Goal: Transaction & Acquisition: Purchase product/service

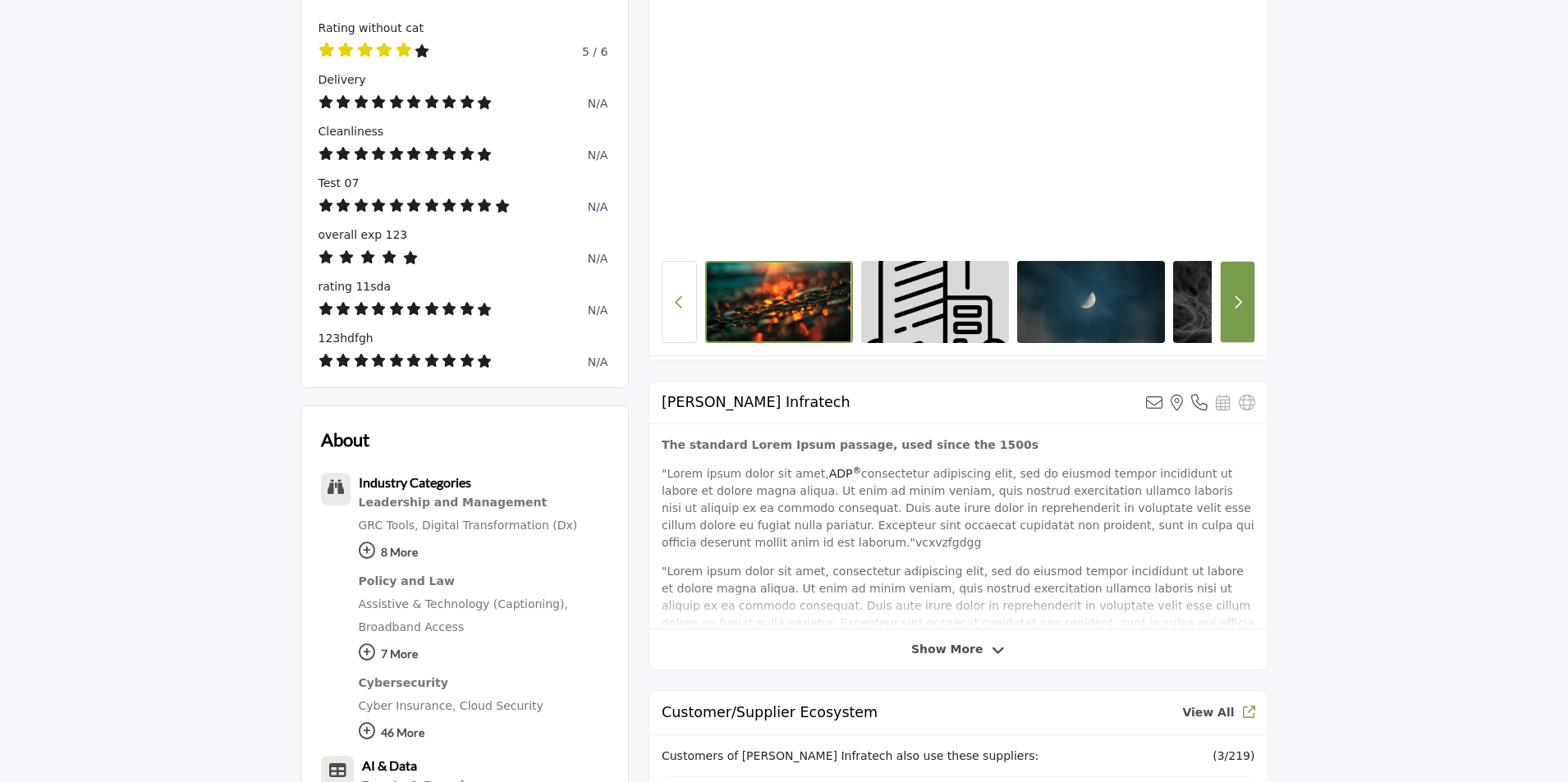
click at [1234, 308] on icon "Next button" at bounding box center [1238, 302] width 9 height 15
click at [1225, 298] on button "Next button" at bounding box center [1238, 302] width 35 height 82
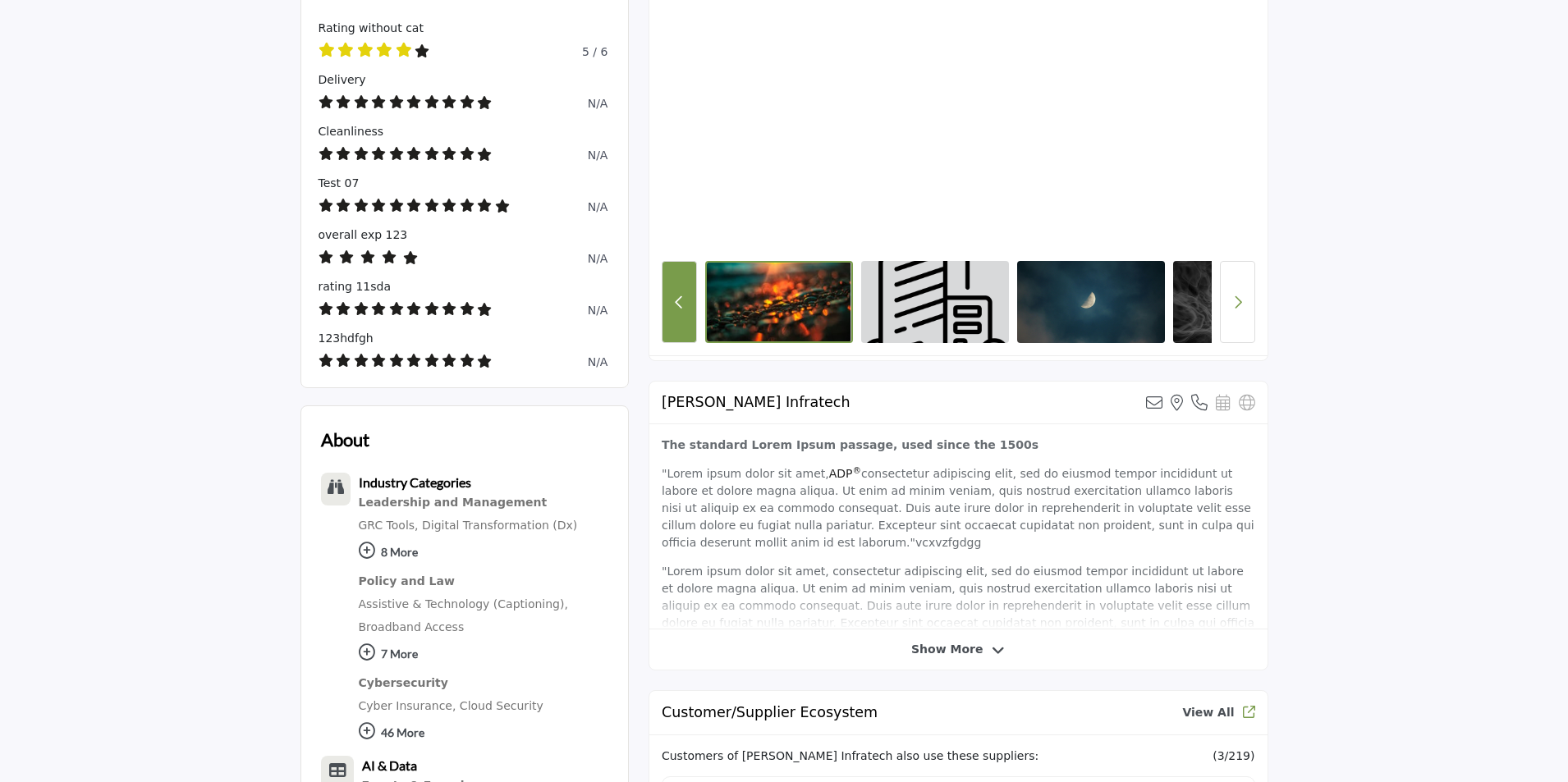
click at [676, 299] on icon "Previous Button" at bounding box center [679, 302] width 9 height 15
drag, startPoint x: 1161, startPoint y: 307, endPoint x: 858, endPoint y: 307, distance: 303.0
click at [858, 308] on div at bounding box center [958, 302] width 506 height 82
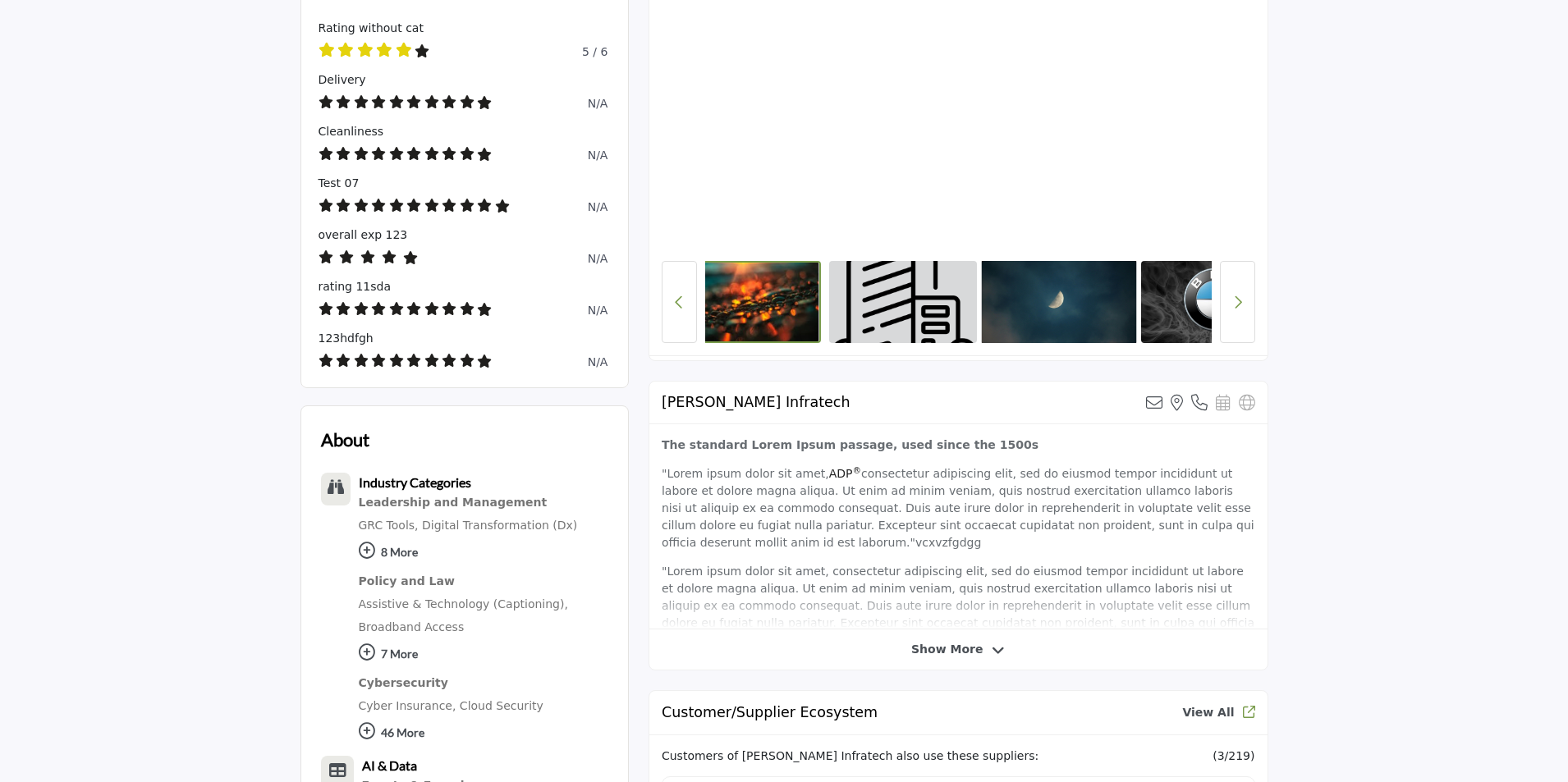
scroll to position [0, 9]
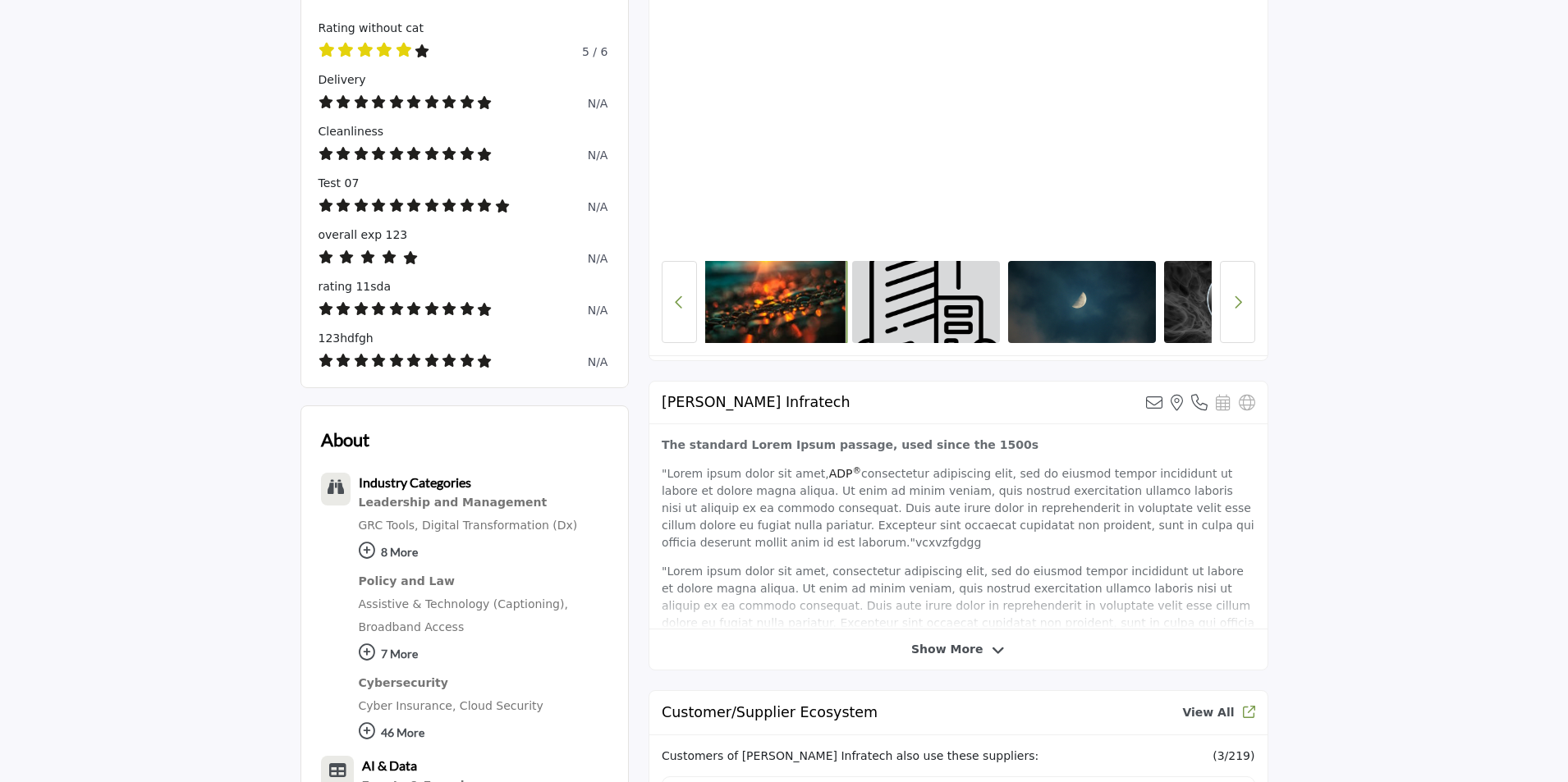
drag, startPoint x: 1129, startPoint y: 299, endPoint x: 813, endPoint y: 283, distance: 316.4
click at [829, 287] on div at bounding box center [958, 302] width 506 height 82
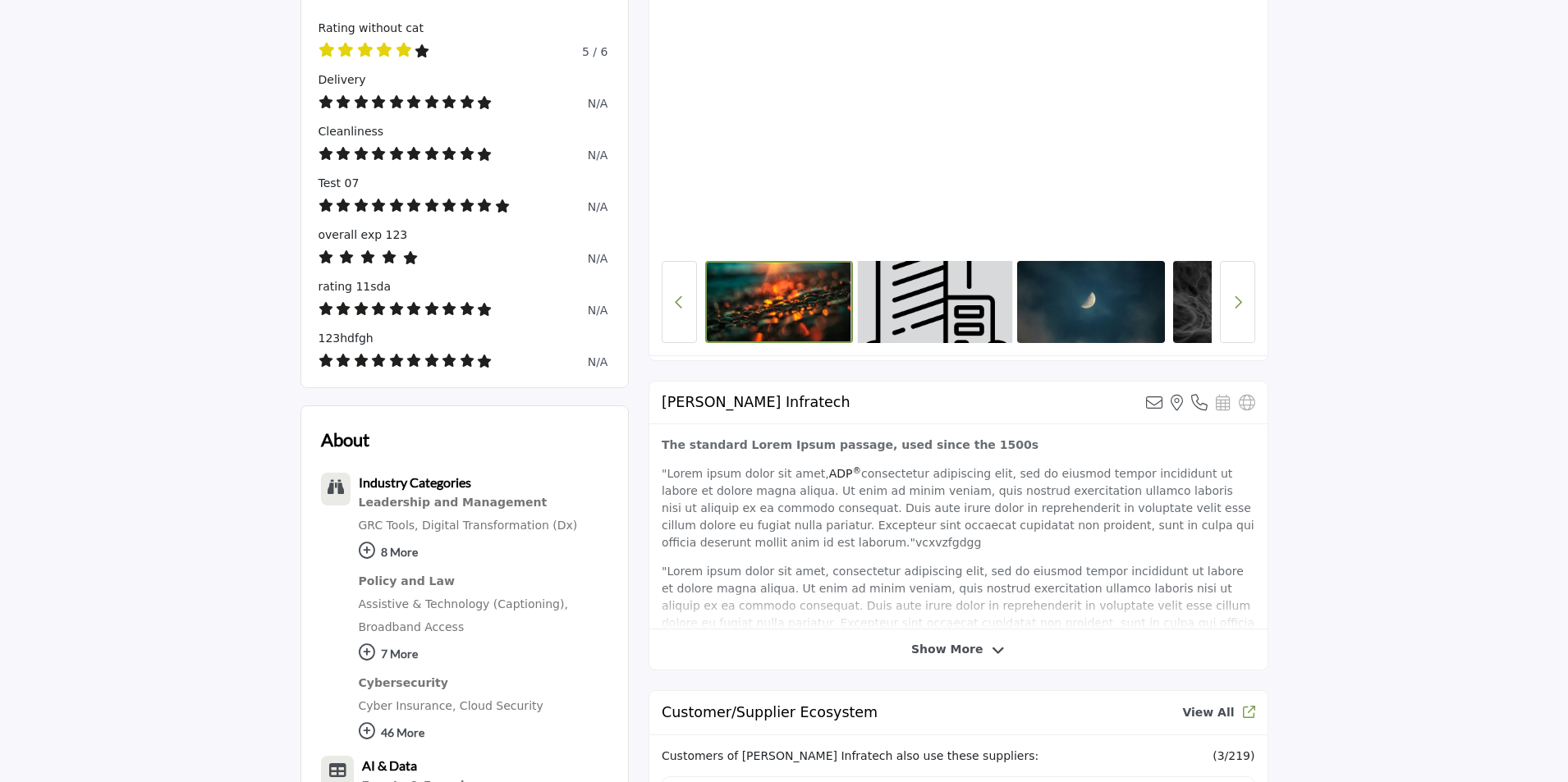
drag, startPoint x: 1123, startPoint y: 305, endPoint x: 991, endPoint y: 303, distance: 132.0
click at [991, 303] on div at bounding box center [958, 302] width 506 height 82
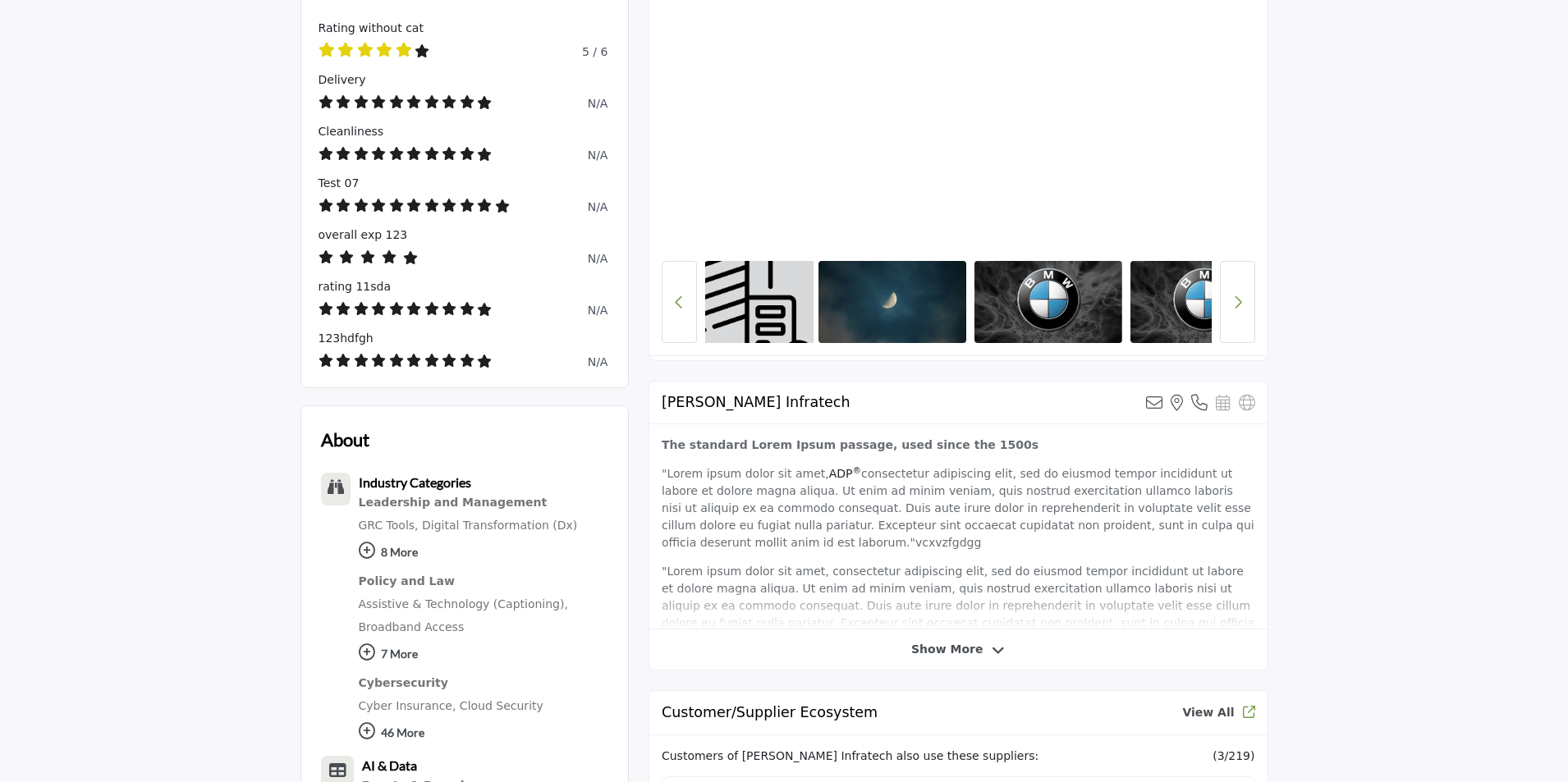
drag, startPoint x: 1178, startPoint y: 312, endPoint x: 836, endPoint y: 308, distance: 342.0
click at [836, 308] on div at bounding box center [958, 302] width 506 height 82
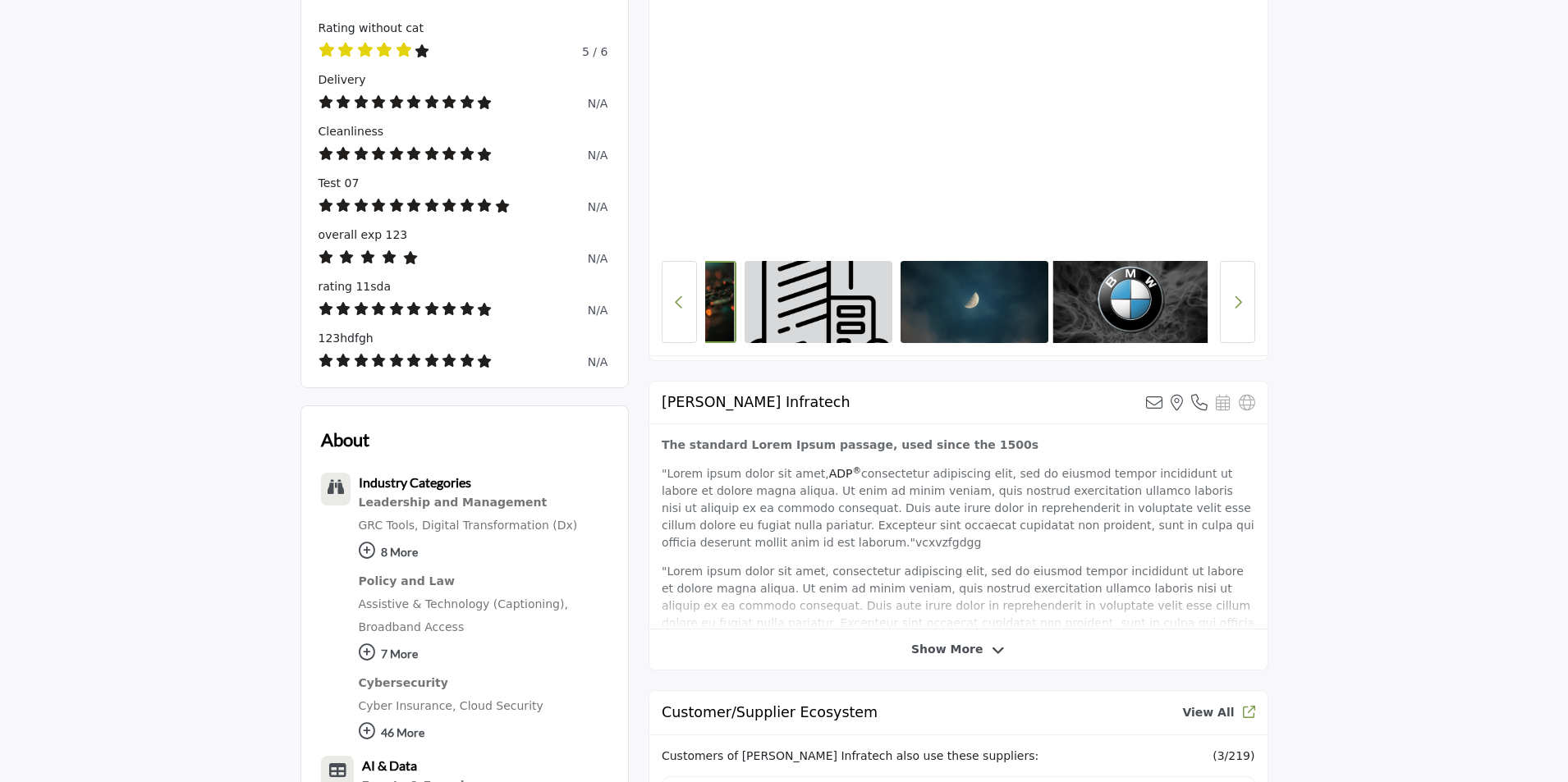
scroll to position [0, 93]
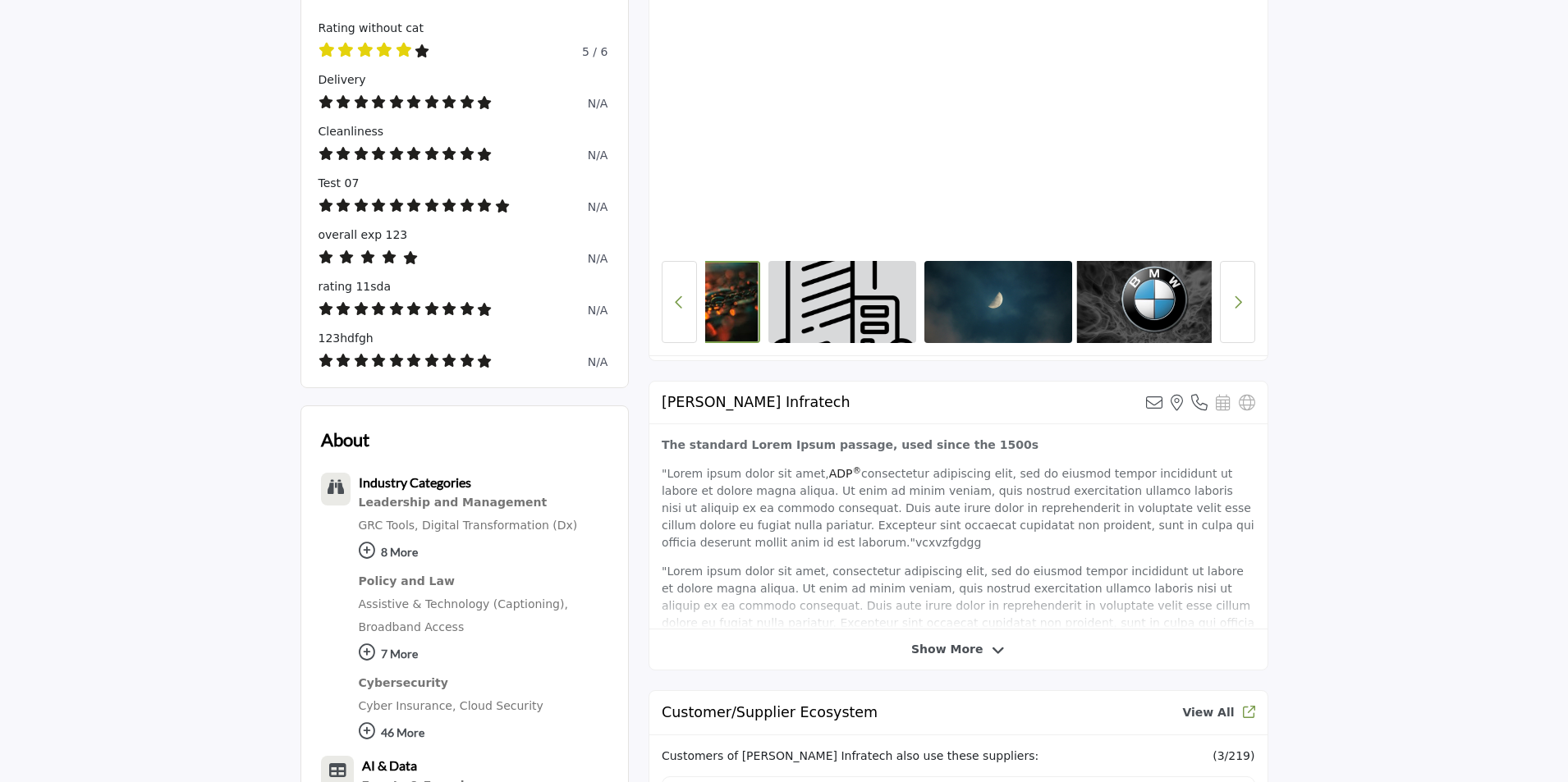
click at [1145, 303] on img at bounding box center [1154, 303] width 156 height 86
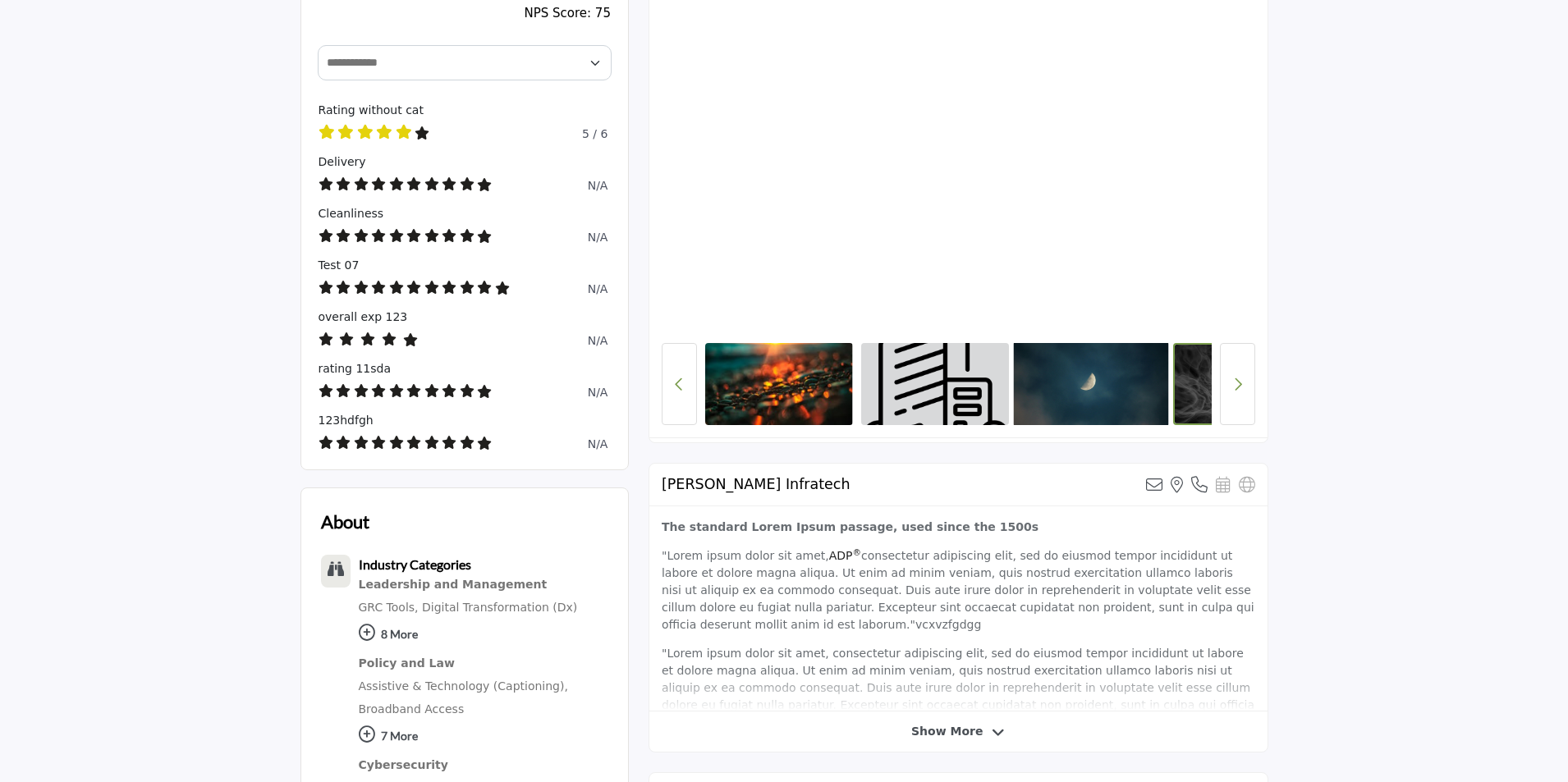
scroll to position [492, 0]
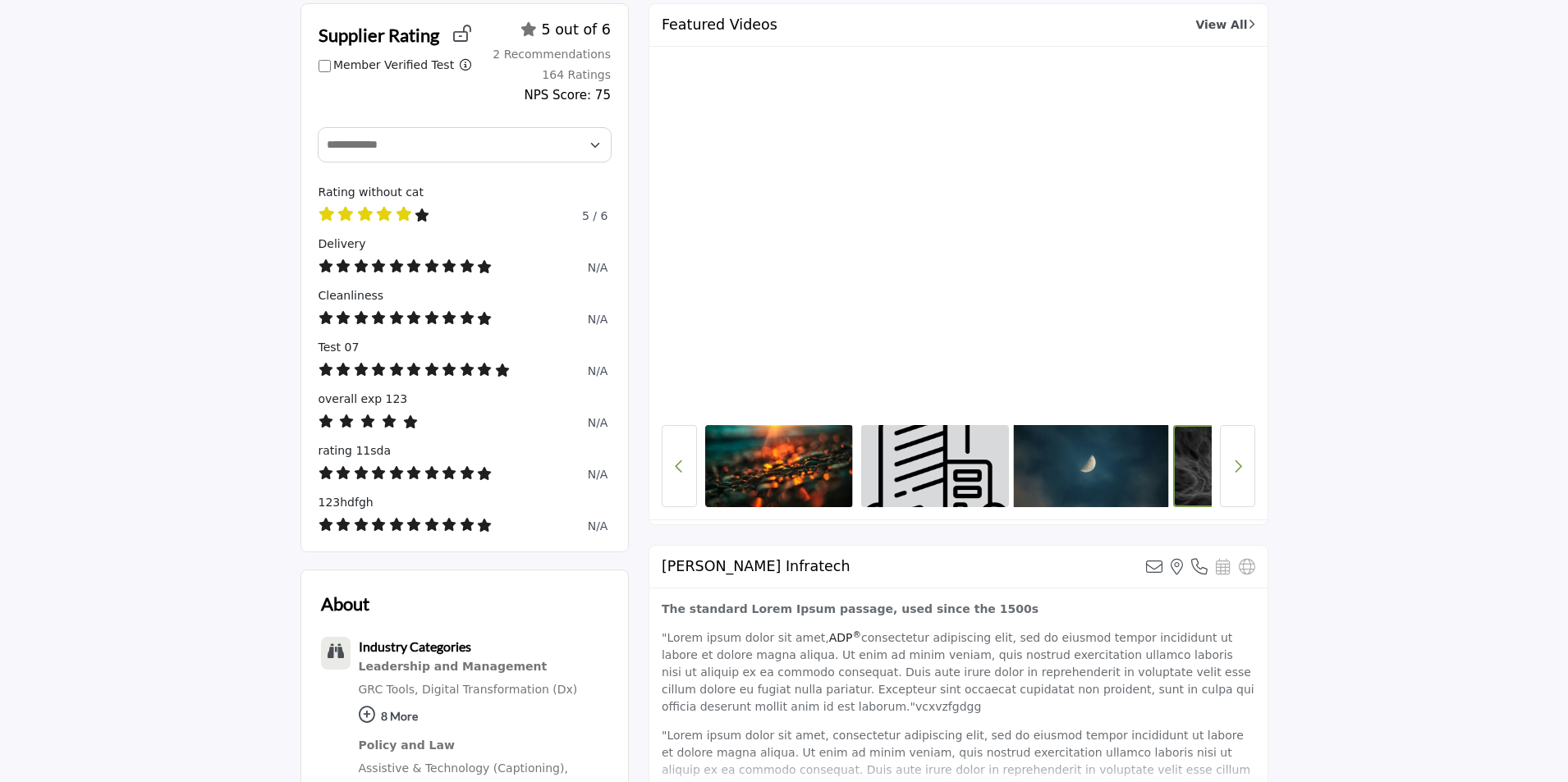
click at [1083, 470] on img at bounding box center [1090, 466] width 156 height 86
click at [949, 474] on img at bounding box center [934, 466] width 156 height 86
click at [787, 468] on img at bounding box center [778, 466] width 156 height 86
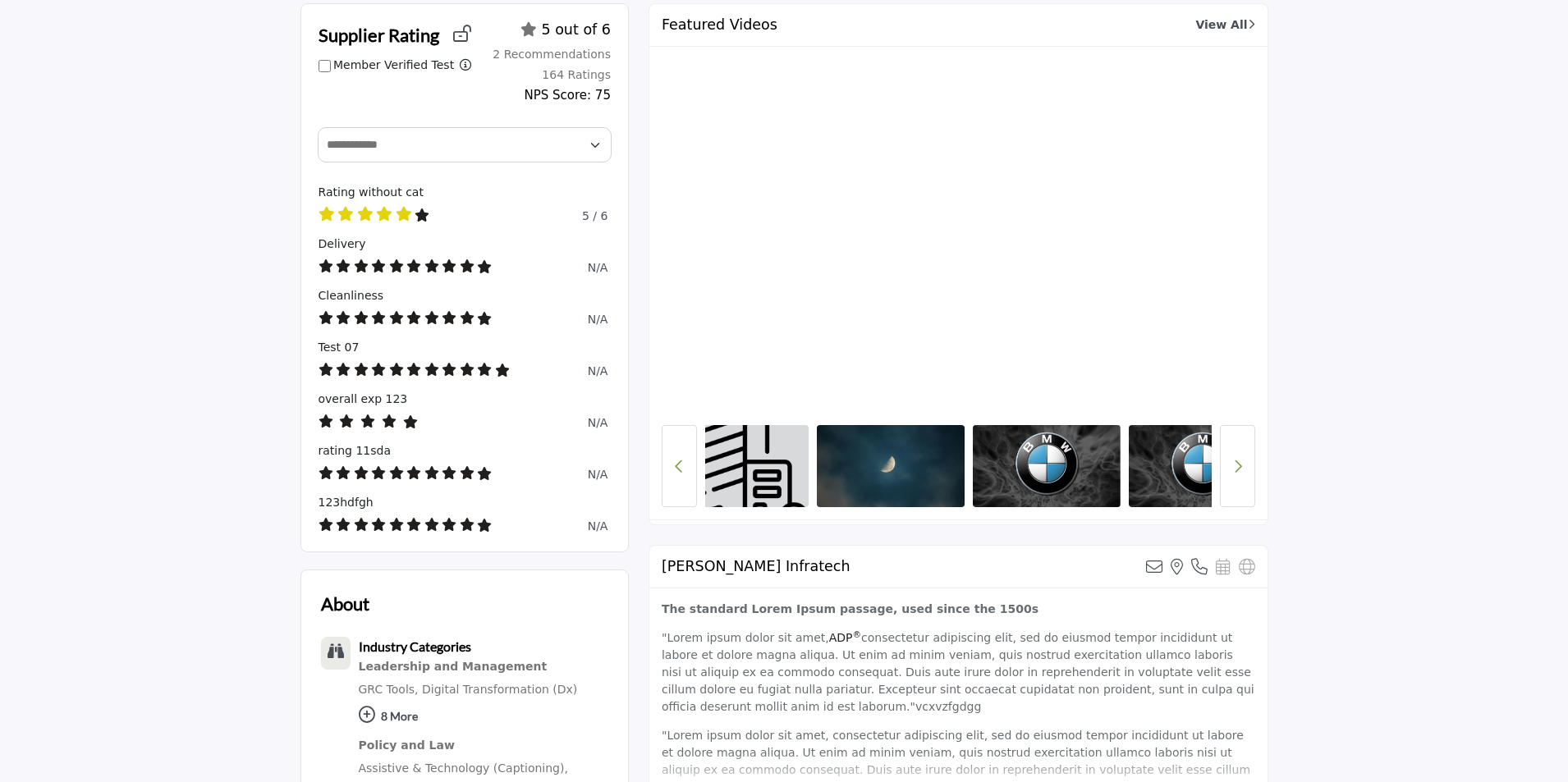
drag, startPoint x: 840, startPoint y: 474, endPoint x: 744, endPoint y: 474, distance: 96.0
click at [744, 474] on div at bounding box center [958, 466] width 506 height 82
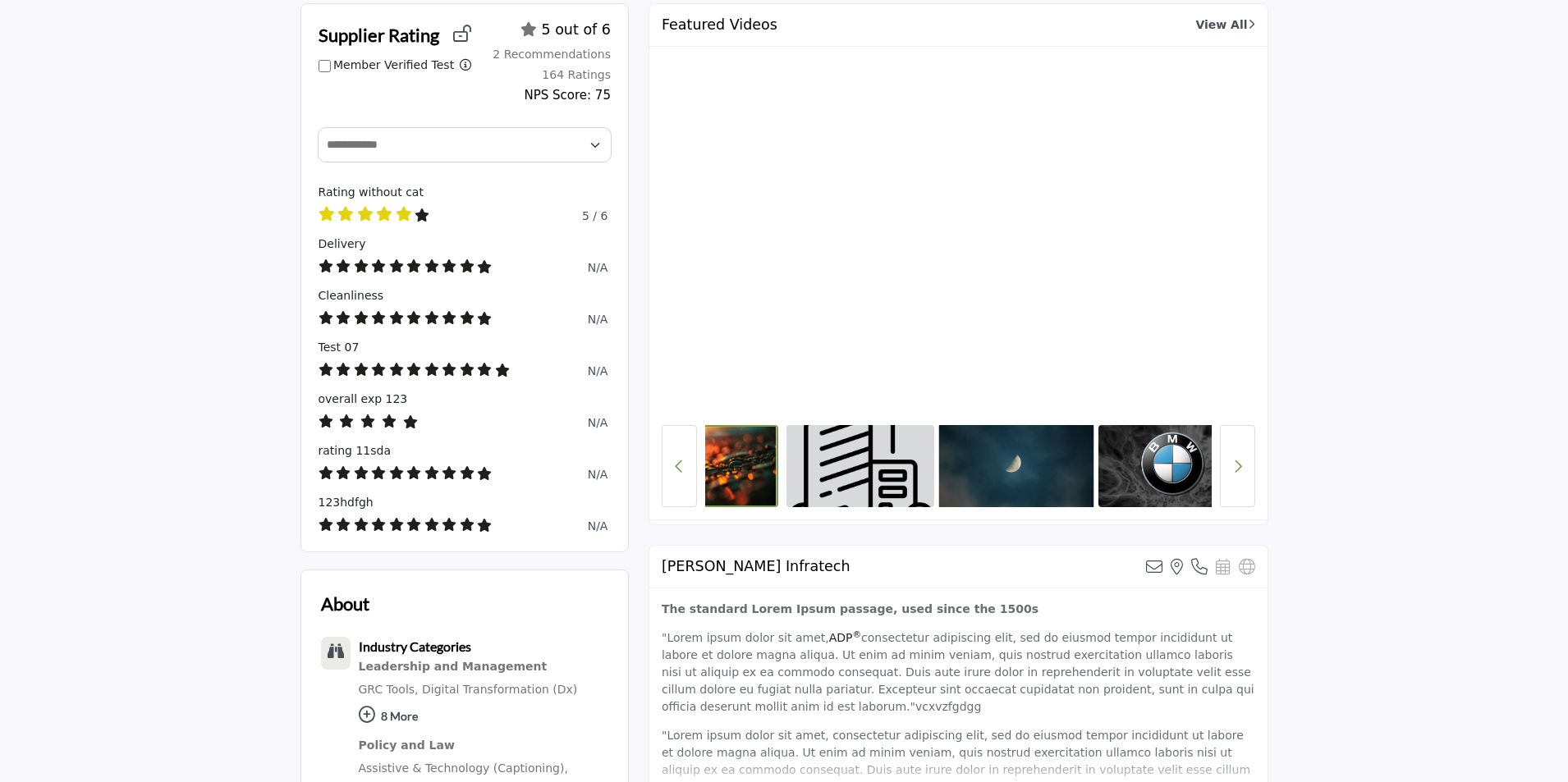
scroll to position [0, 52]
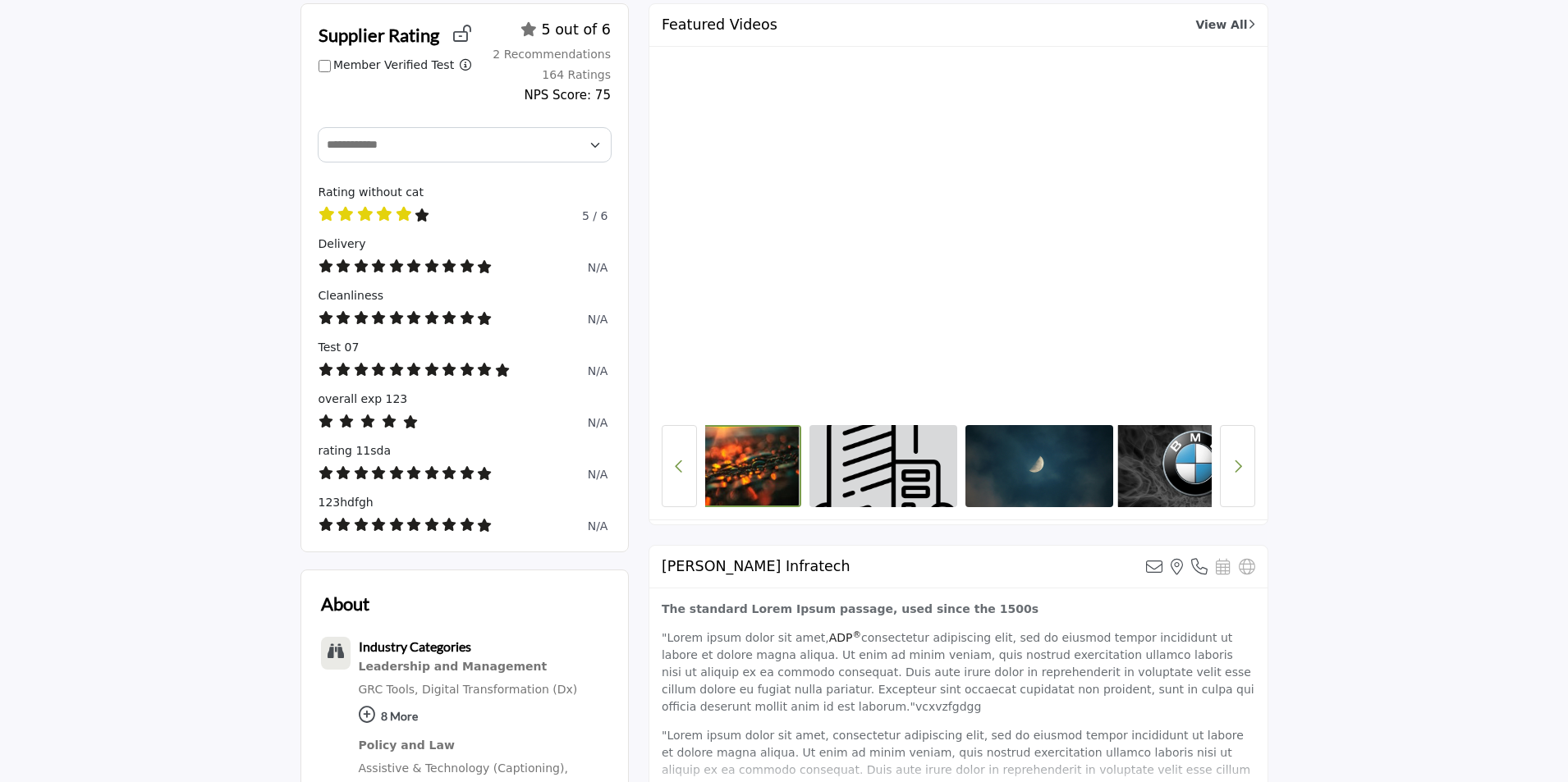
click at [1150, 470] on img at bounding box center [1194, 466] width 156 height 86
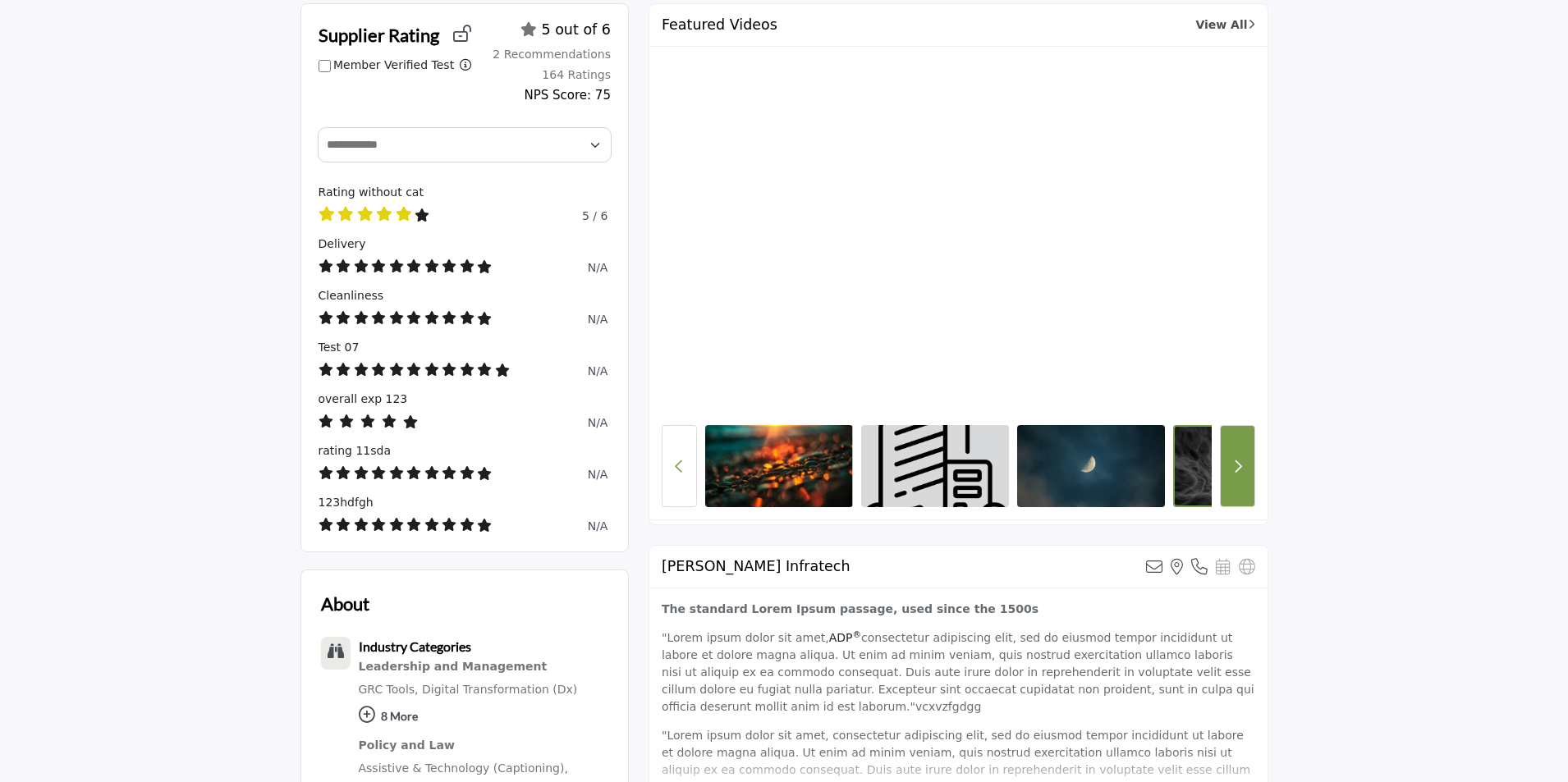
click at [1243, 467] on button "Next button" at bounding box center [1238, 466] width 35 height 82
click at [1236, 475] on button "Next button" at bounding box center [1238, 466] width 35 height 82
click at [1235, 462] on icon "Next button" at bounding box center [1238, 466] width 9 height 15
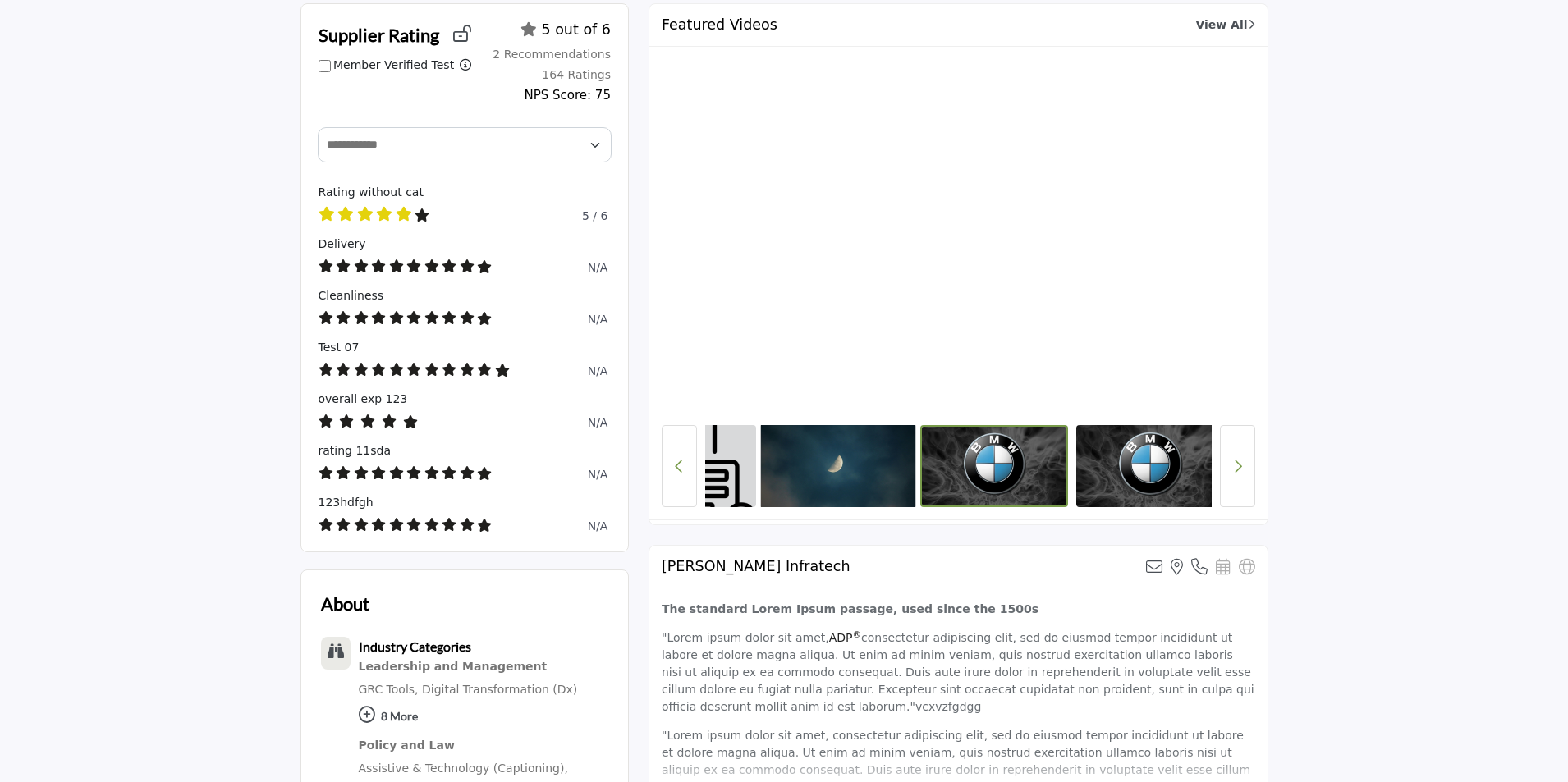
drag, startPoint x: 1125, startPoint y: 477, endPoint x: 761, endPoint y: 455, distance: 364.7
click at [761, 455] on img at bounding box center [837, 466] width 156 height 86
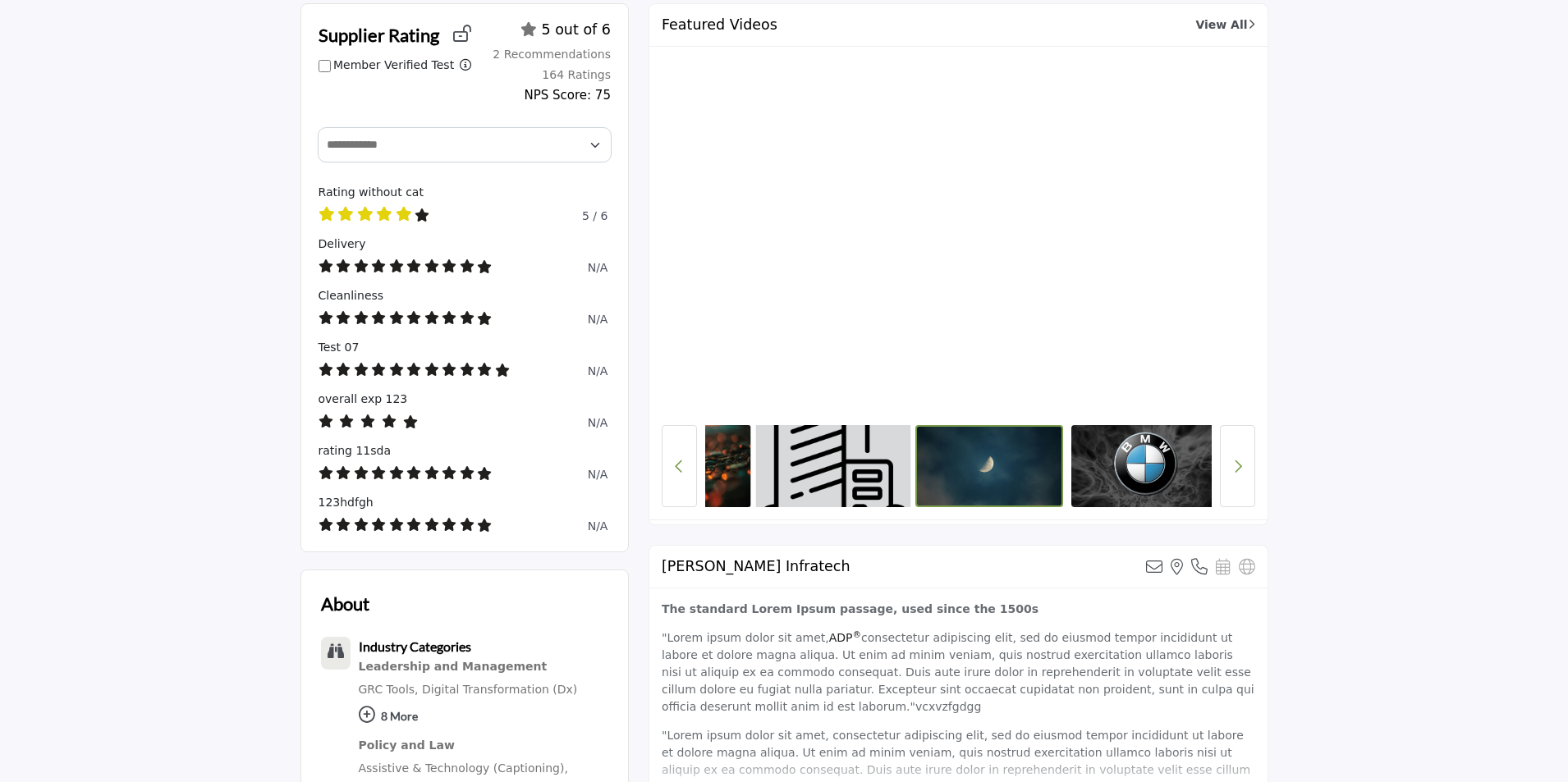
drag, startPoint x: 1168, startPoint y: 471, endPoint x: 732, endPoint y: 454, distance: 436.3
click at [738, 456] on div at bounding box center [958, 466] width 506 height 82
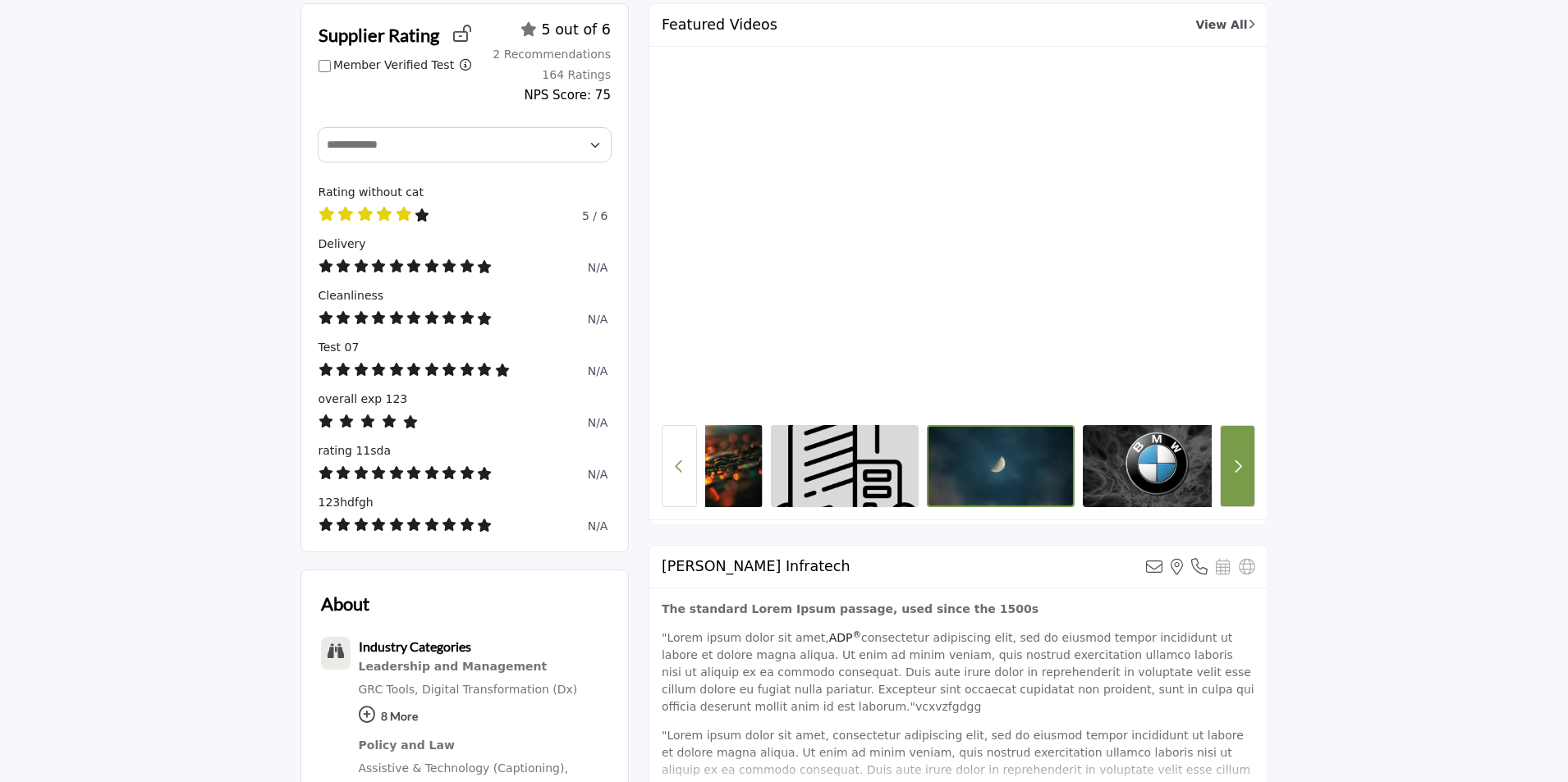
drag, startPoint x: 1229, startPoint y: 488, endPoint x: 1193, endPoint y: 458, distance: 46.9
click at [1229, 487] on button "Next button" at bounding box center [1238, 466] width 35 height 82
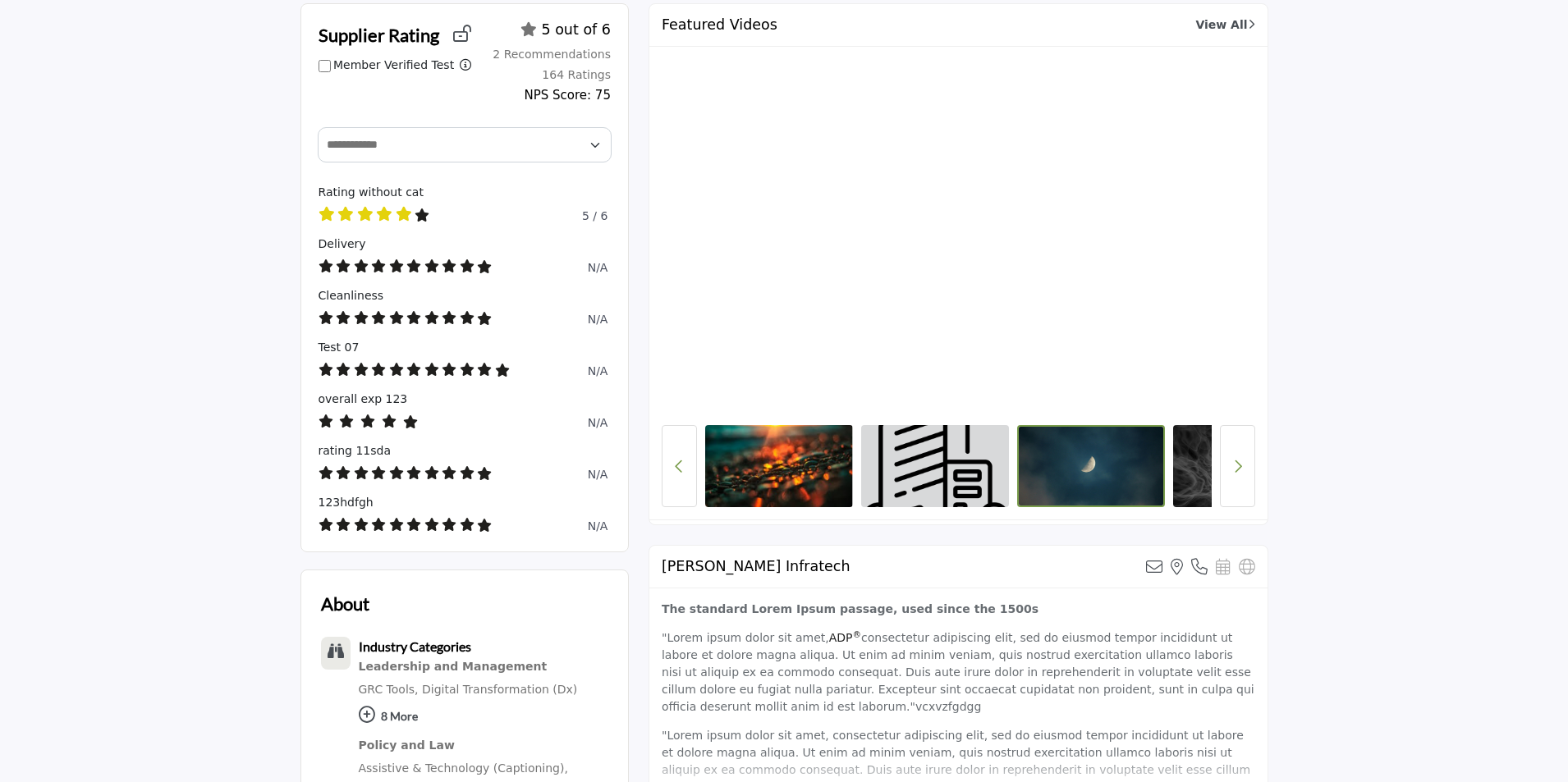
drag, startPoint x: 1197, startPoint y: 464, endPoint x: 870, endPoint y: 415, distance: 330.7
click at [879, 417] on div at bounding box center [958, 282] width 594 height 448
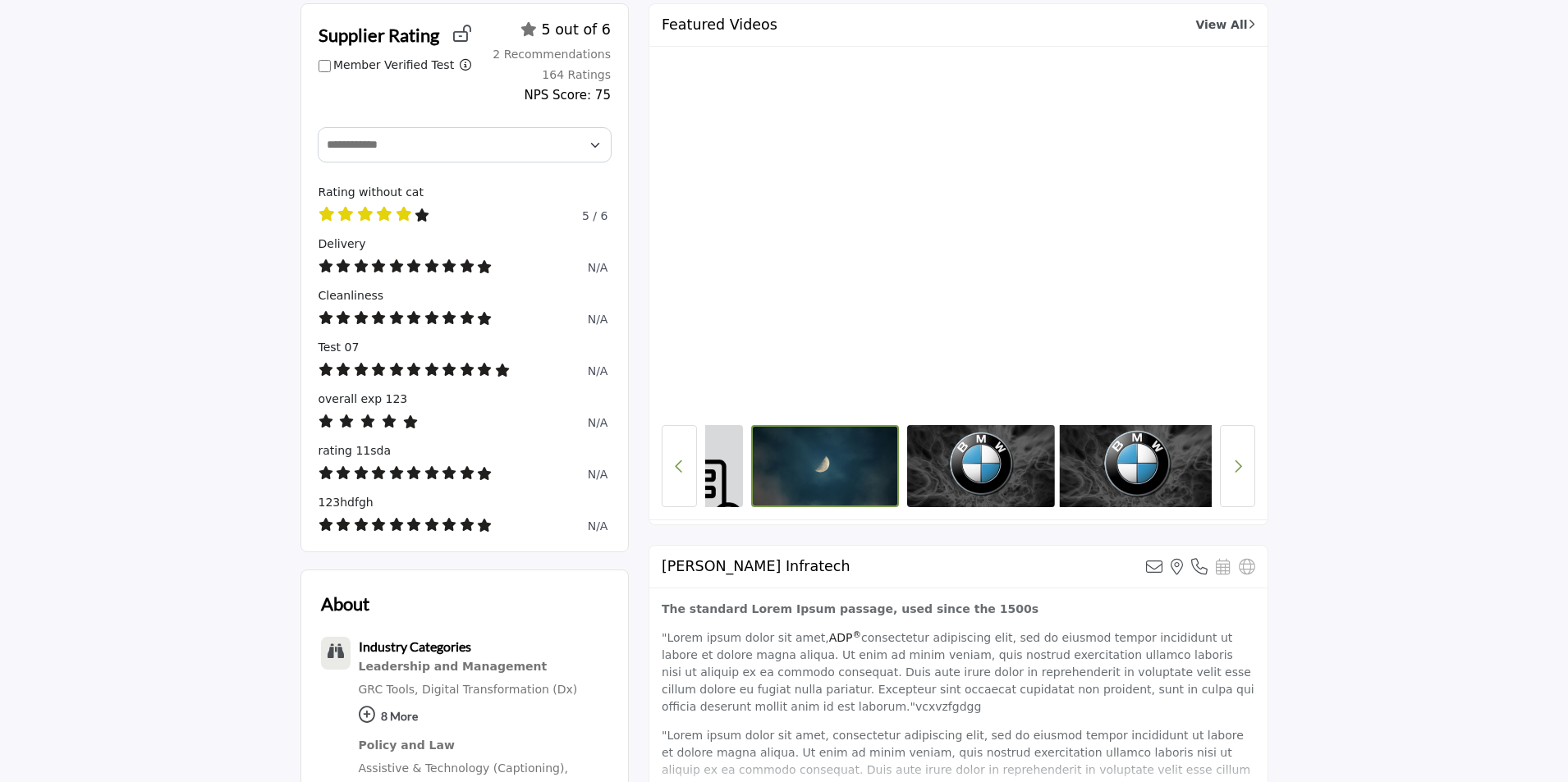
click at [1155, 437] on img at bounding box center [1136, 466] width 156 height 86
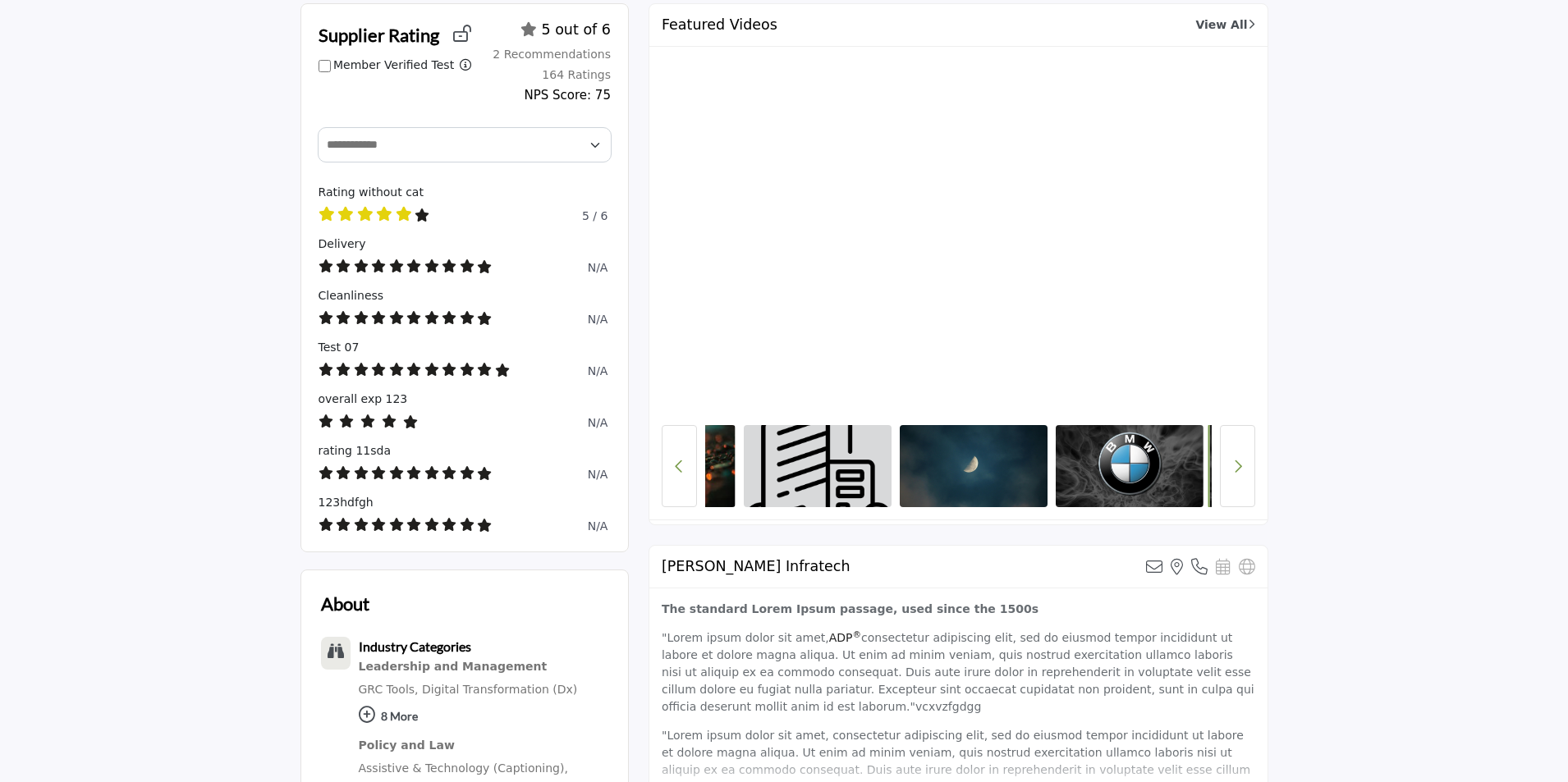
scroll to position [0, 102]
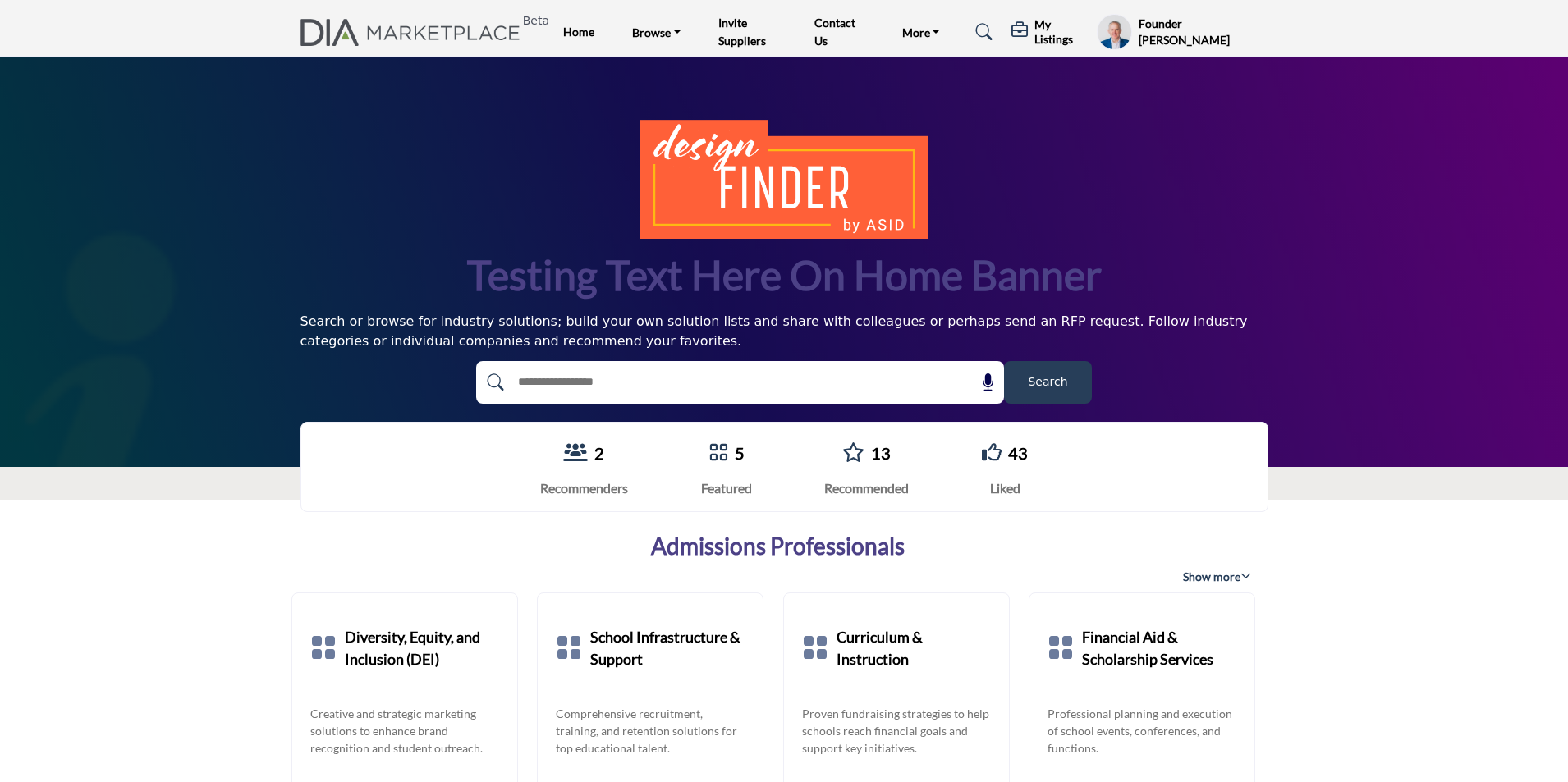
click at [1051, 36] on h5 "My Listings" at bounding box center [1061, 32] width 54 height 29
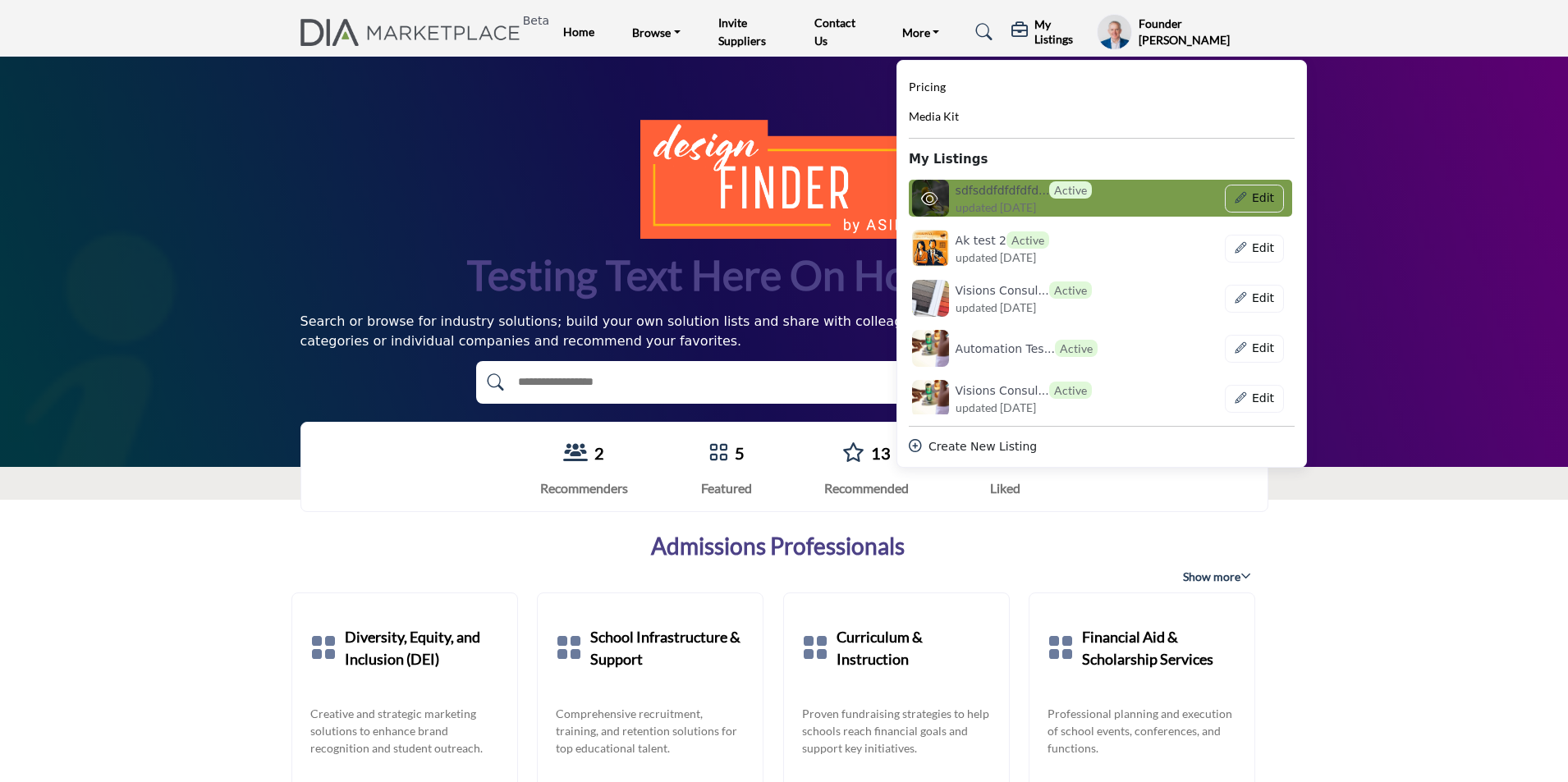
click at [1016, 191] on h6 "sdfsddfdfdfdfd... Active" at bounding box center [1023, 190] width 137 height 17
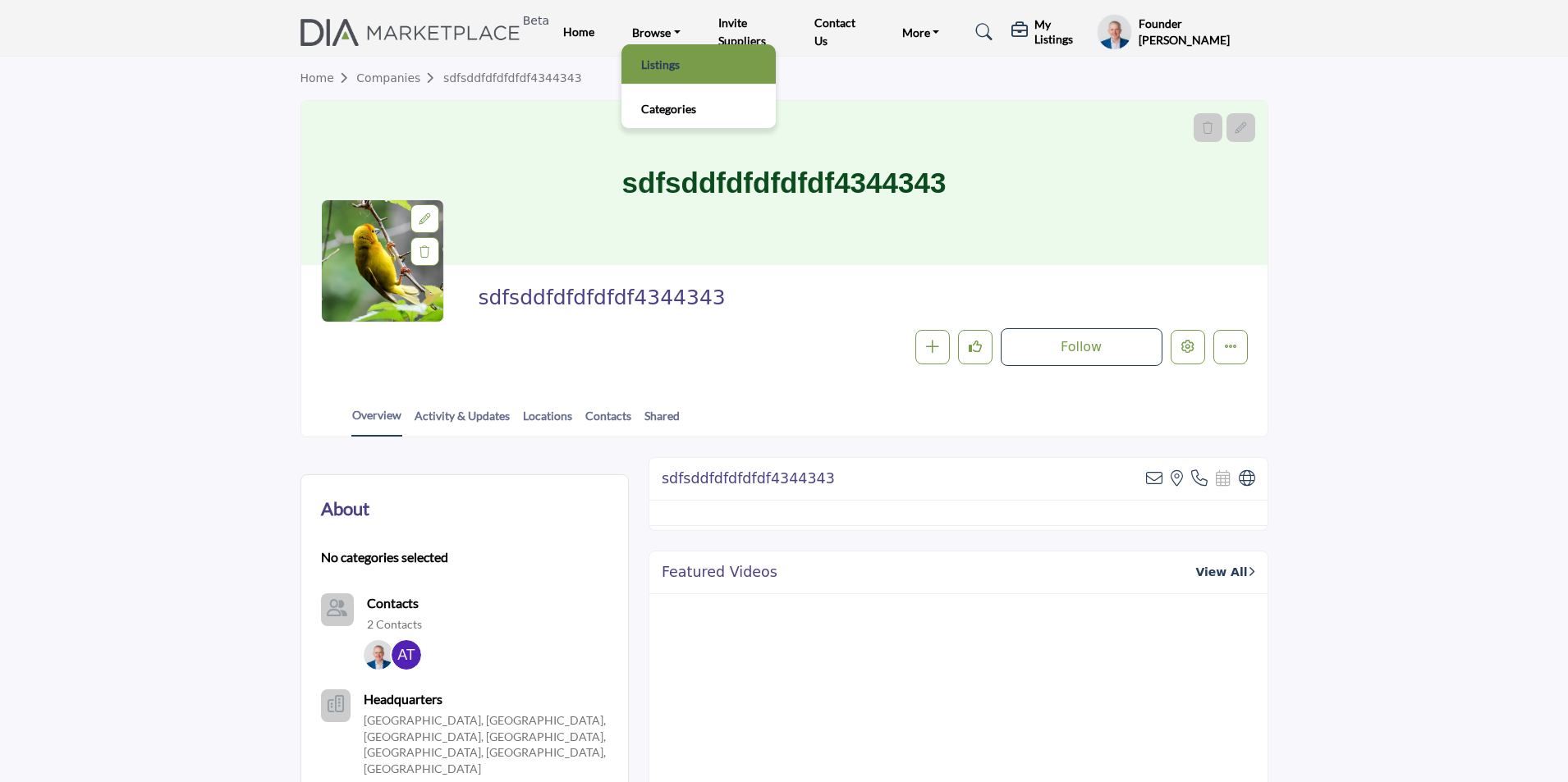
click at [661, 68] on link "Listings" at bounding box center [698, 63] width 138 height 23
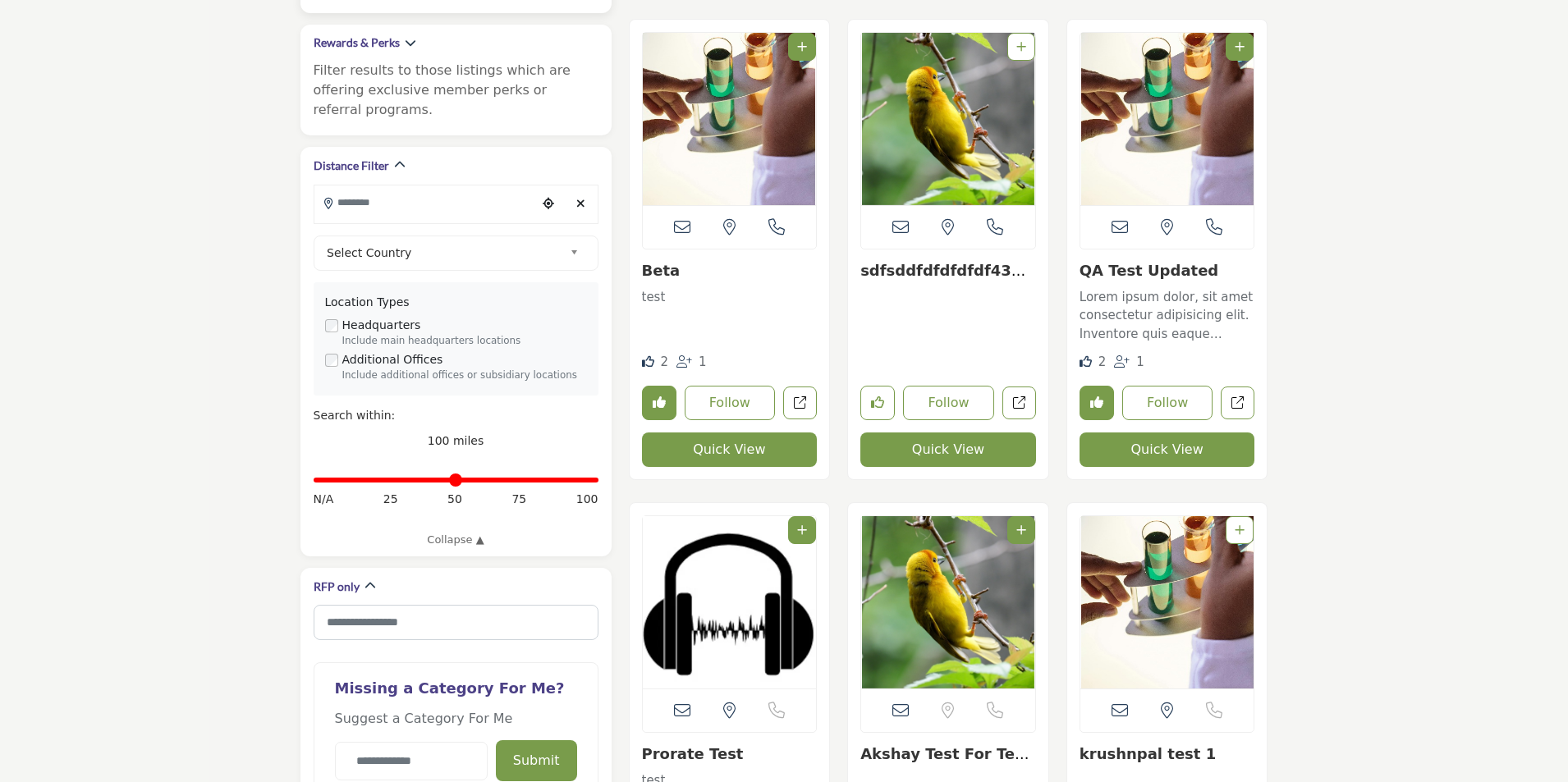
scroll to position [82, 0]
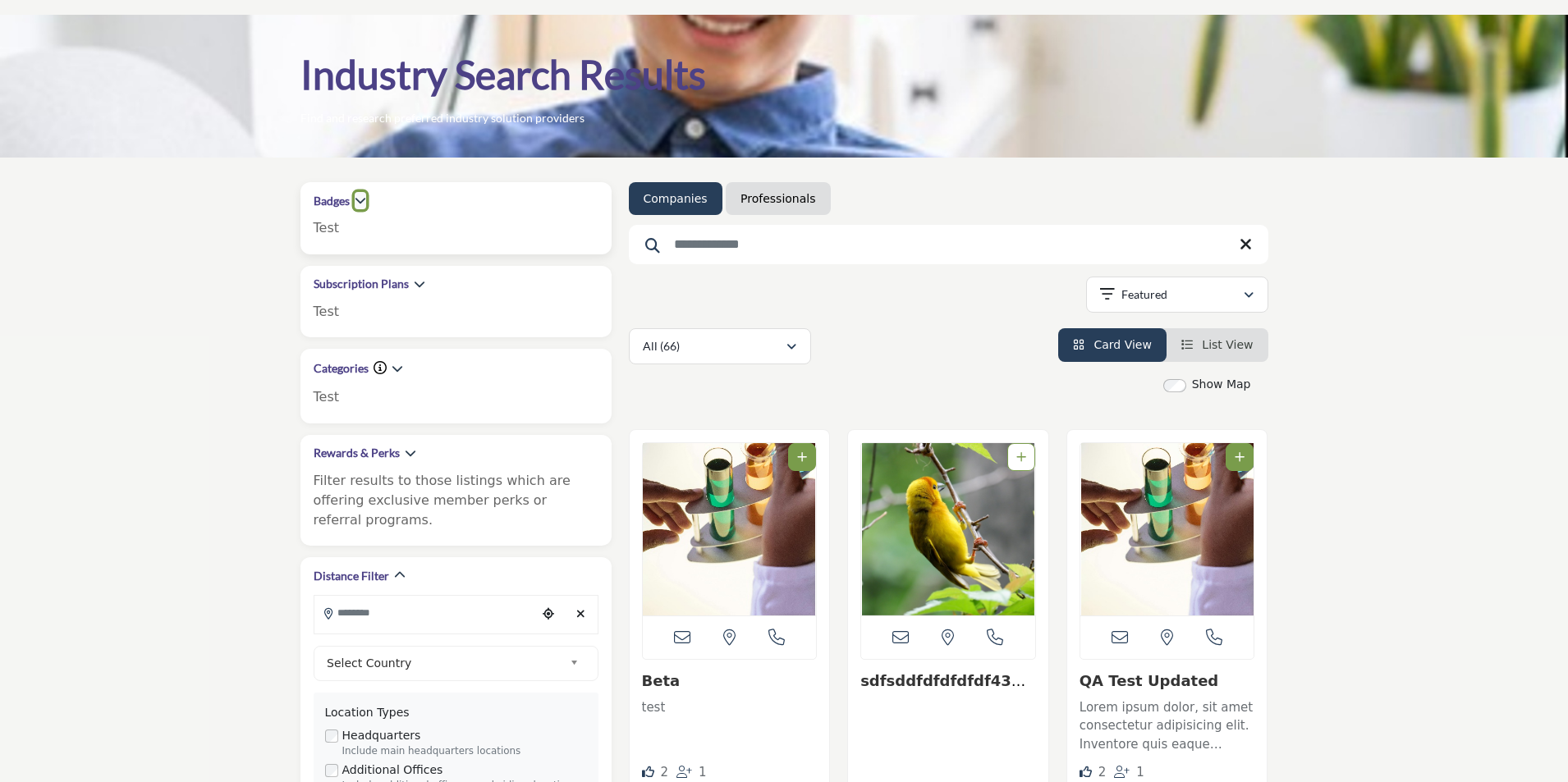
click at [356, 206] on icon "button" at bounding box center [360, 200] width 11 height 11
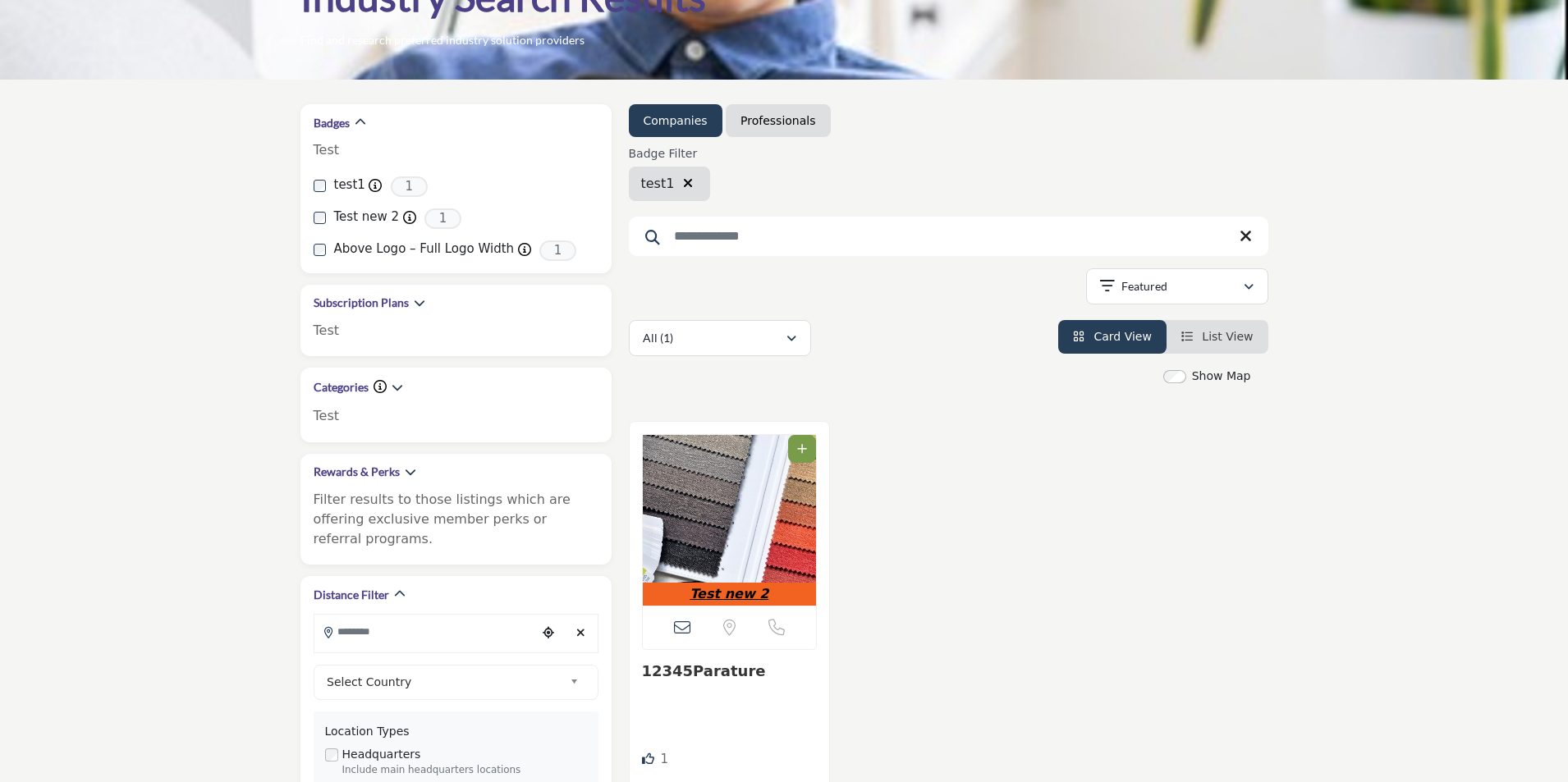
scroll to position [164, 0]
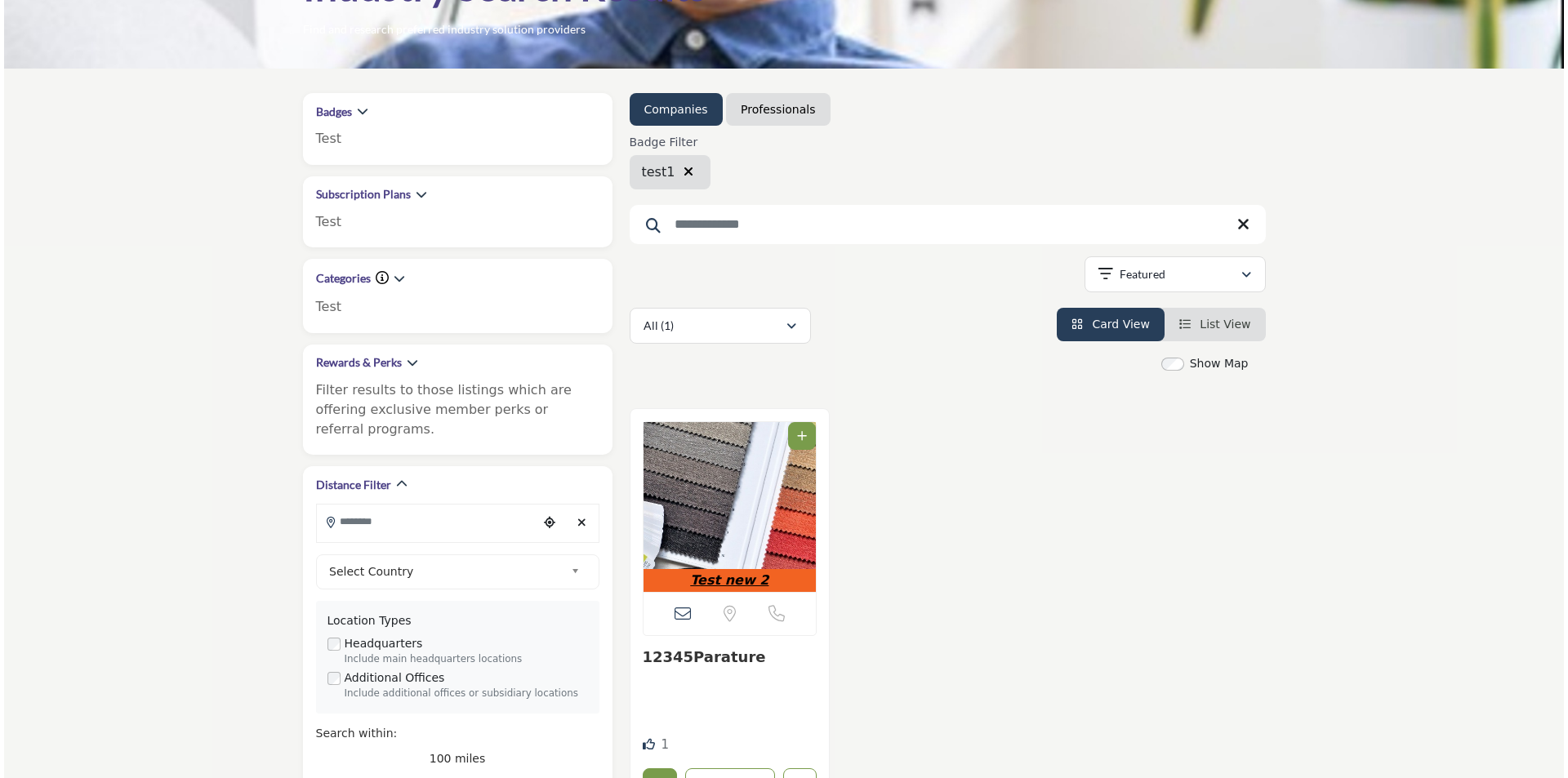
scroll to position [245, 0]
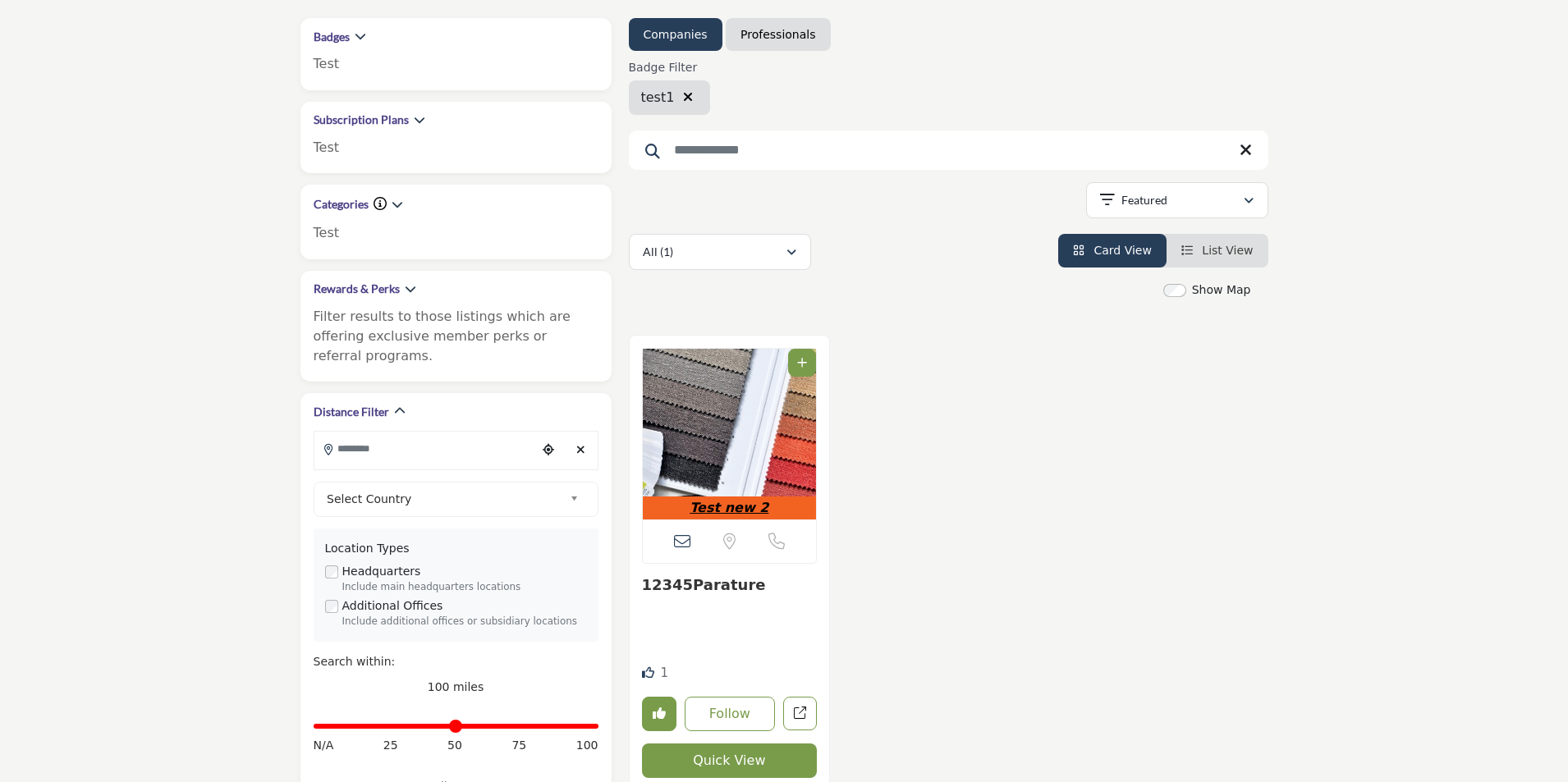
click at [756, 765] on button "Quick View" at bounding box center [730, 760] width 176 height 34
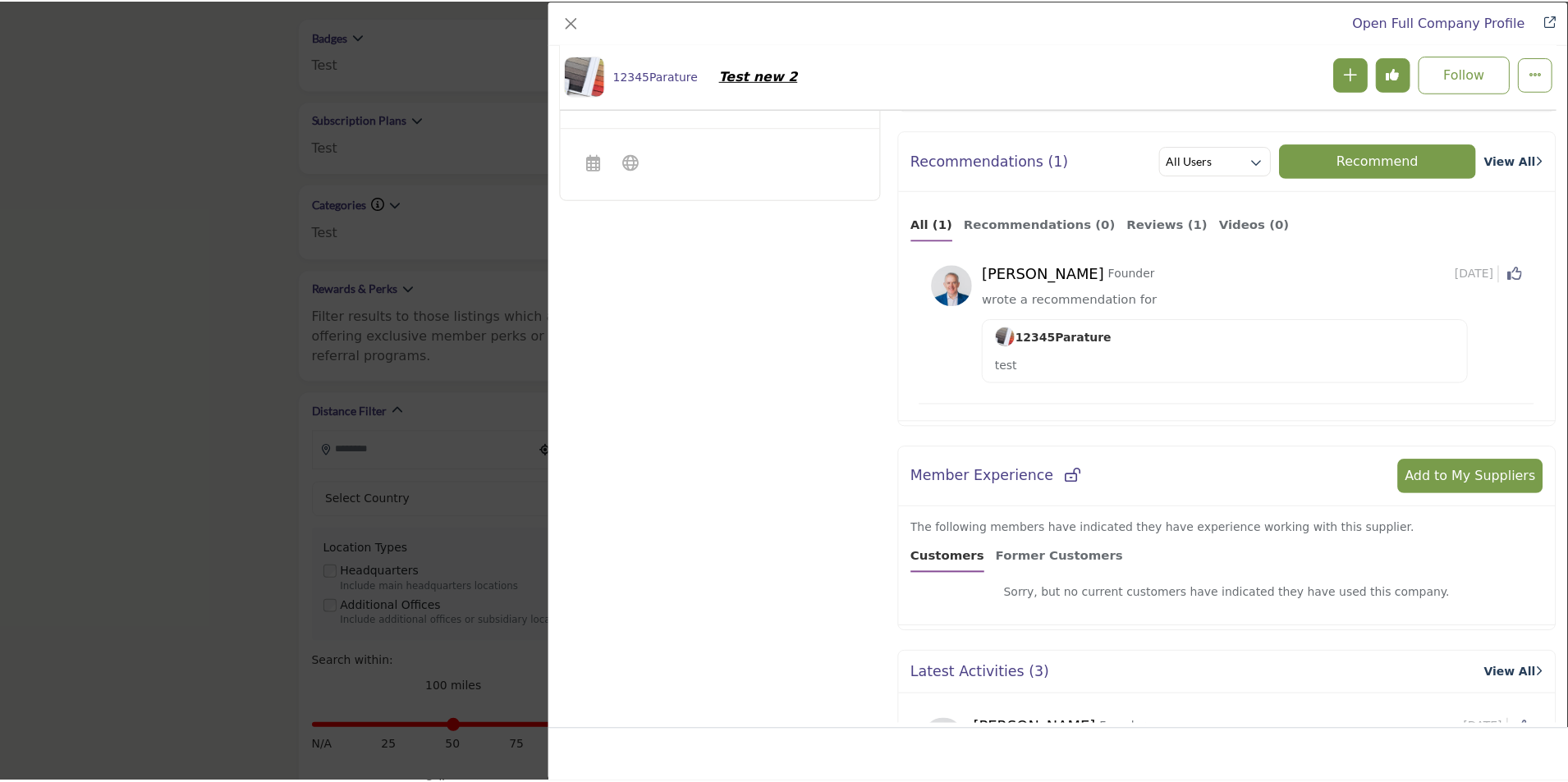
scroll to position [641, 0]
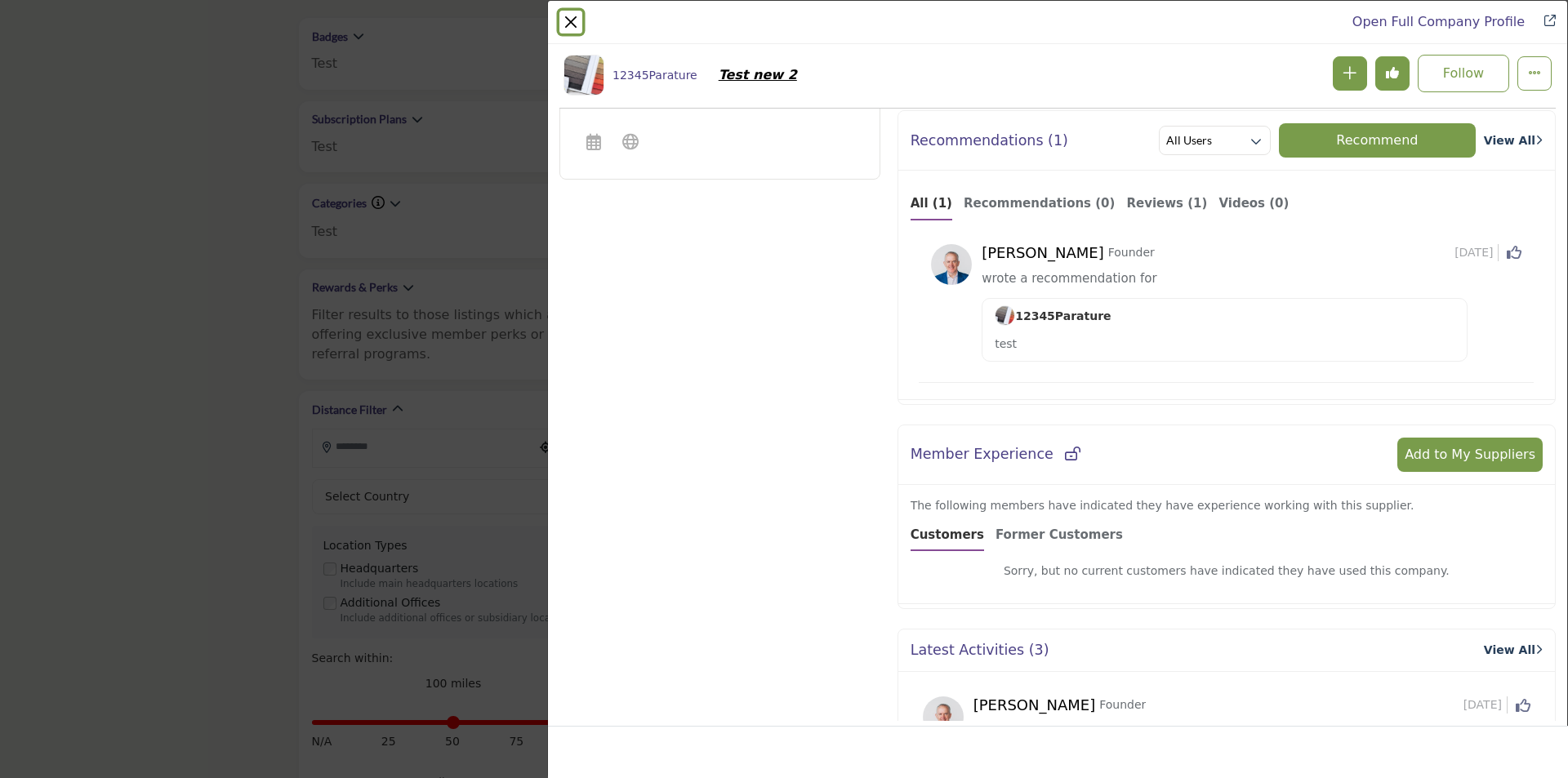
click at [571, 19] on button "Close" at bounding box center [570, 22] width 23 height 23
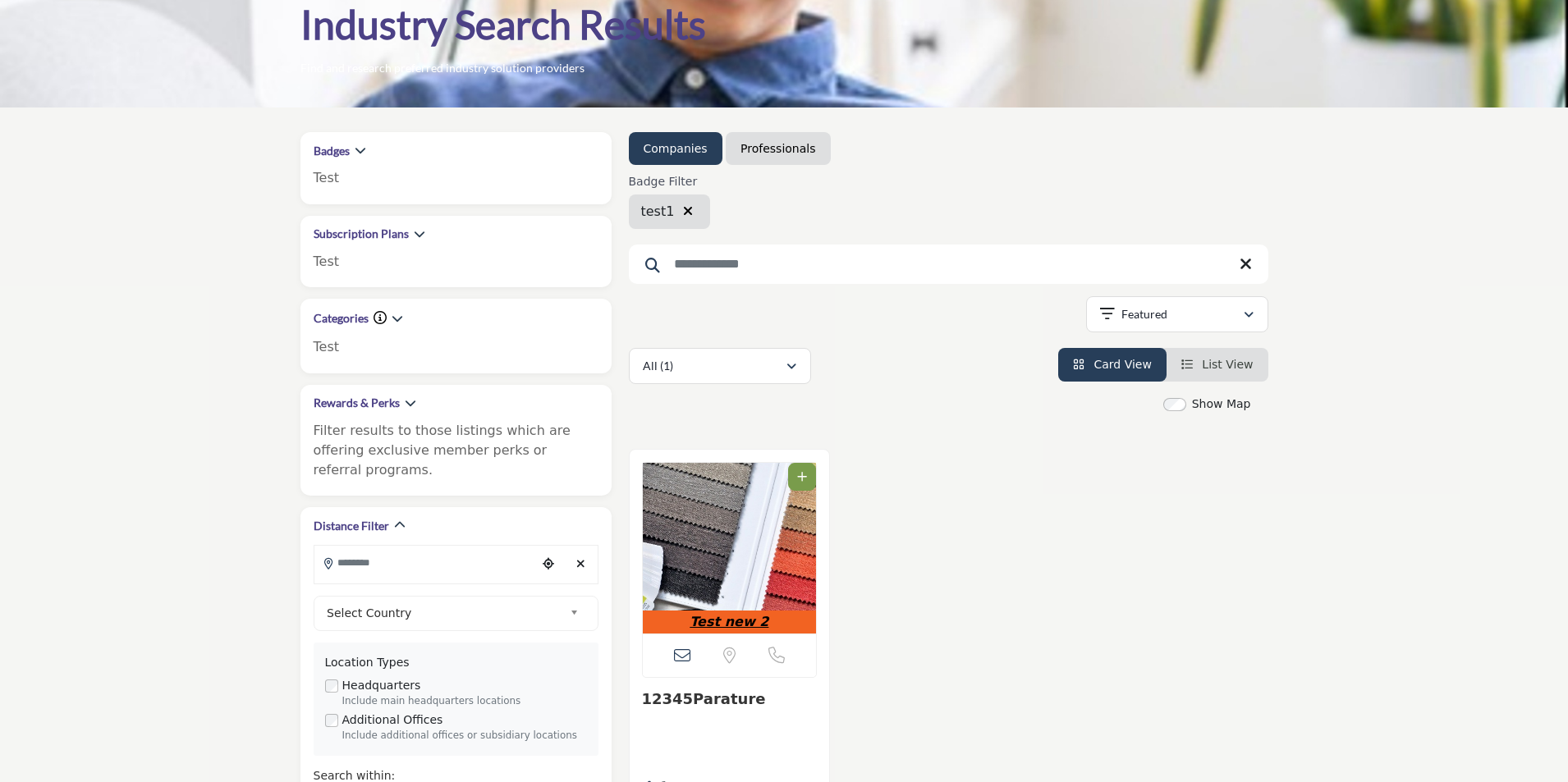
scroll to position [82, 0]
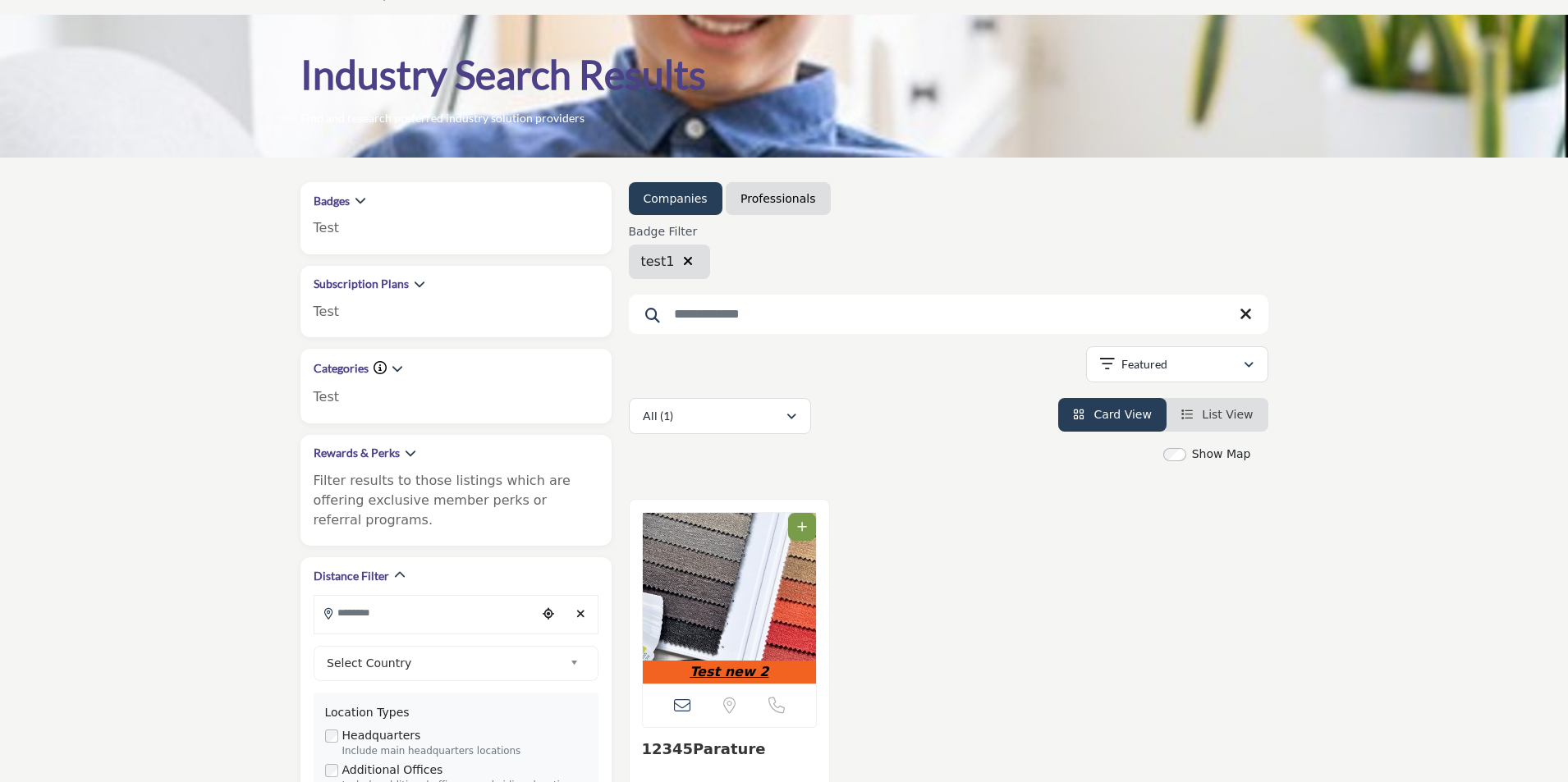
click at [1230, 420] on span "List View" at bounding box center [1227, 414] width 51 height 13
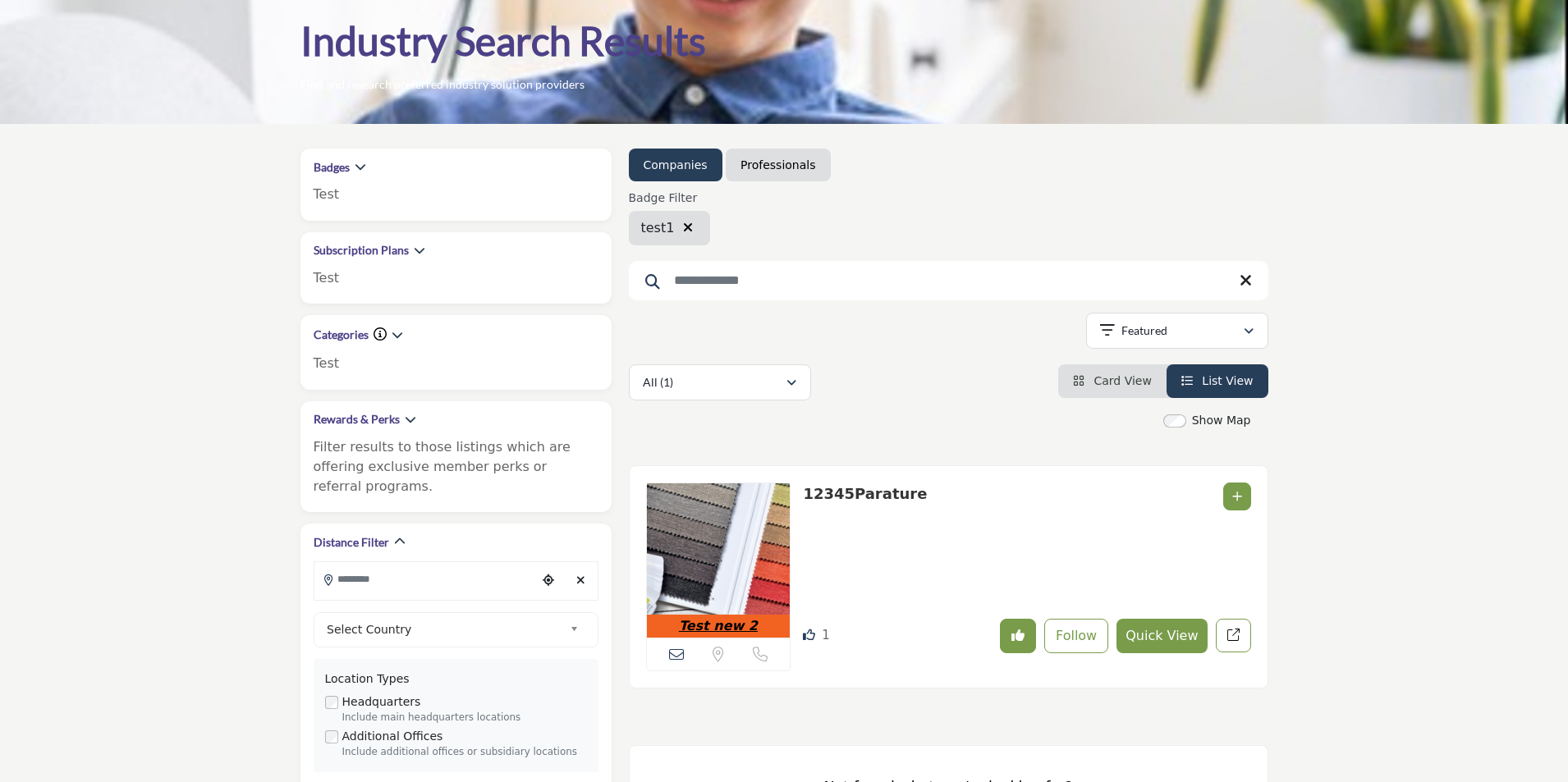
scroll to position [164, 0]
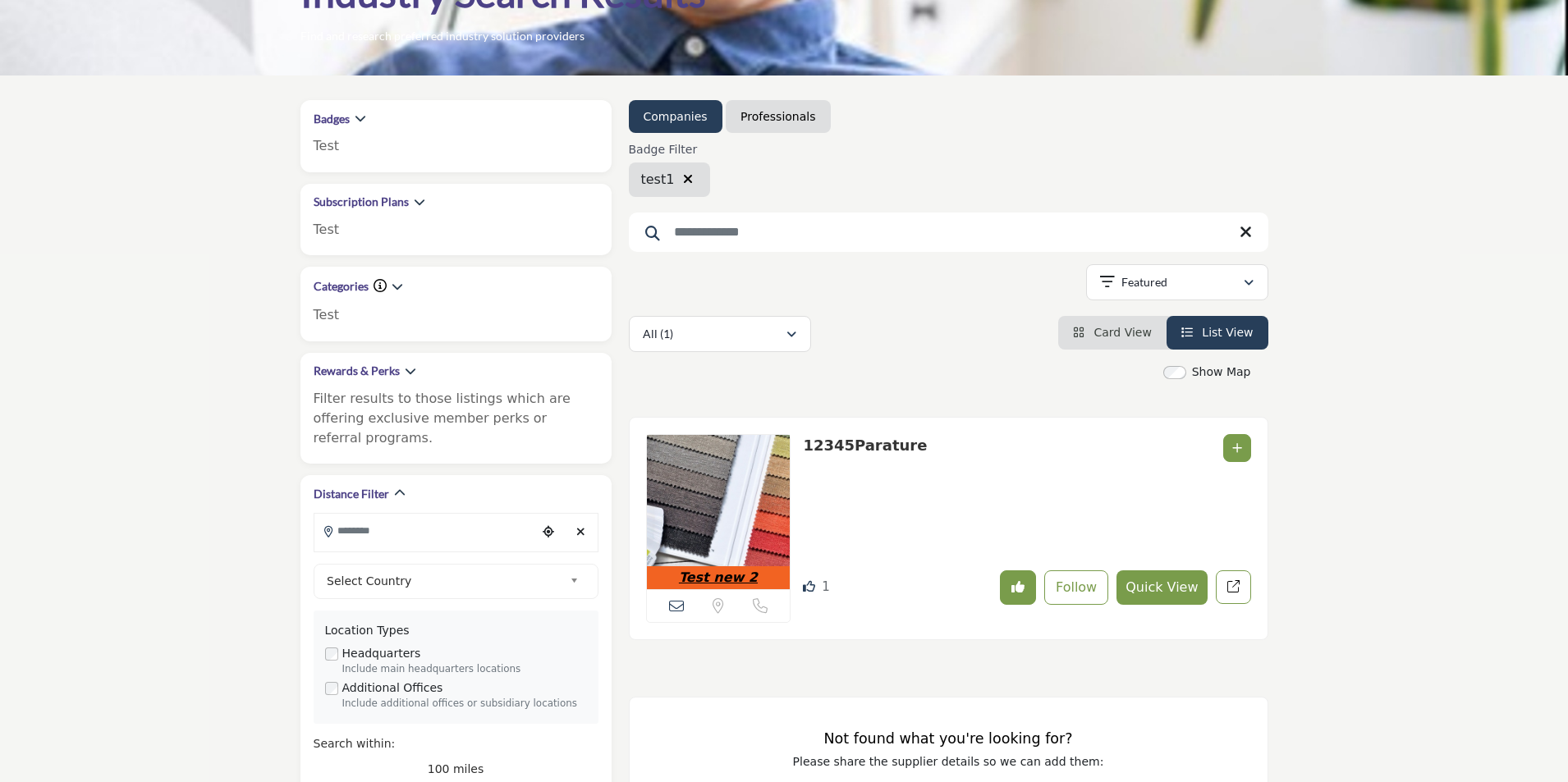
click at [742, 474] on img at bounding box center [719, 500] width 144 height 132
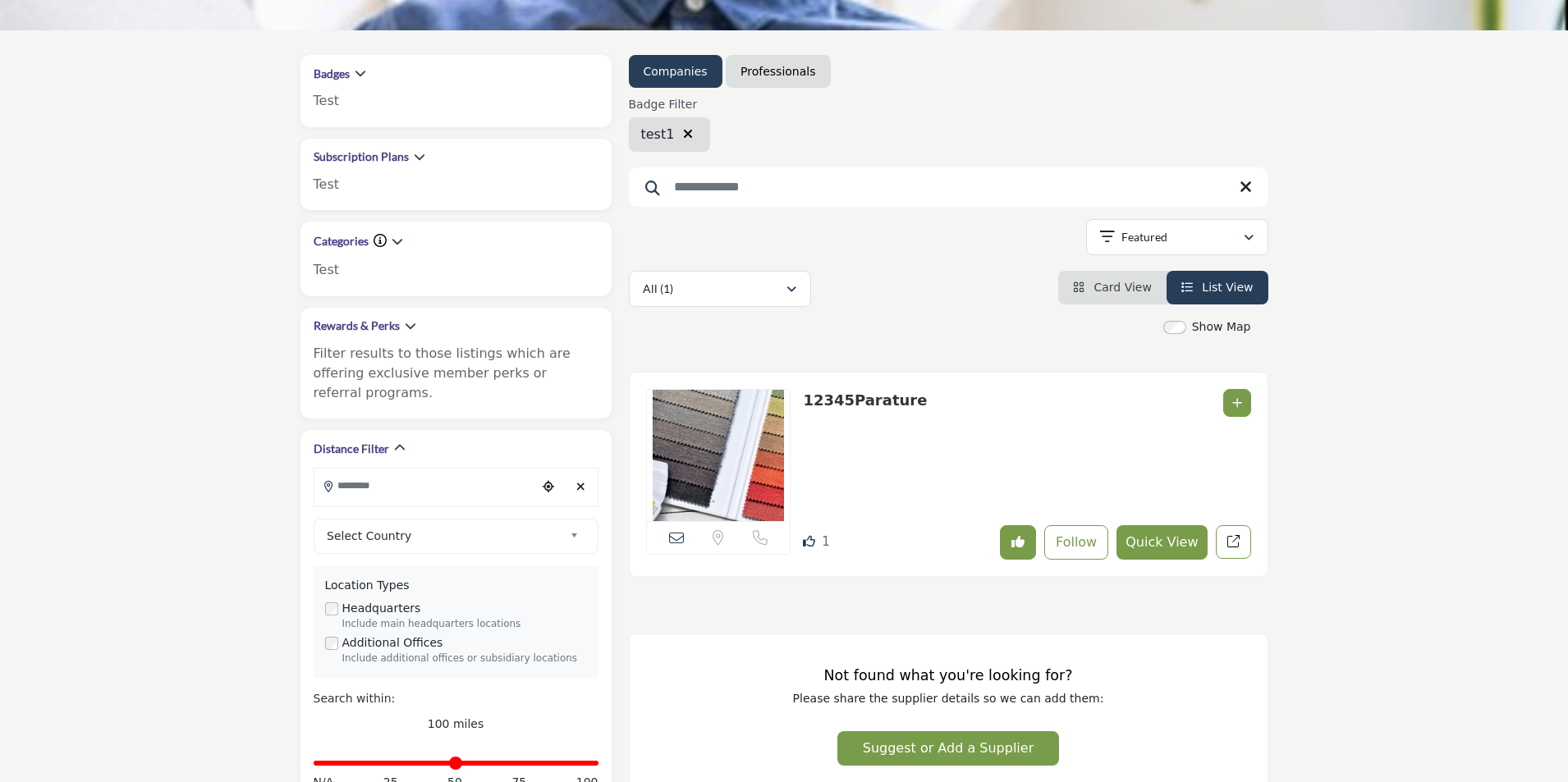
scroll to position [247, 0]
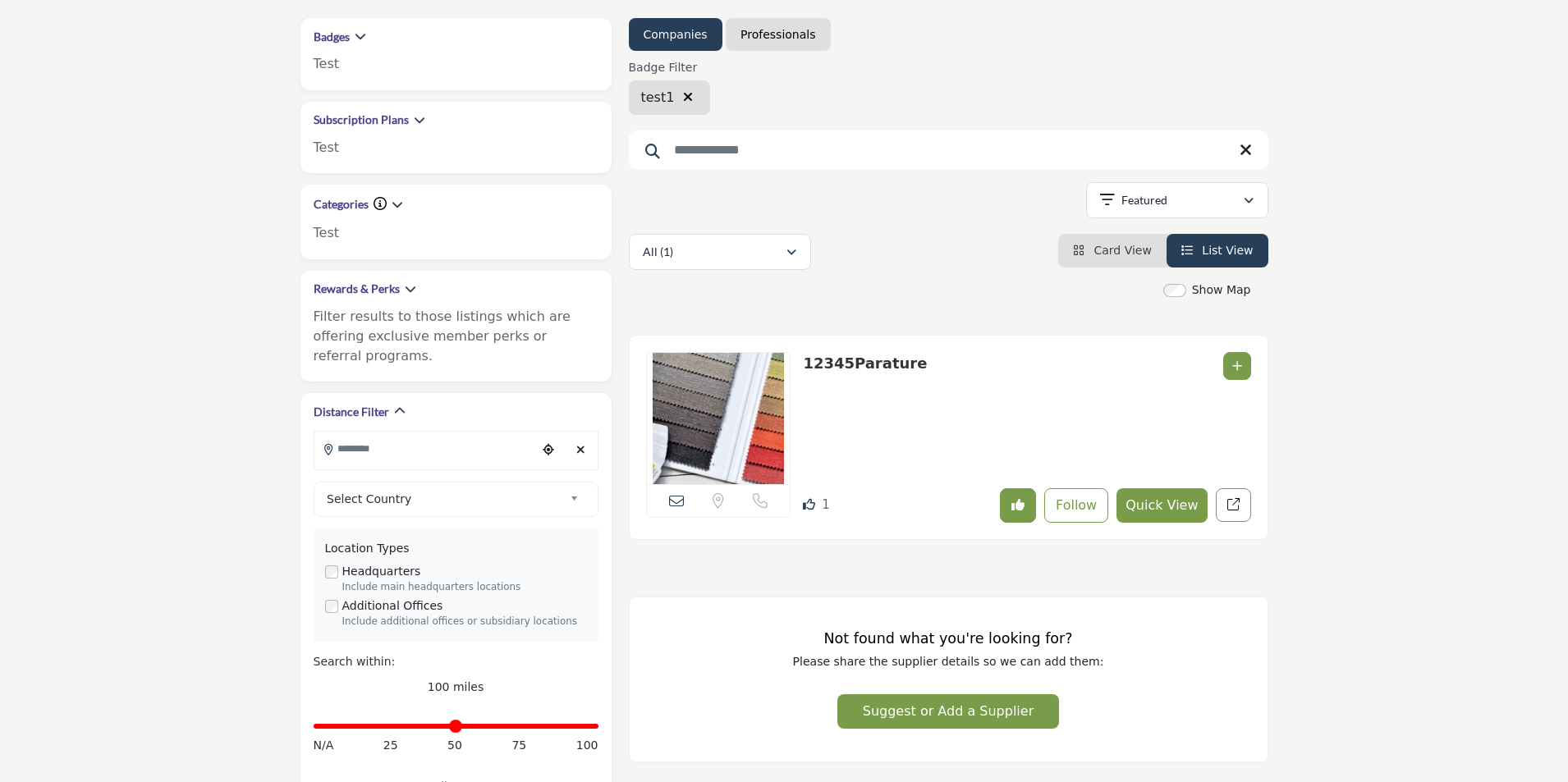
click at [1129, 257] on span "Card View" at bounding box center [1122, 250] width 57 height 13
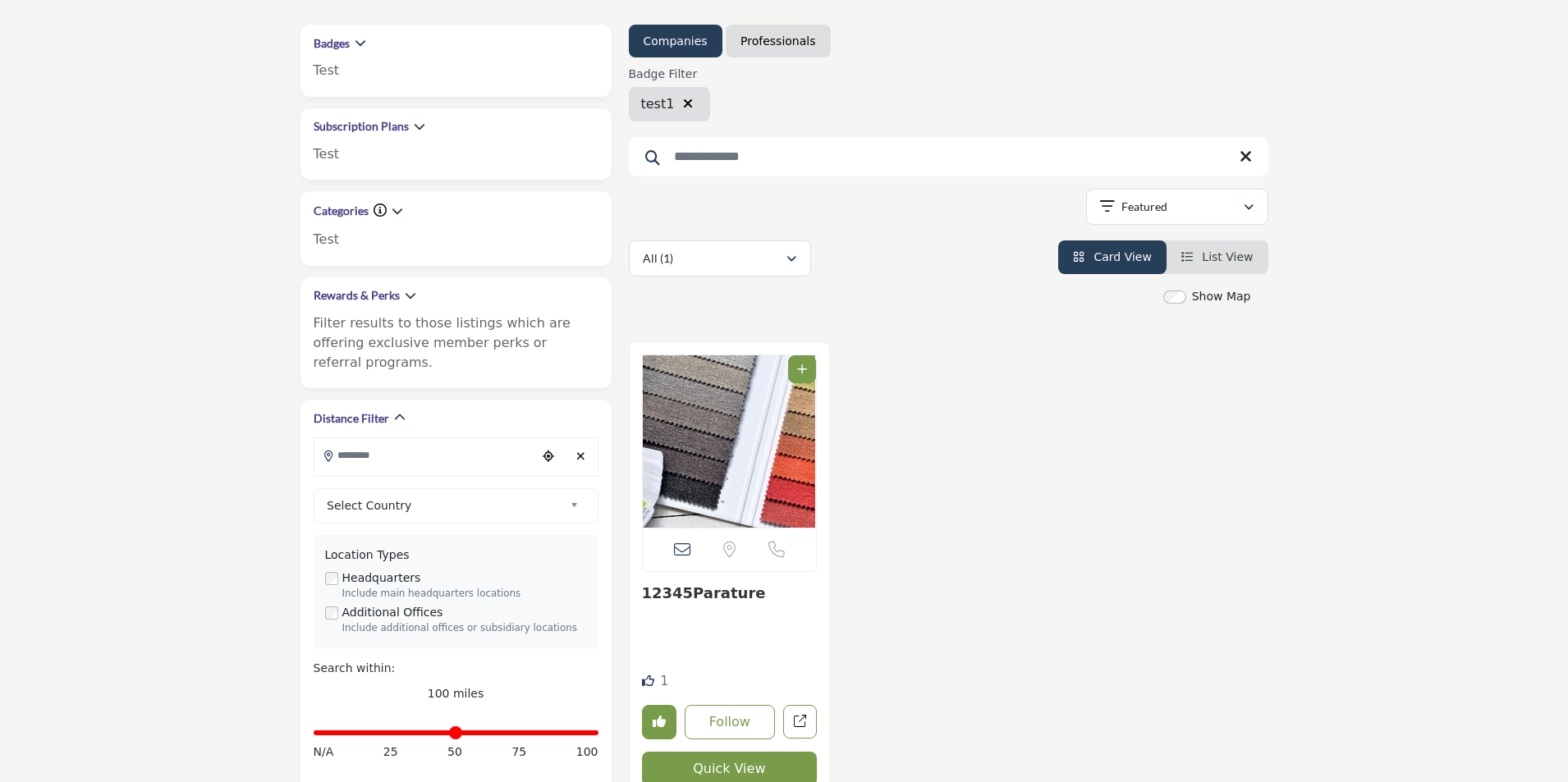
scroll to position [328, 0]
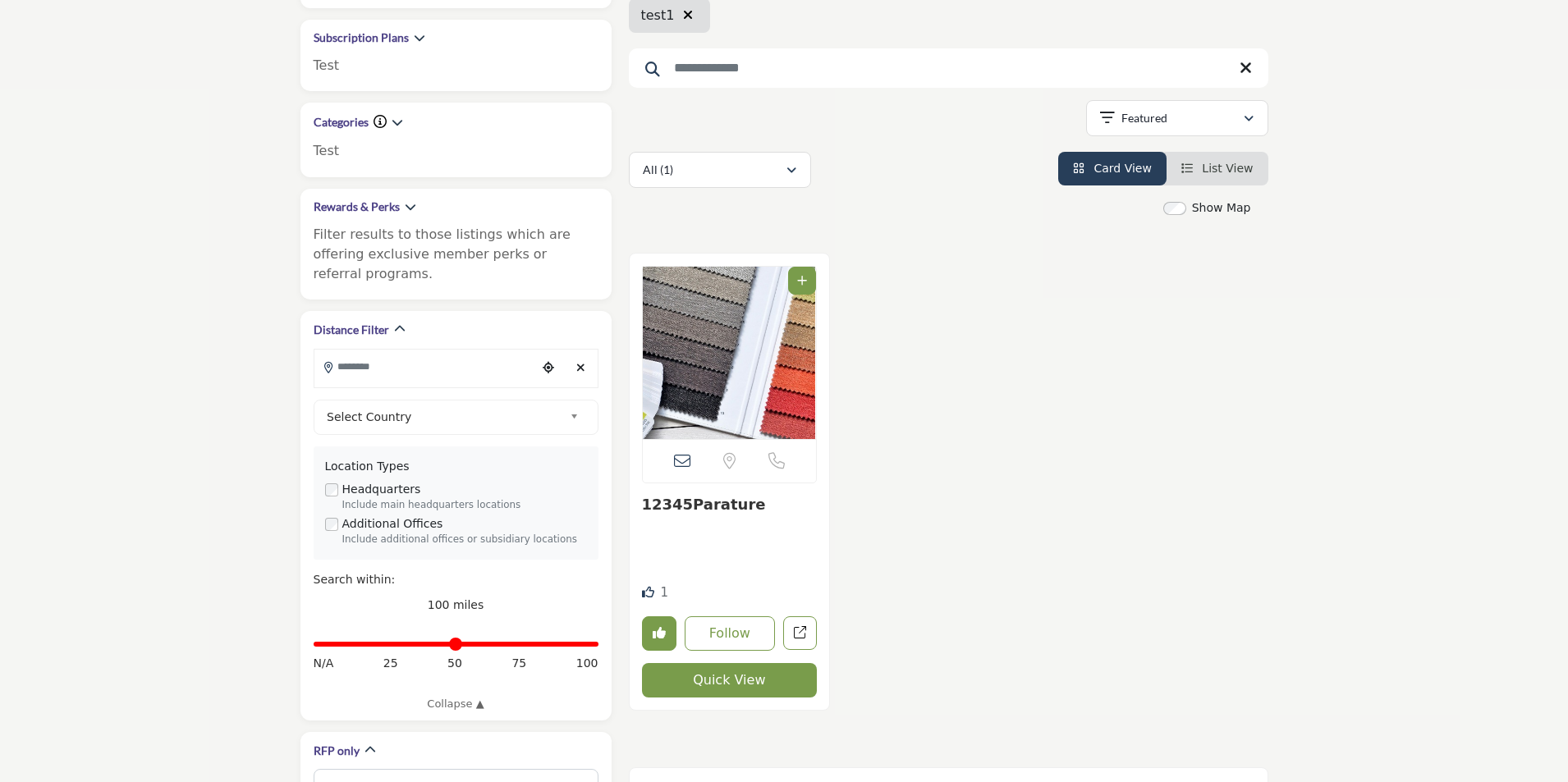
click at [717, 682] on button "Quick View" at bounding box center [730, 680] width 176 height 34
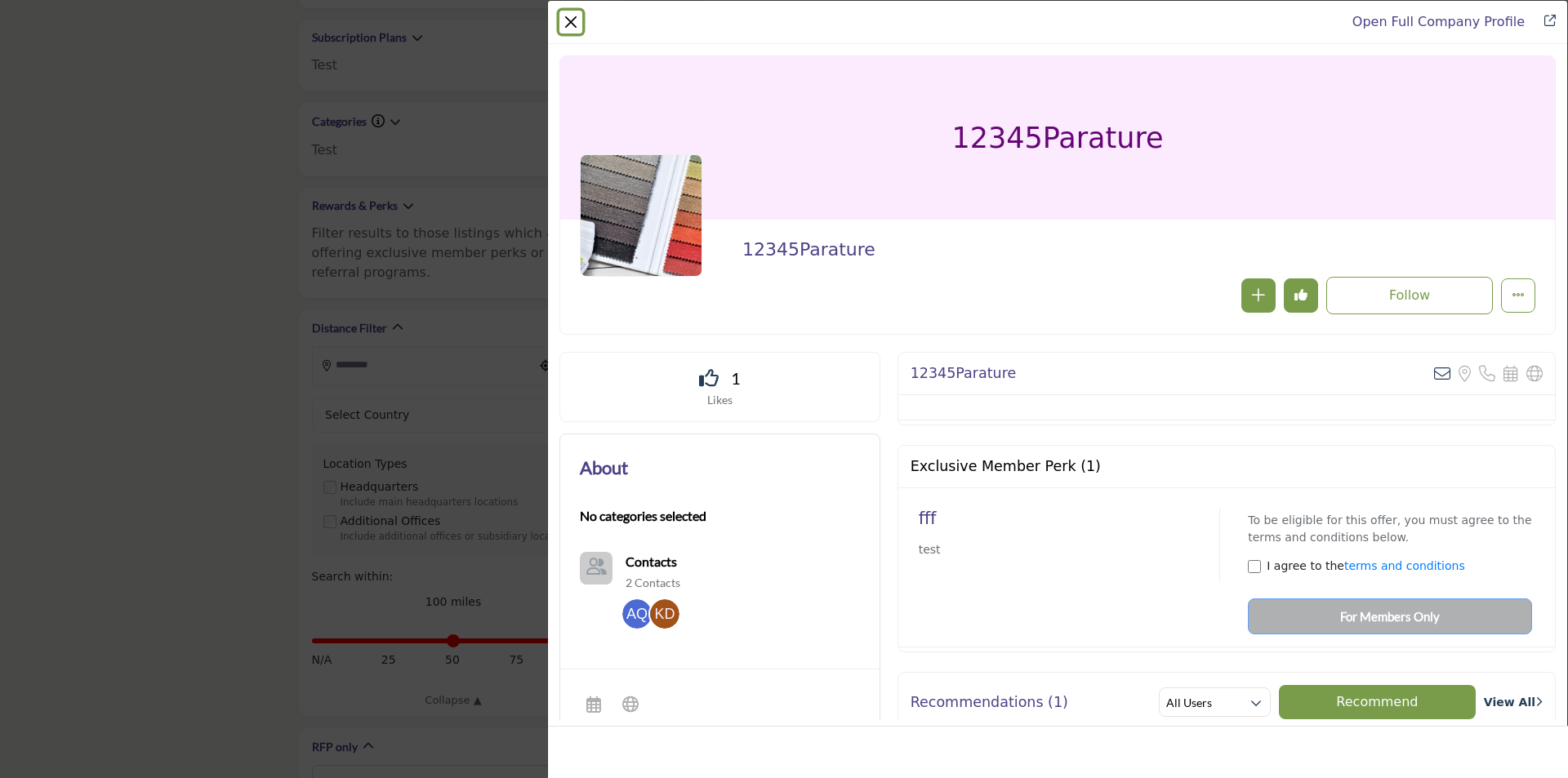
click at [579, 31] on button "Close" at bounding box center [570, 22] width 23 height 23
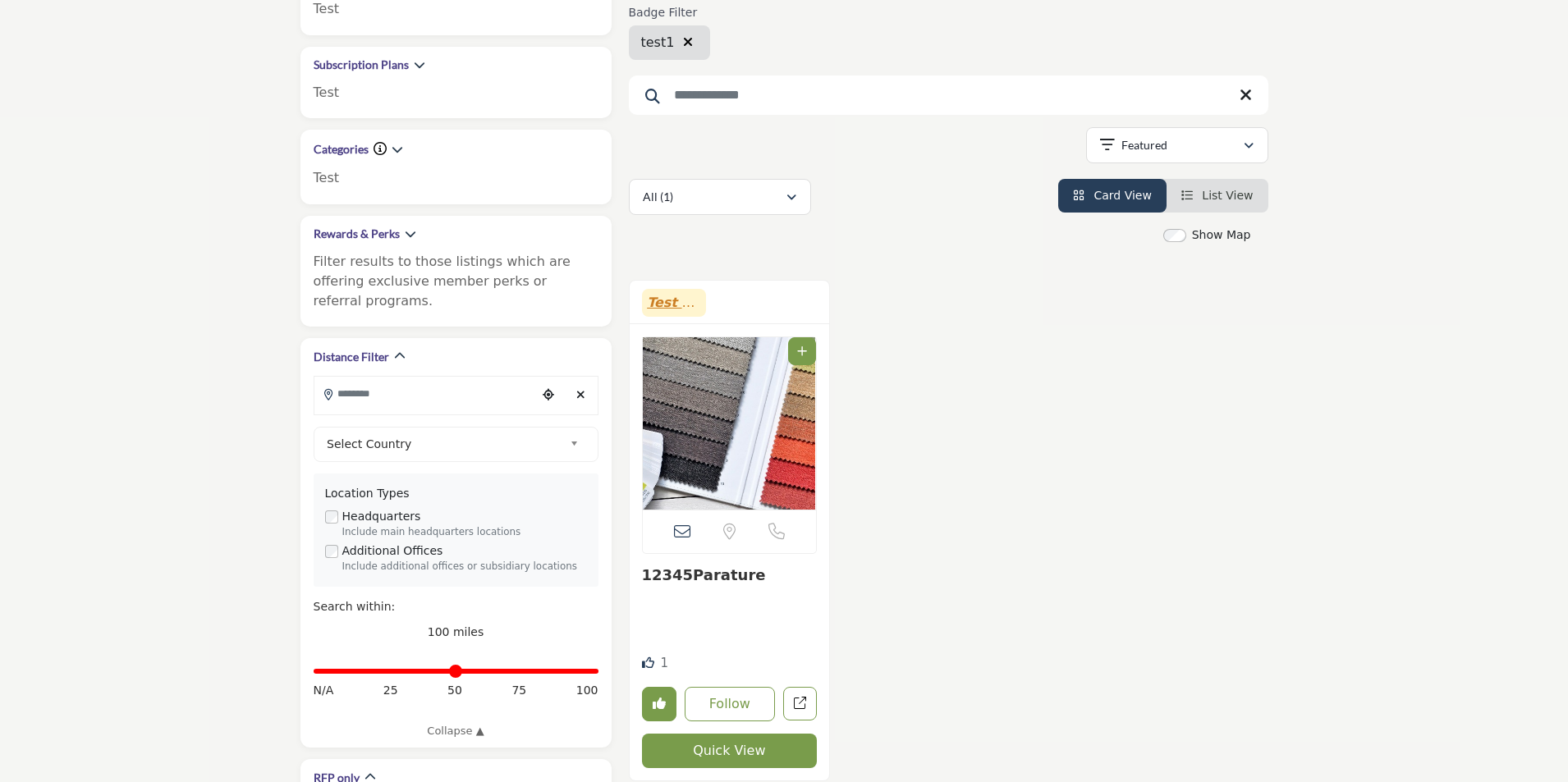
scroll to position [328, 0]
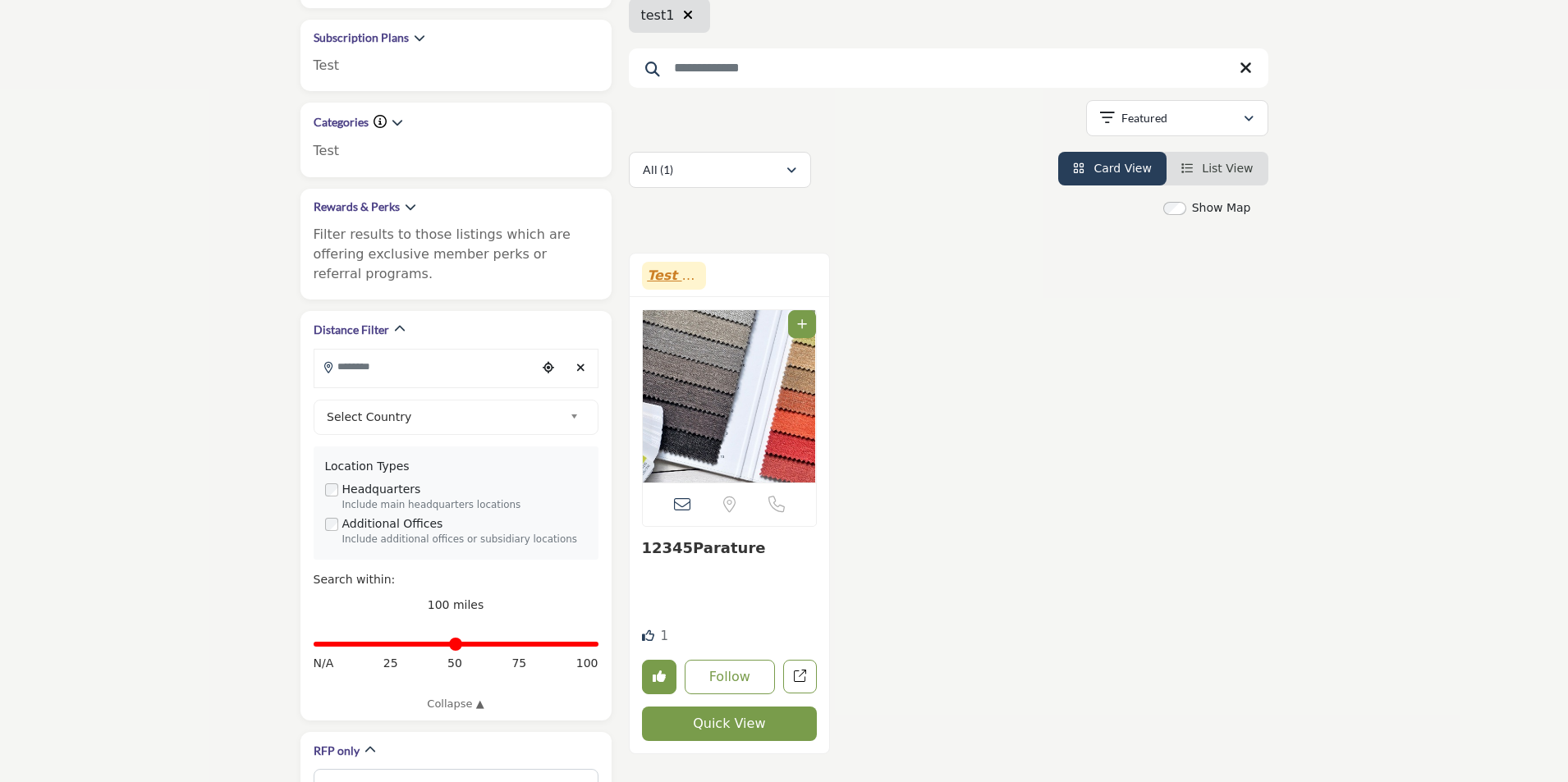
click at [729, 724] on button "Quick View" at bounding box center [730, 723] width 176 height 34
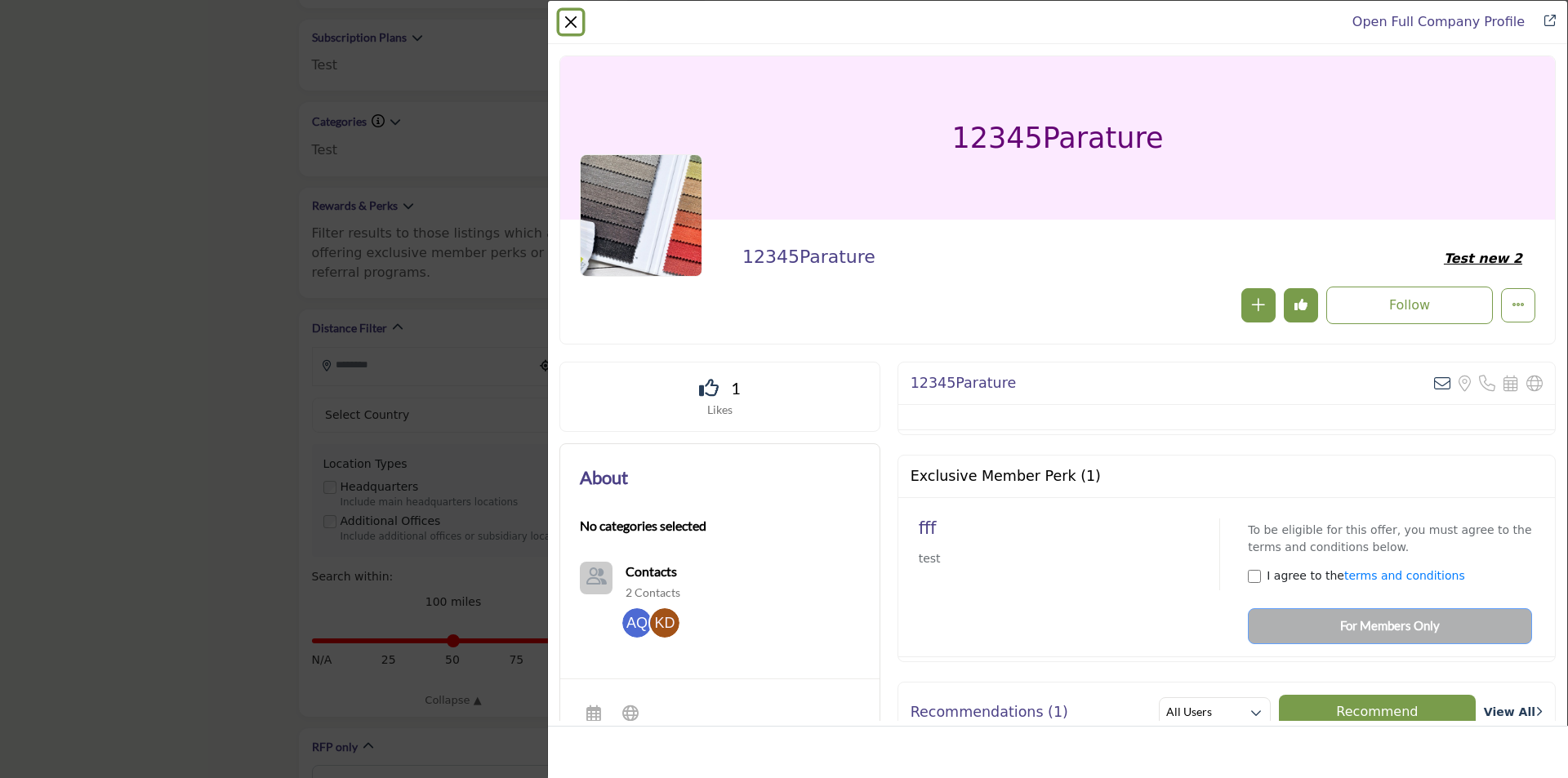
click at [572, 27] on button "Close" at bounding box center [570, 22] width 23 height 23
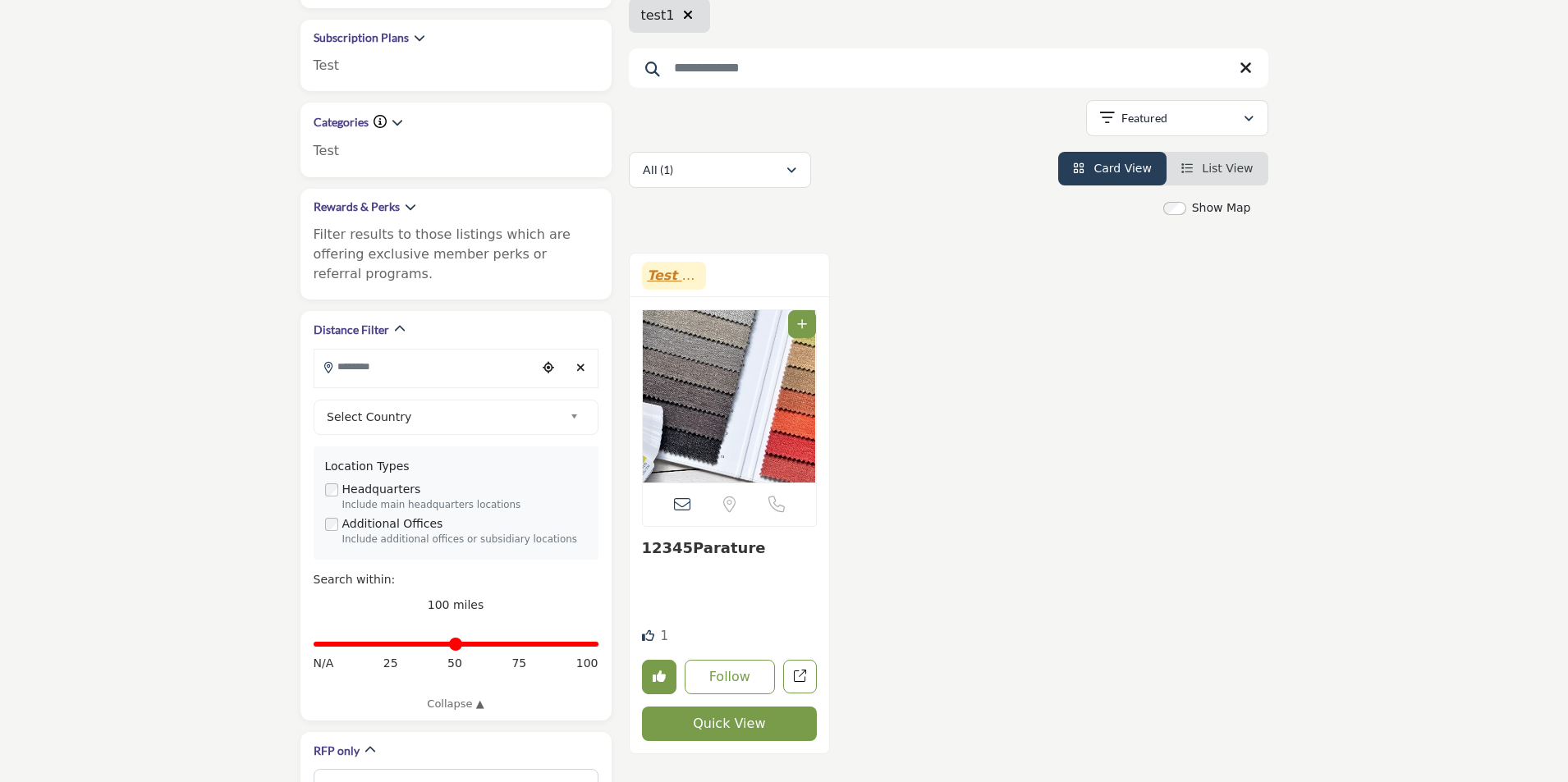
click at [1214, 172] on span "List View" at bounding box center [1227, 168] width 51 height 13
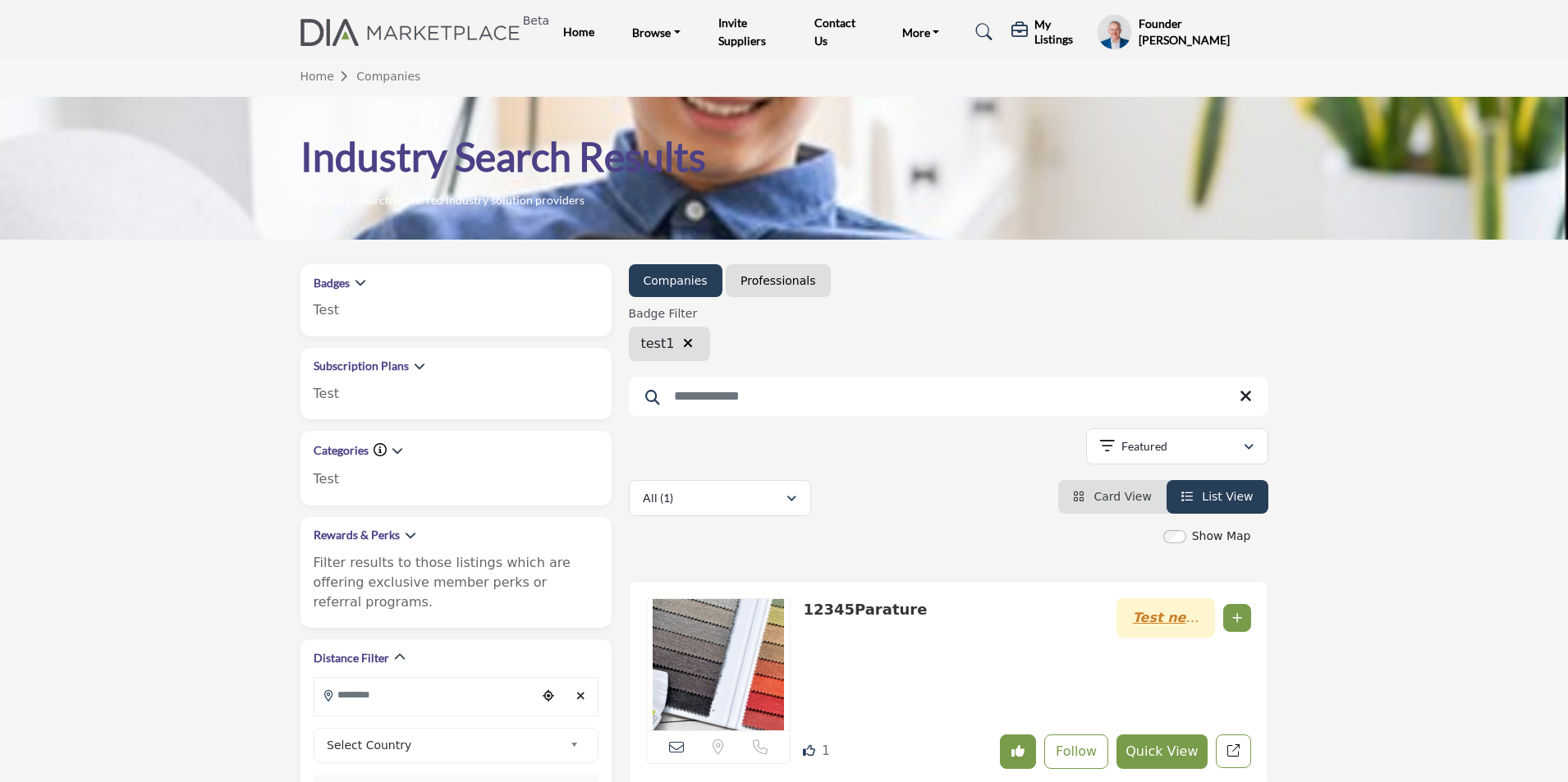
click at [688, 339] on icon "button" at bounding box center [687, 343] width 10 height 13
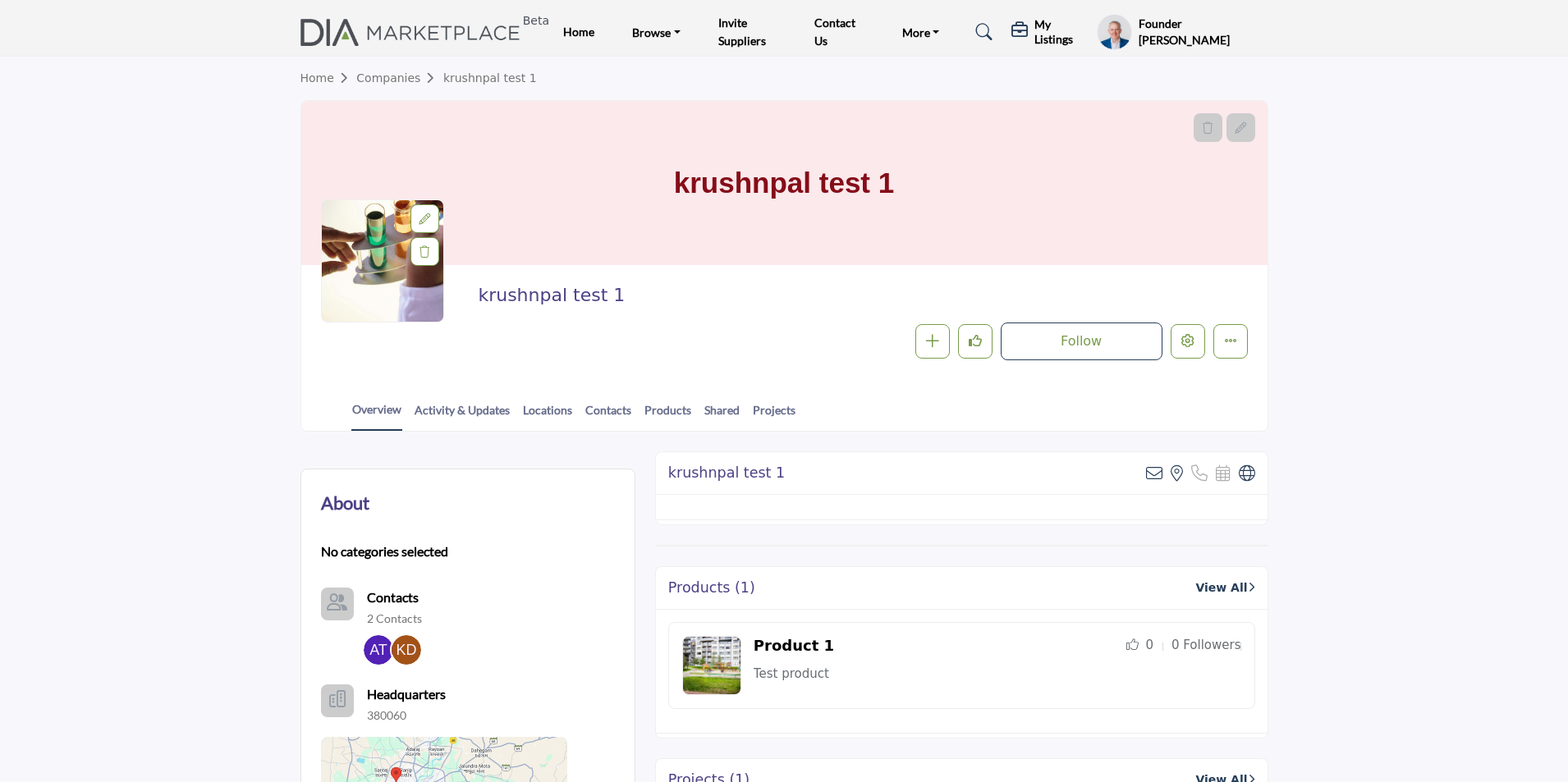
click at [1188, 344] on icon "Edit company" at bounding box center [1188, 340] width 13 height 13
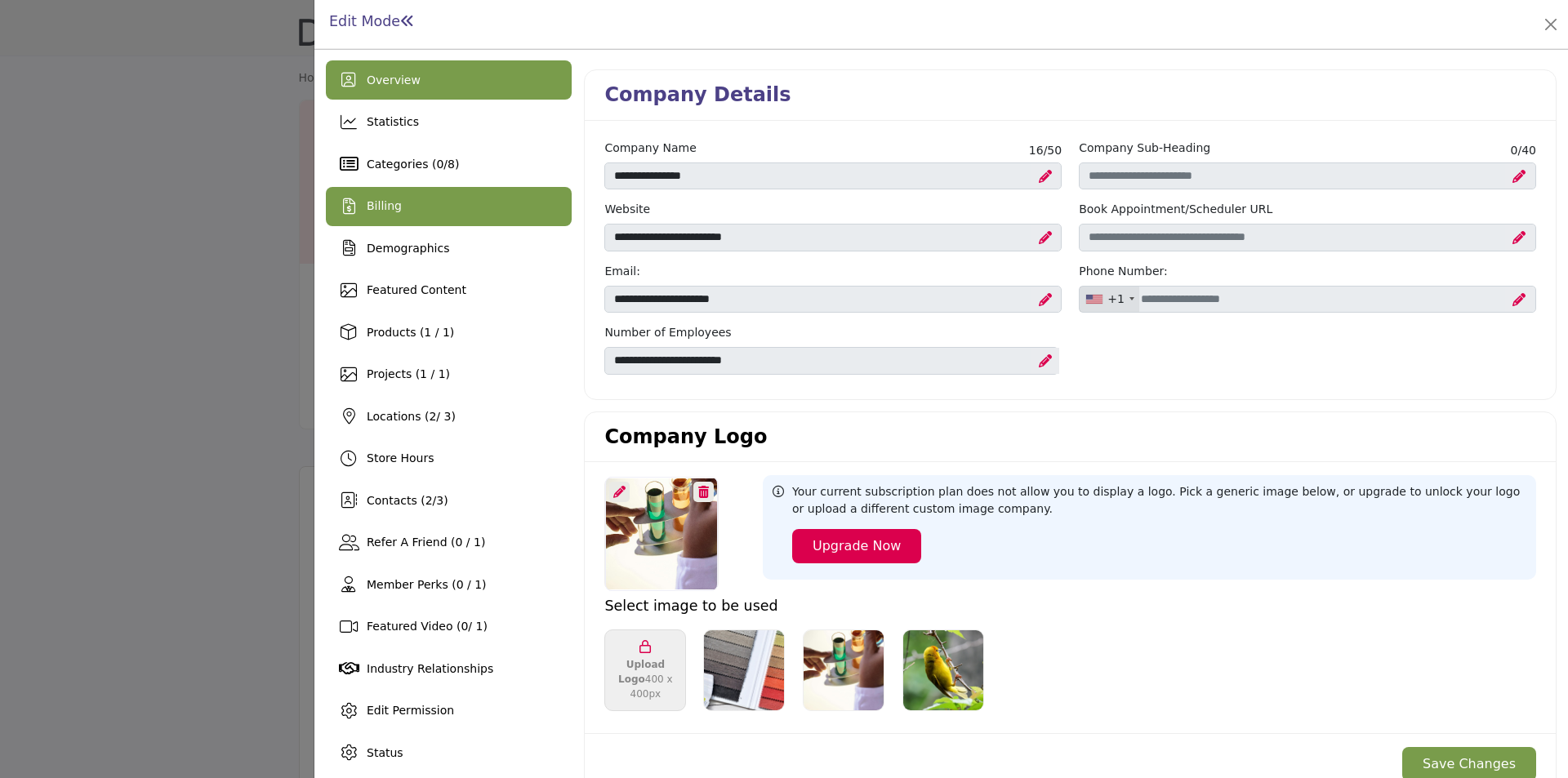
click at [412, 195] on div "Billing" at bounding box center [449, 206] width 246 height 39
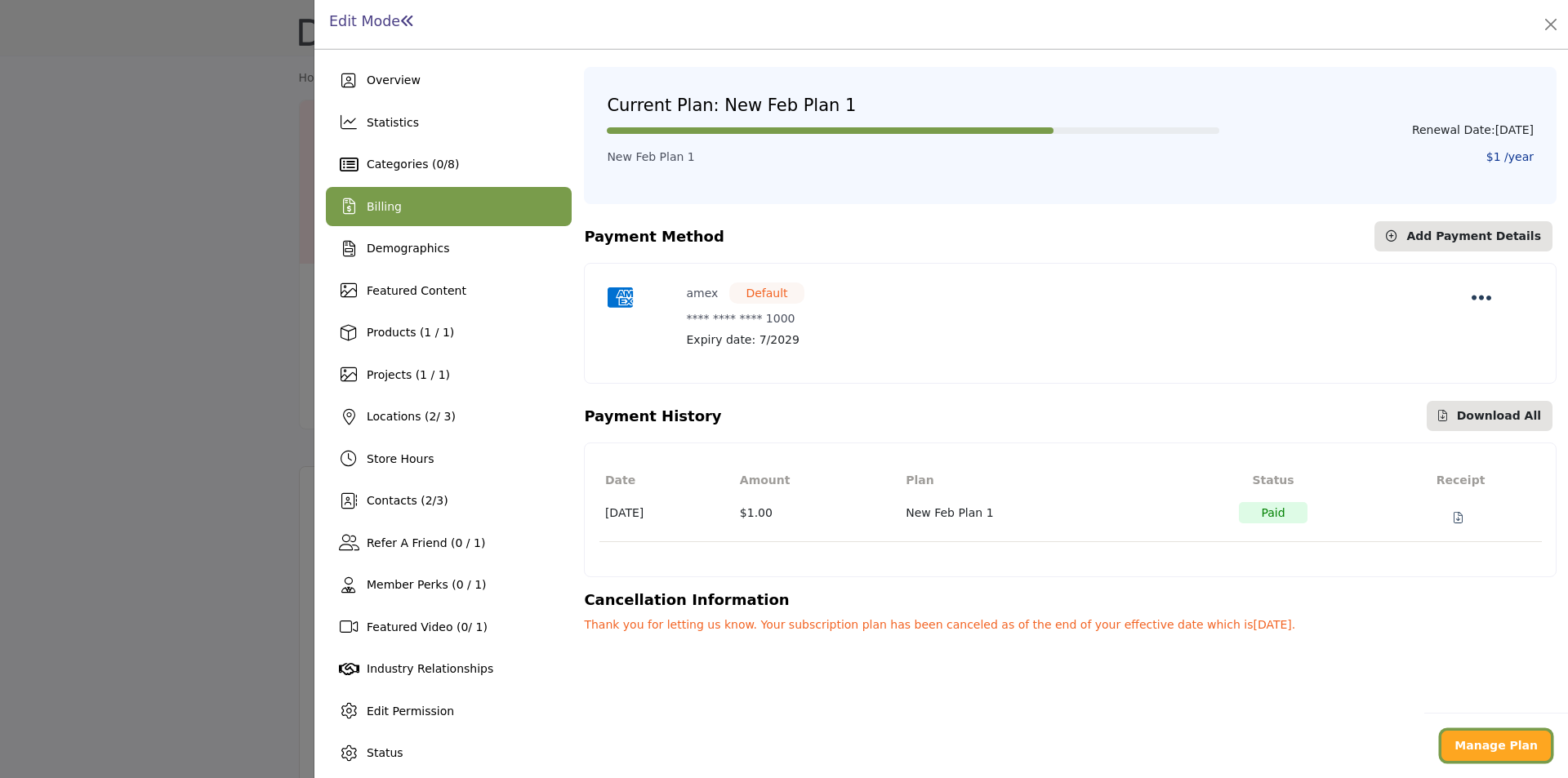
click at [1476, 739] on b "Manage Plan" at bounding box center [1496, 745] width 83 height 13
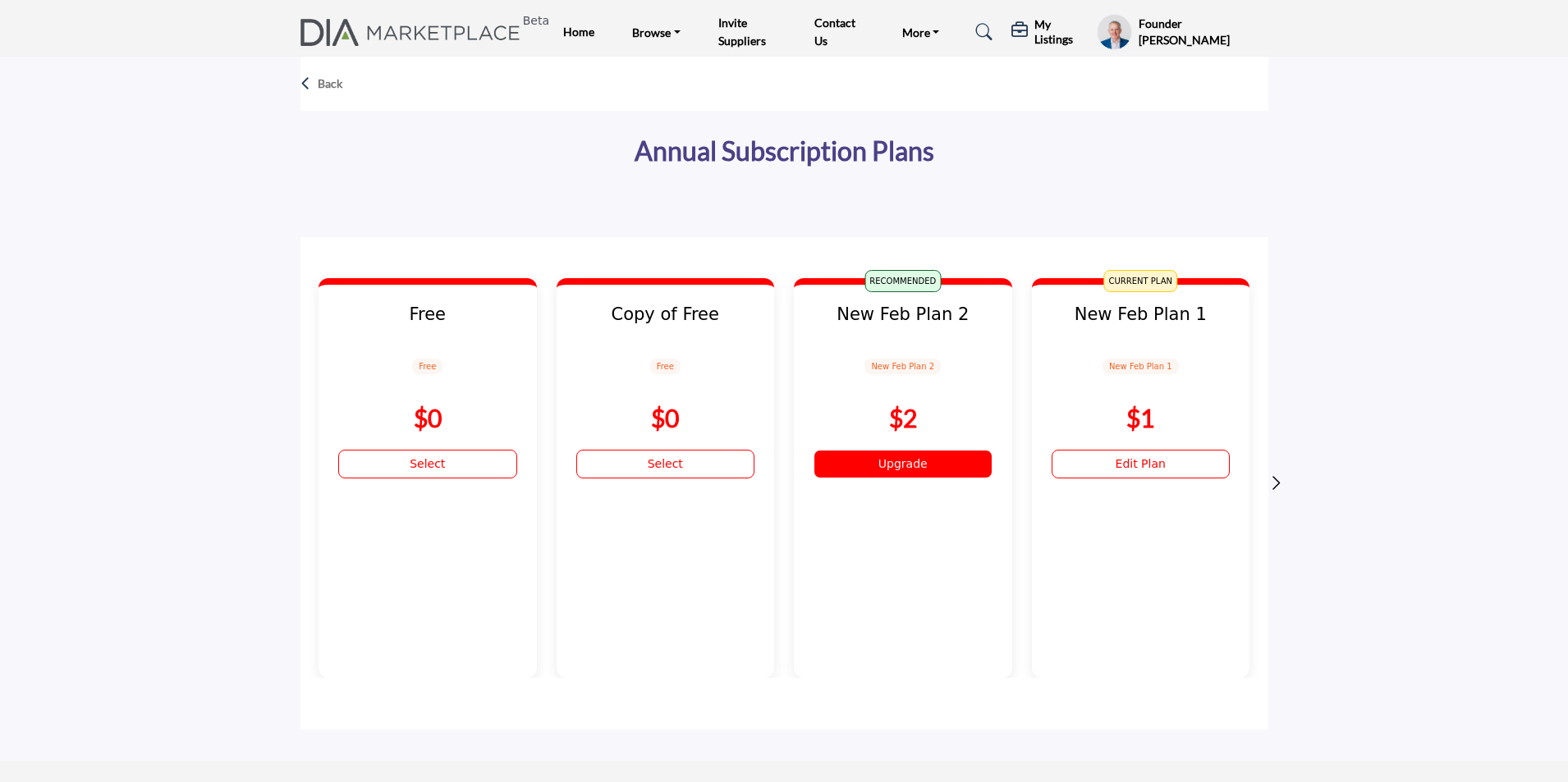
click at [883, 472] on link "Upgrade" at bounding box center [903, 464] width 179 height 29
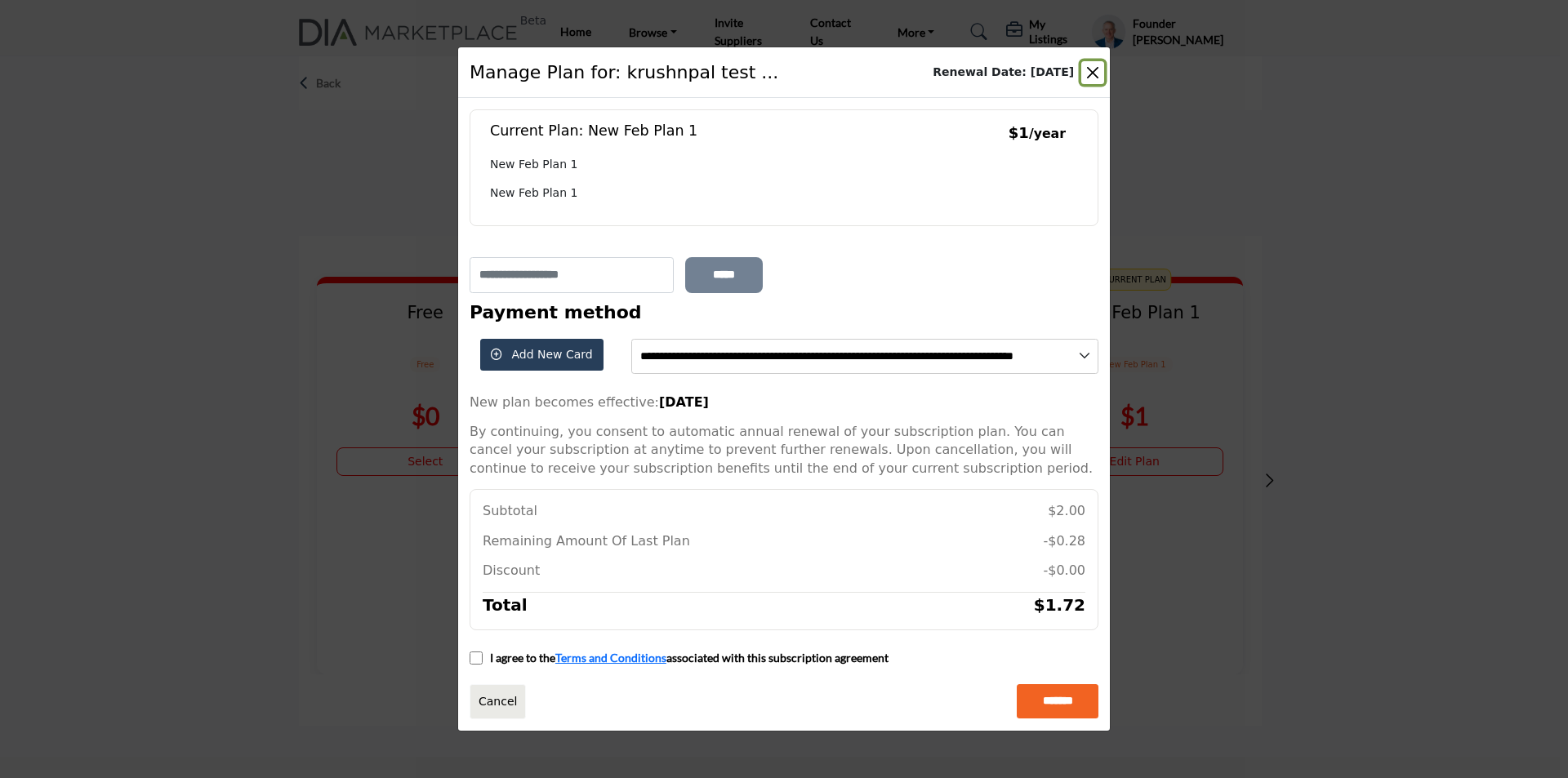
click at [1087, 72] on button "Close" at bounding box center [1092, 72] width 23 height 23
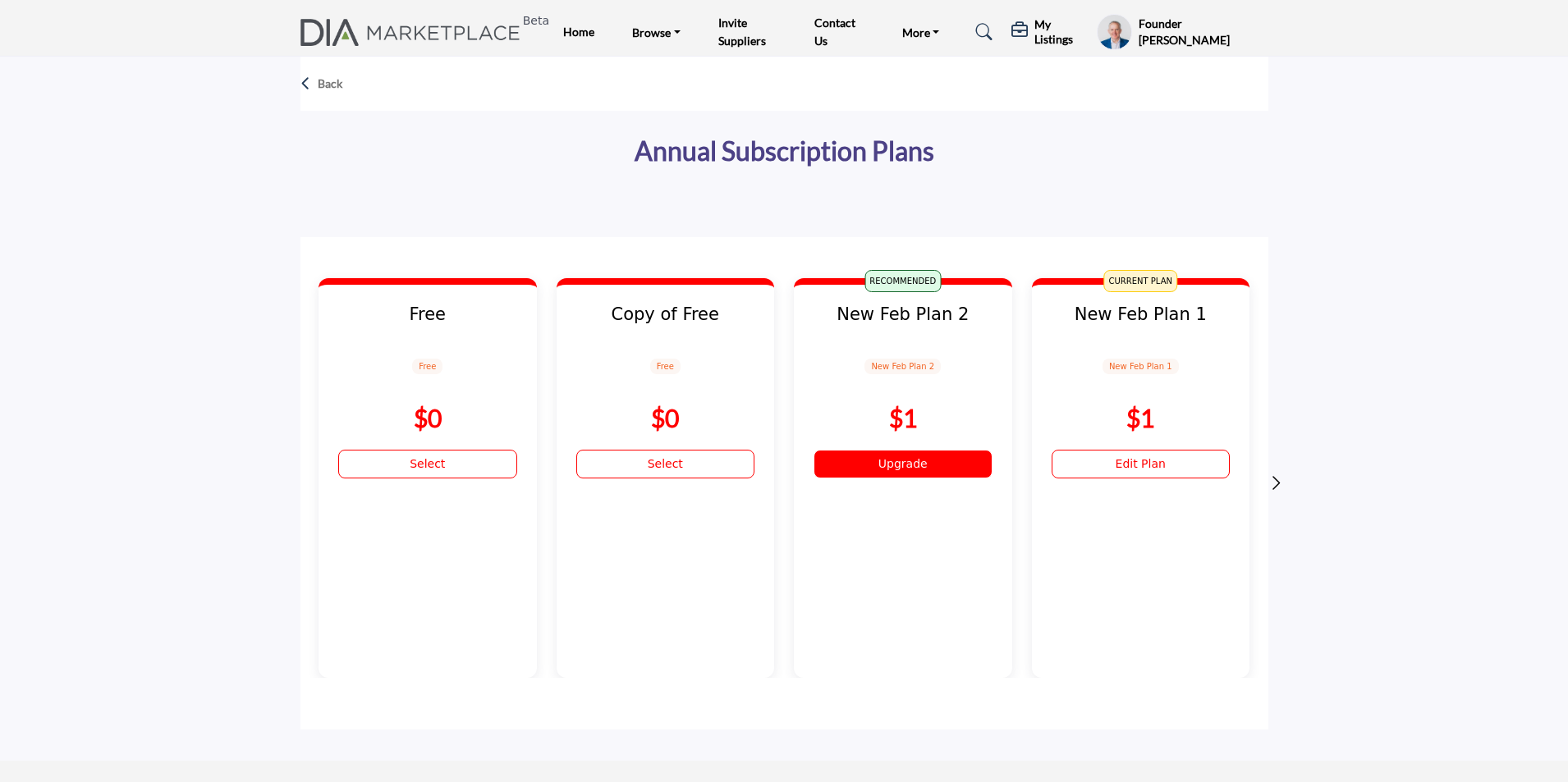
click at [975, 460] on link "Upgrade" at bounding box center [903, 464] width 179 height 29
click at [884, 466] on link "Upgrade" at bounding box center [903, 464] width 179 height 29
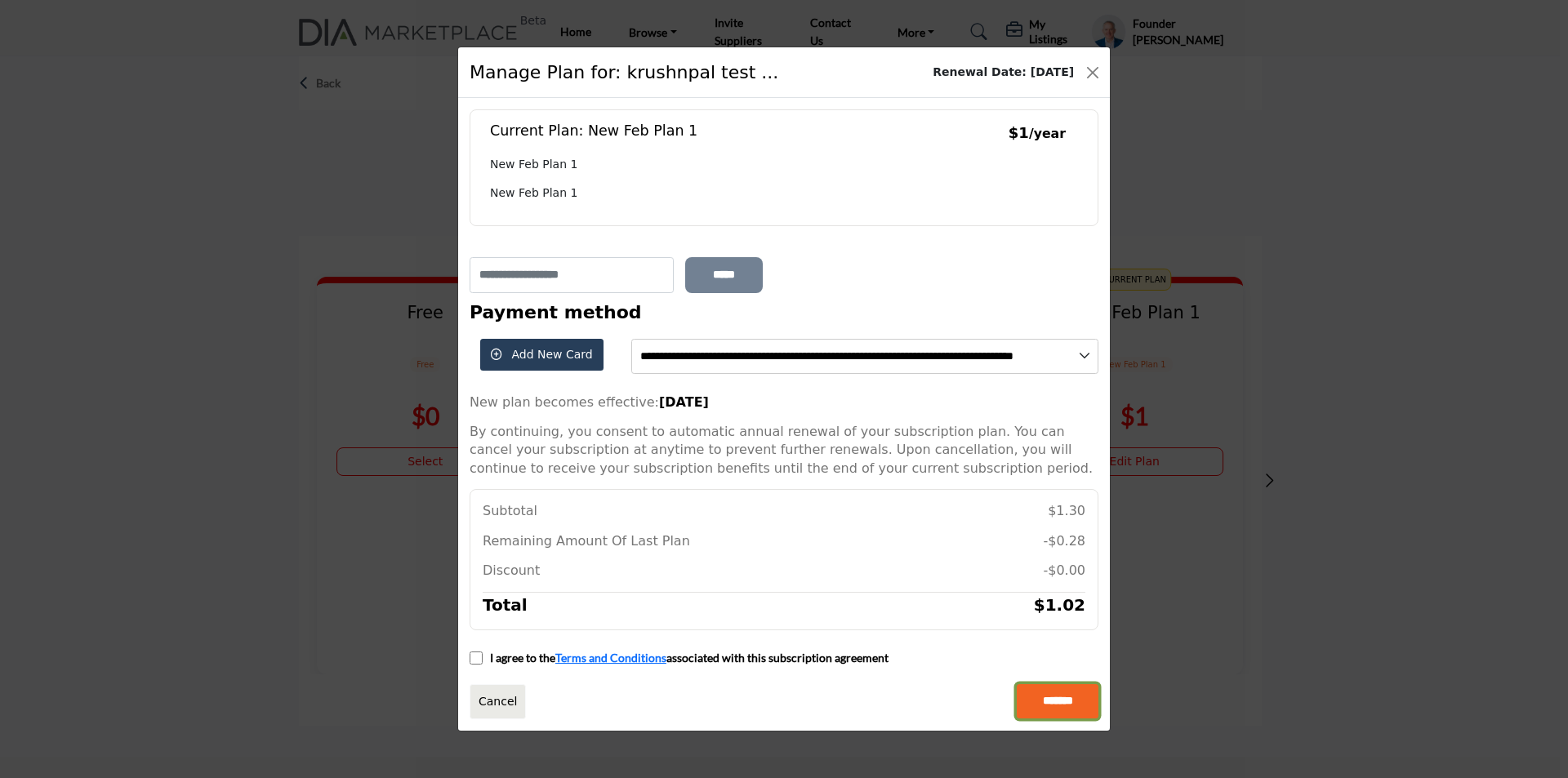
click at [1053, 708] on input "*******" at bounding box center [1057, 701] width 81 height 34
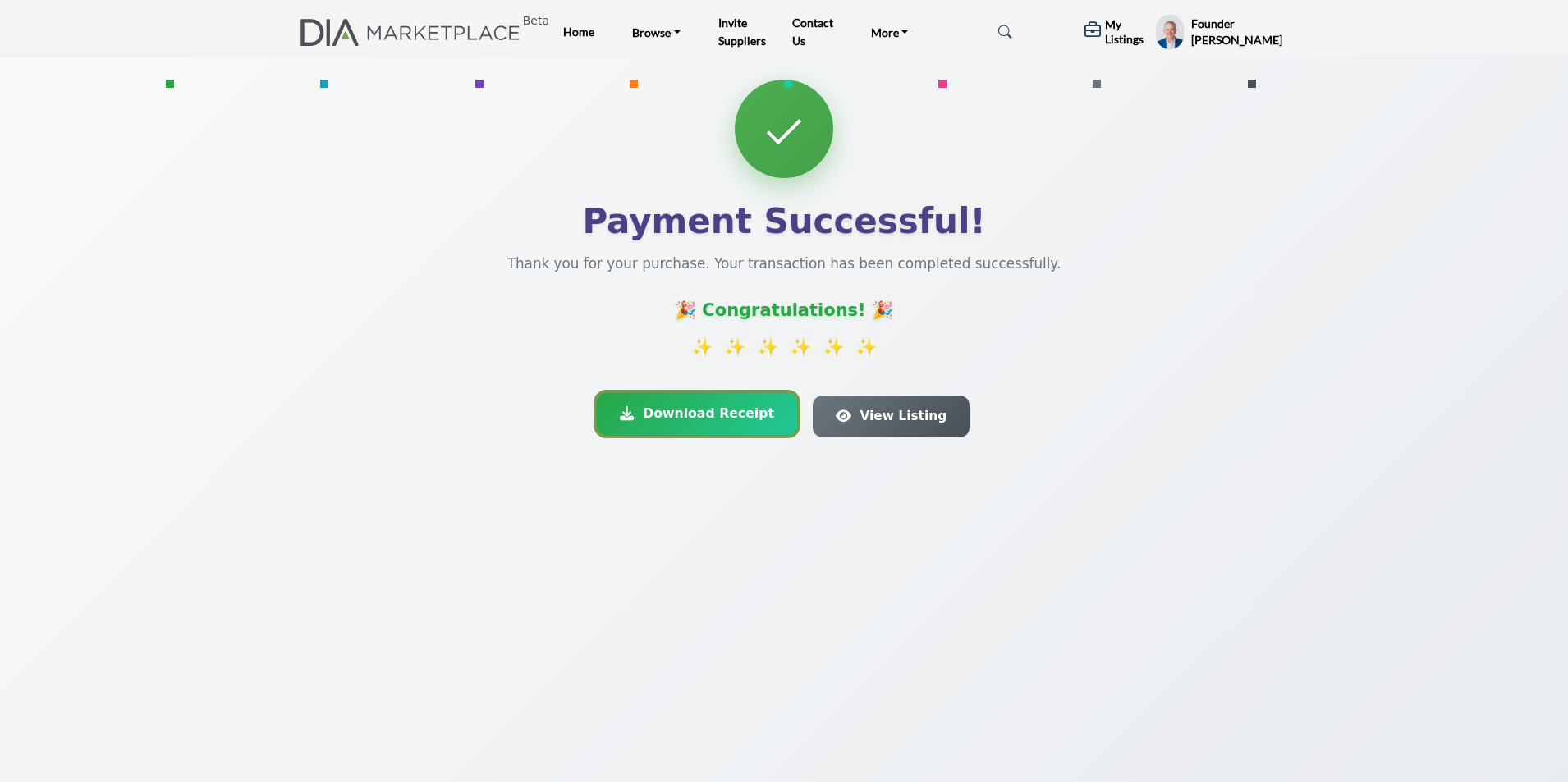
click at [664, 412] on span "Download Receipt" at bounding box center [708, 413] width 132 height 19
click at [873, 419] on span "View Listing" at bounding box center [904, 413] width 88 height 19
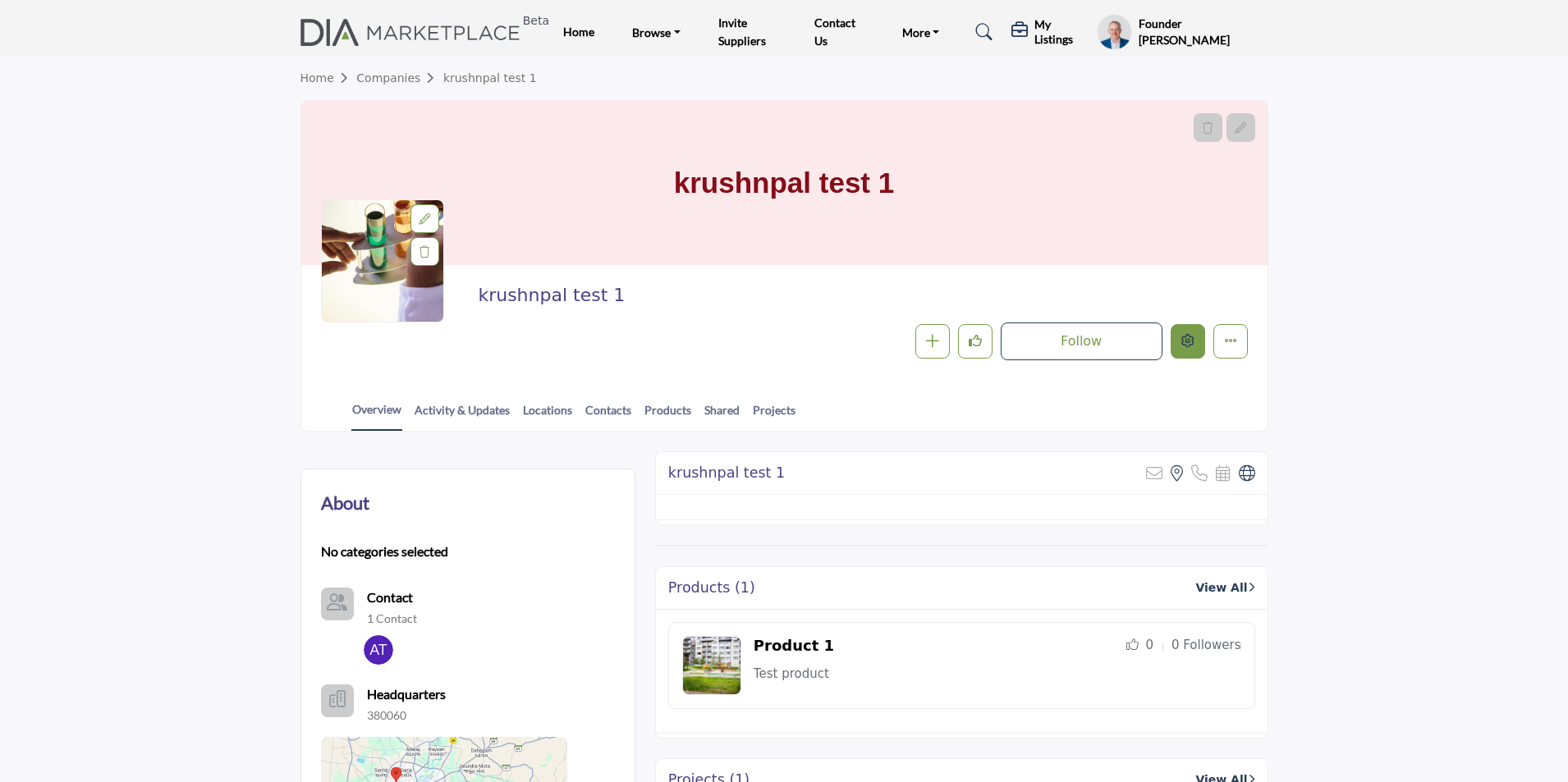
click at [1175, 346] on button "Edit company" at bounding box center [1187, 340] width 34 height 34
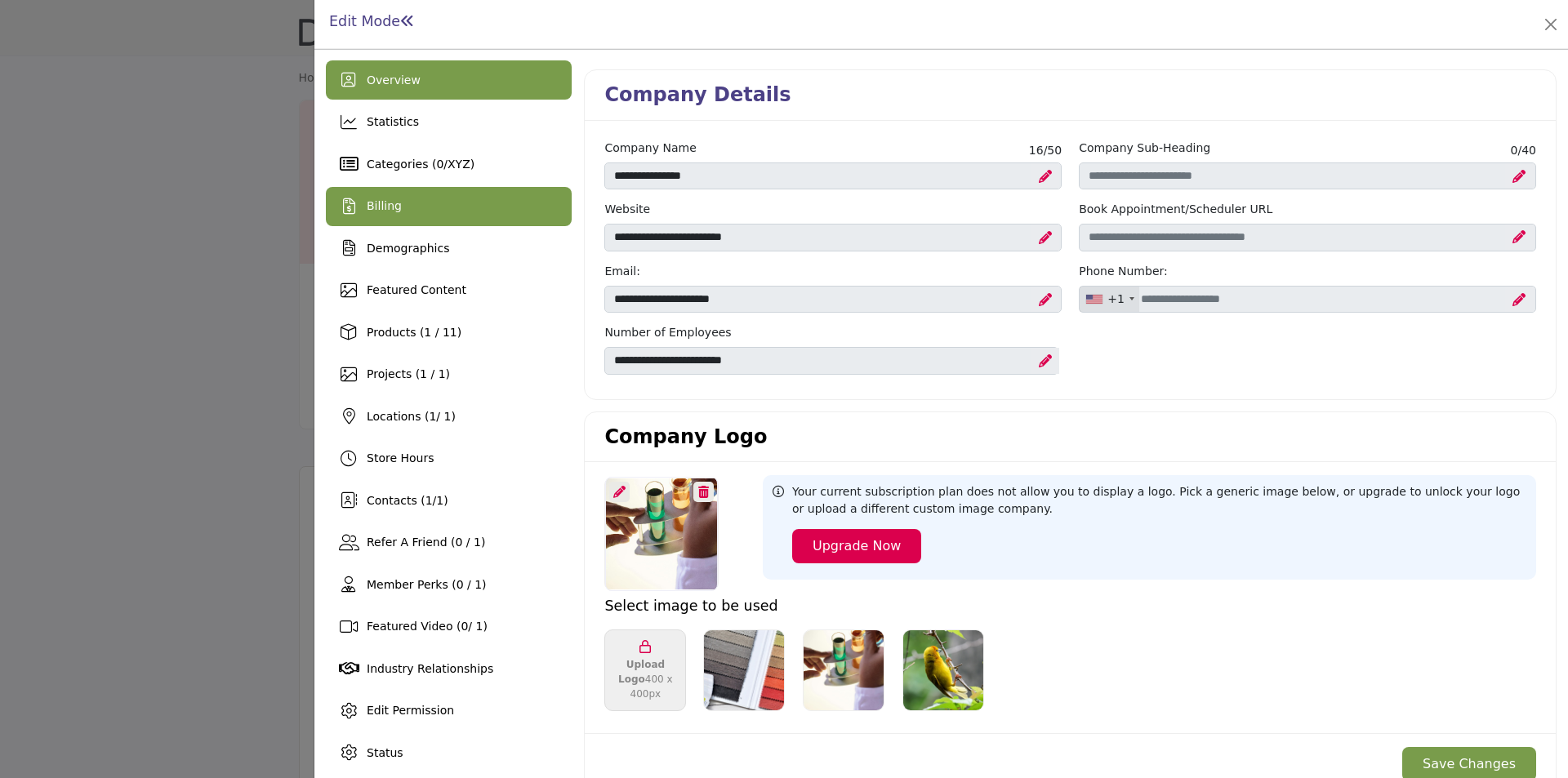
click at [411, 199] on div "Billing" at bounding box center [449, 206] width 246 height 39
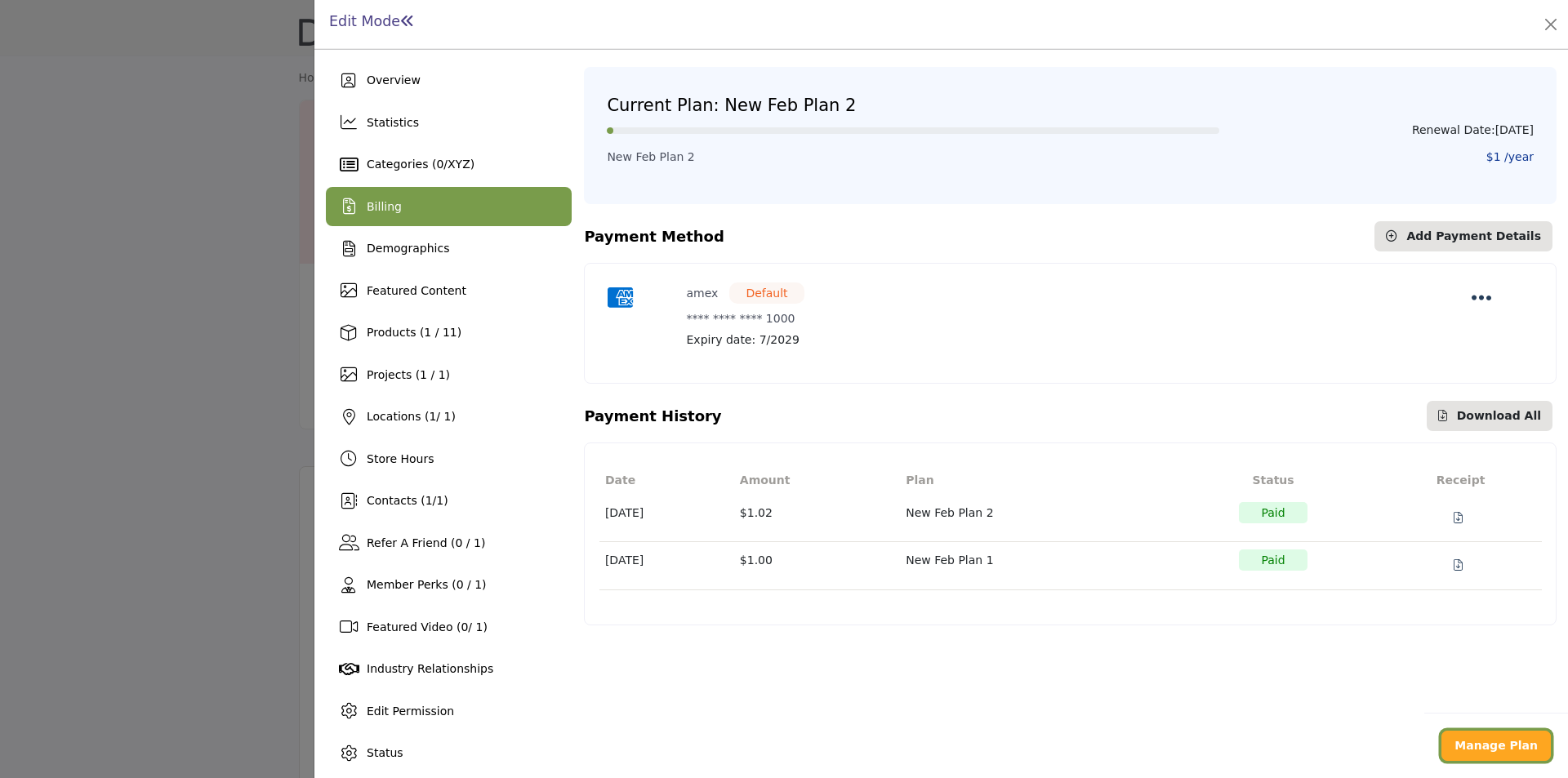
click at [1498, 740] on b "Manage Plan" at bounding box center [1496, 745] width 83 height 13
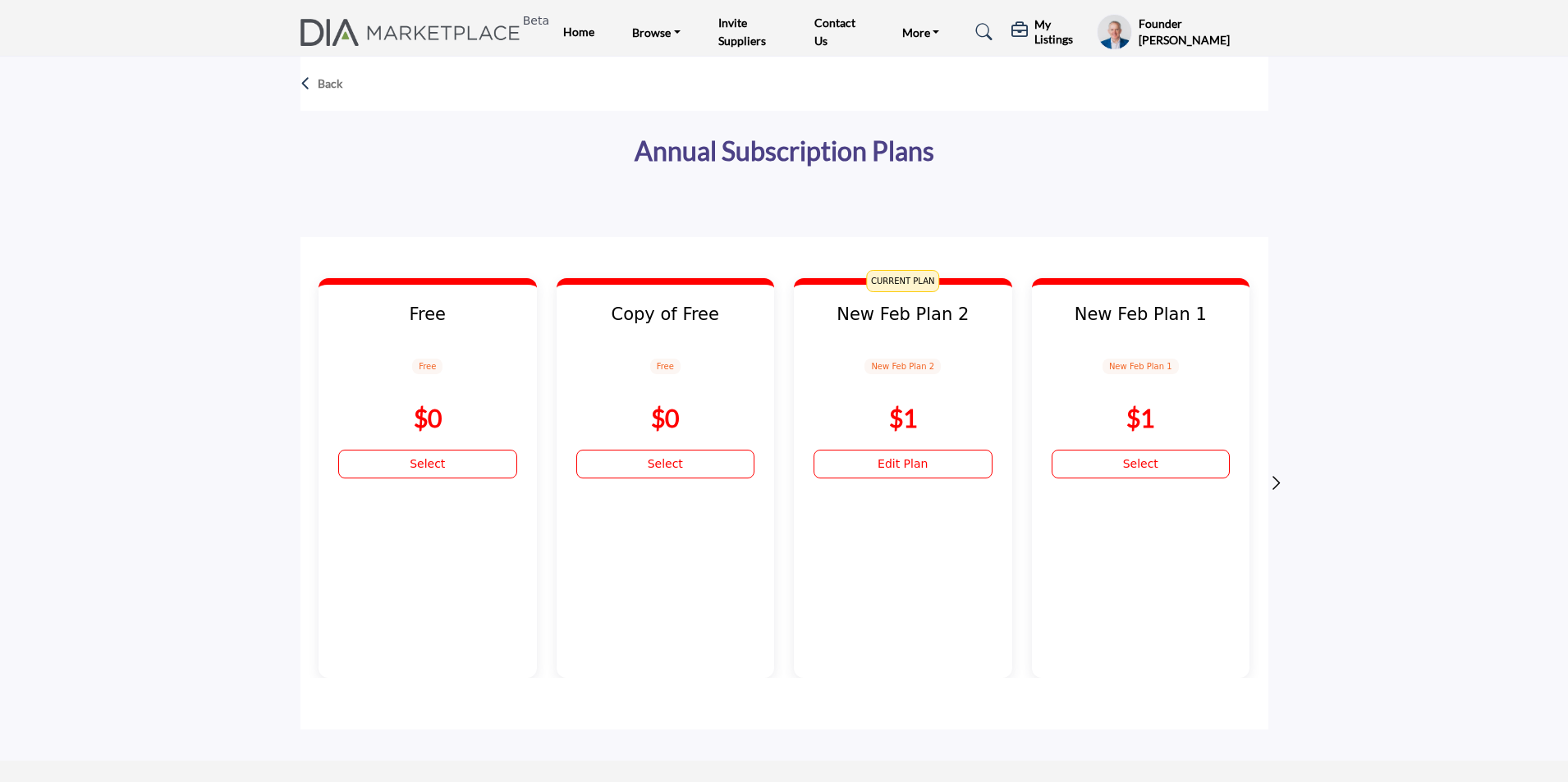
click at [491, 42] on img at bounding box center [414, 32] width 229 height 27
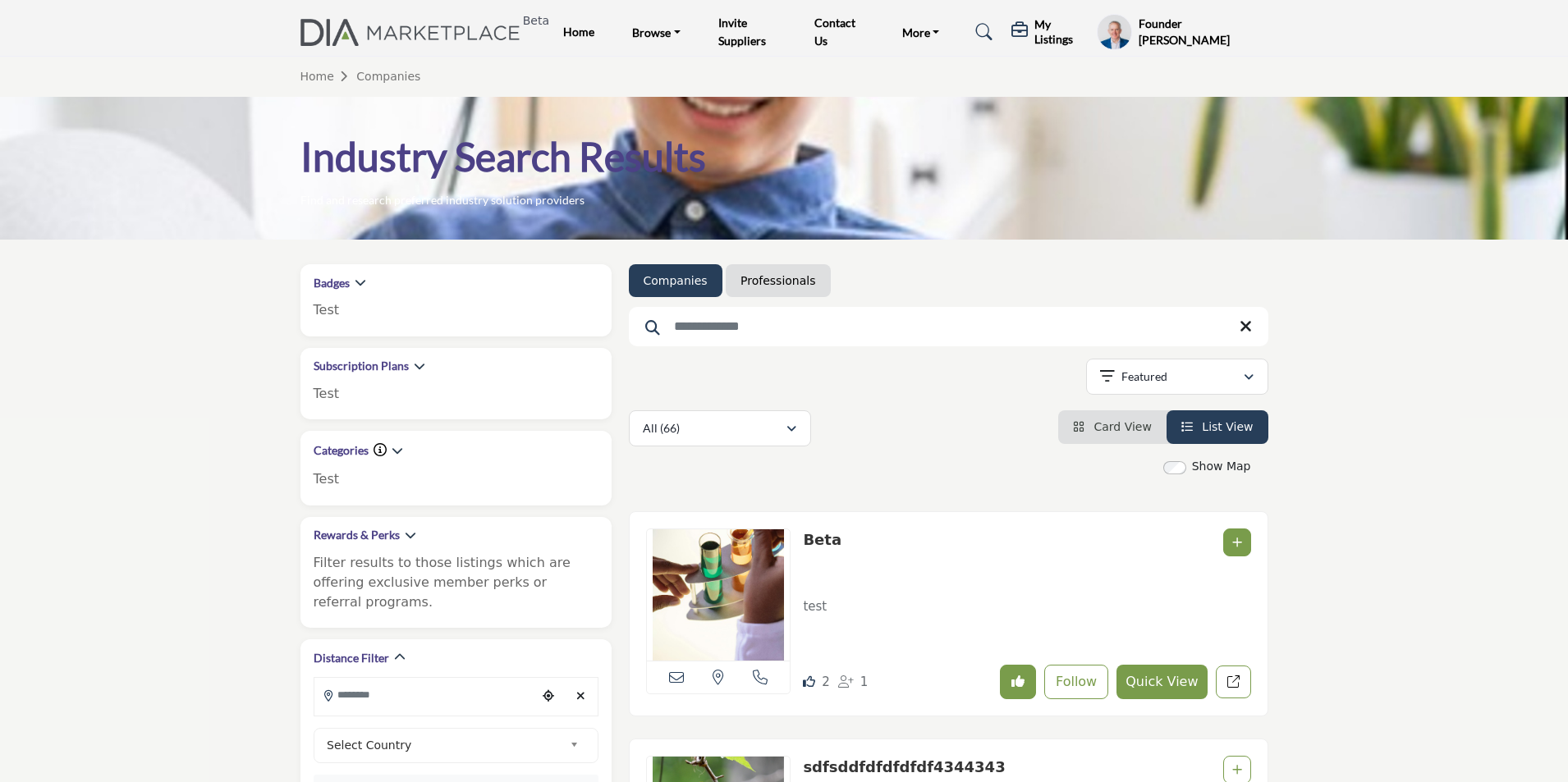
click at [848, 335] on input "Search Keyword" at bounding box center [948, 327] width 640 height 40
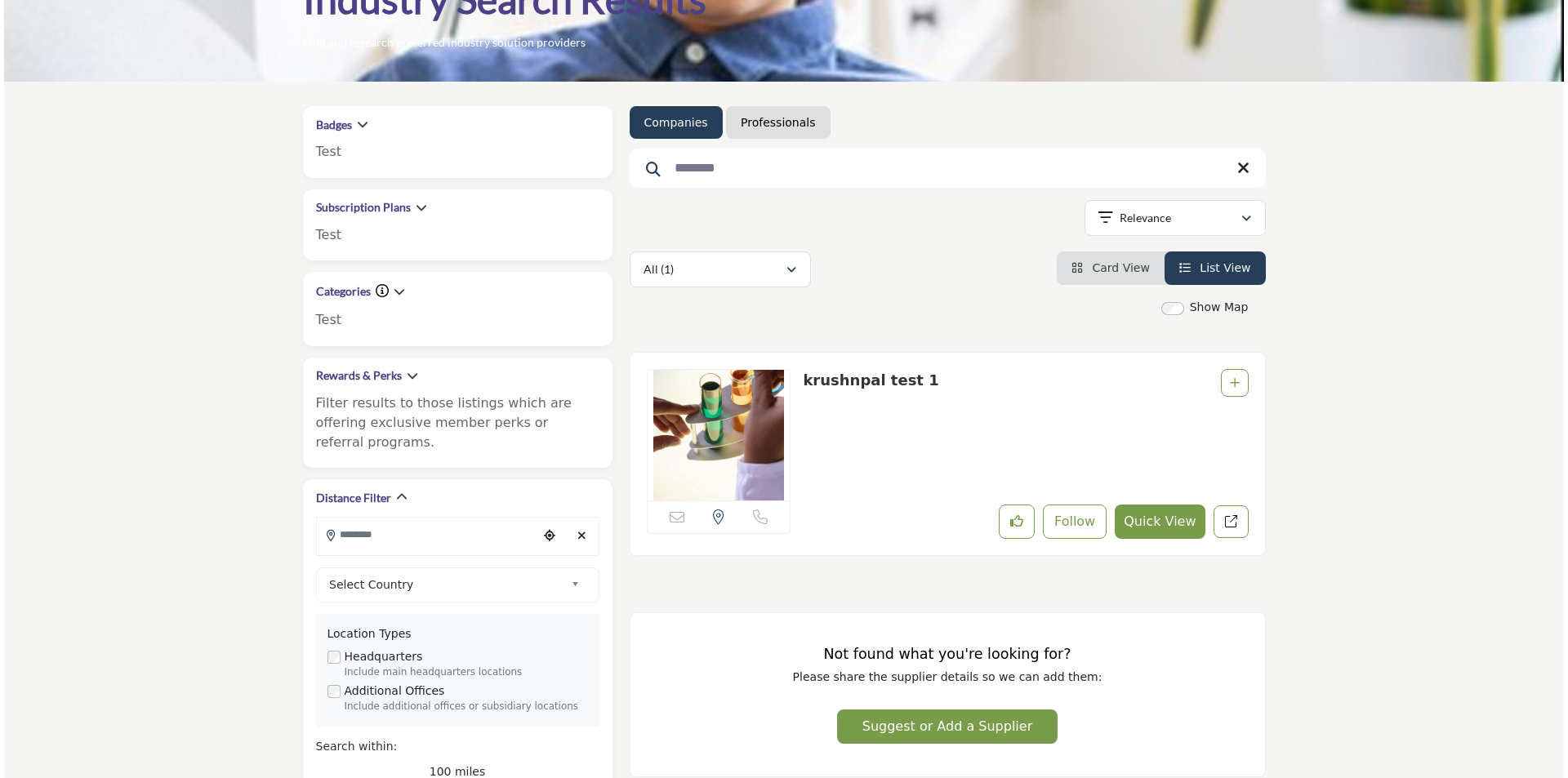
scroll to position [163, 0]
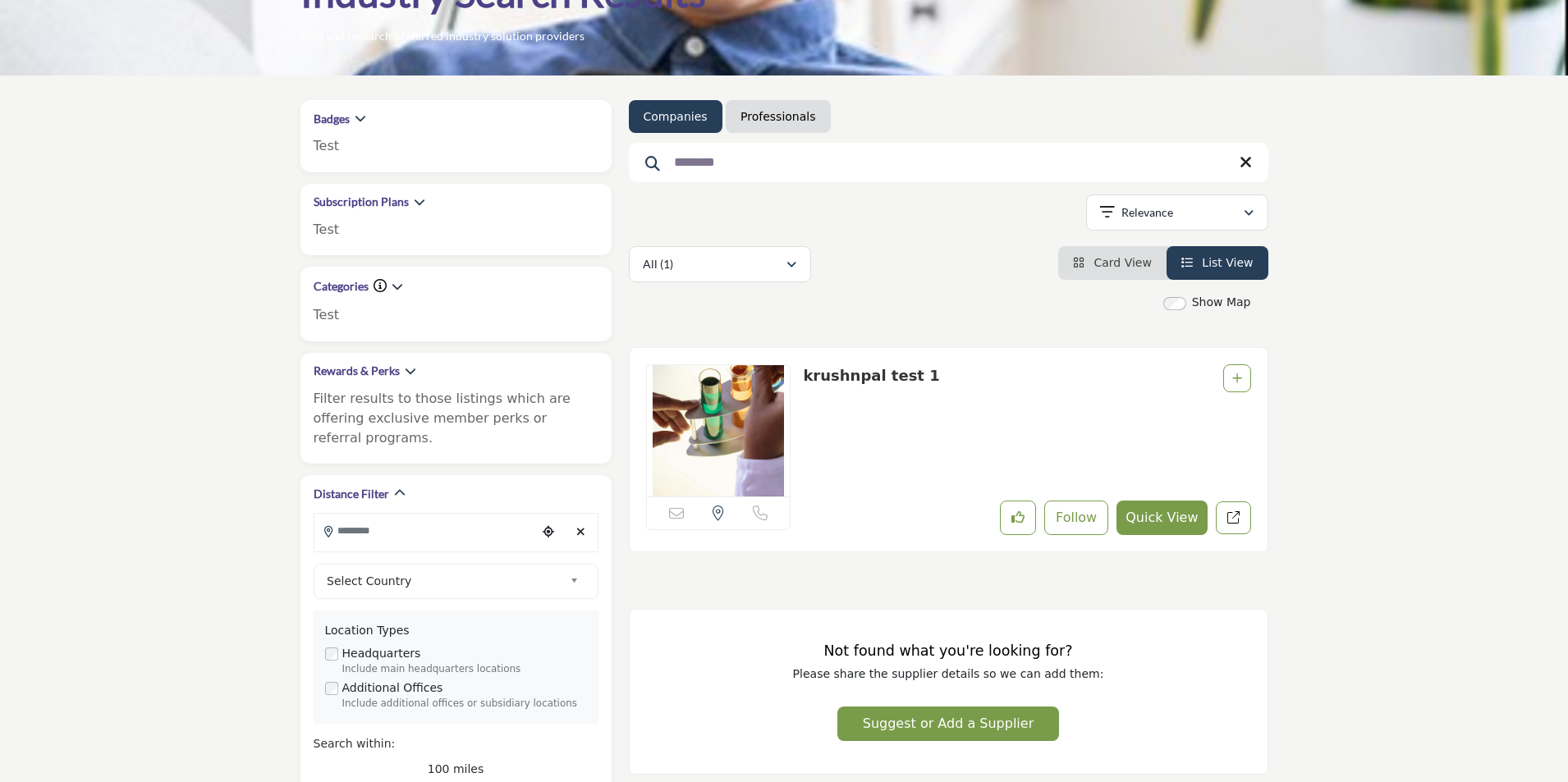
type input "********"
click at [1154, 523] on button "Quick View" at bounding box center [1161, 517] width 90 height 34
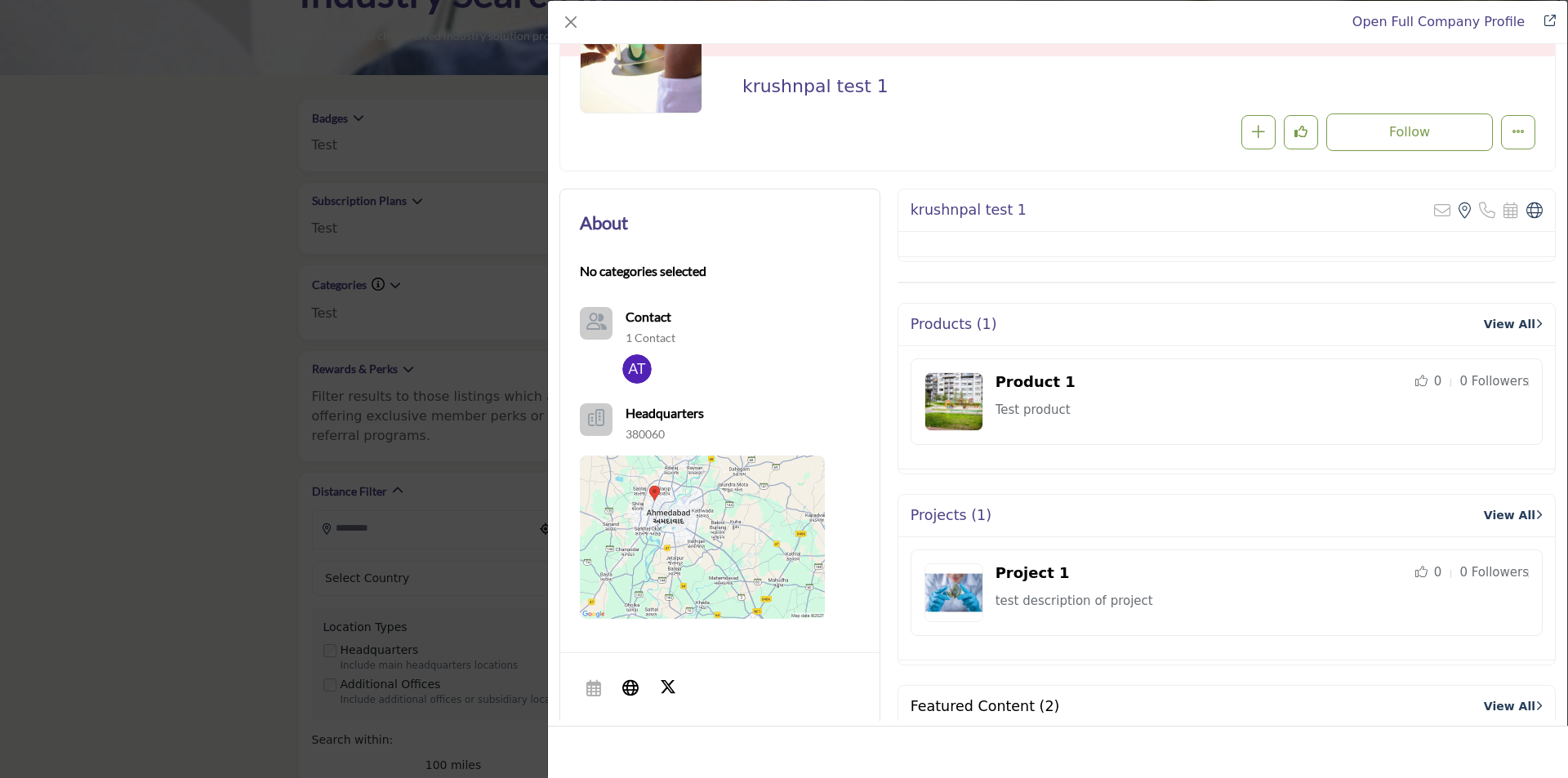
click at [348, 175] on div "Open Full Company Profile krushnpal test 1 Follow Following" at bounding box center [784, 389] width 1568 height 778
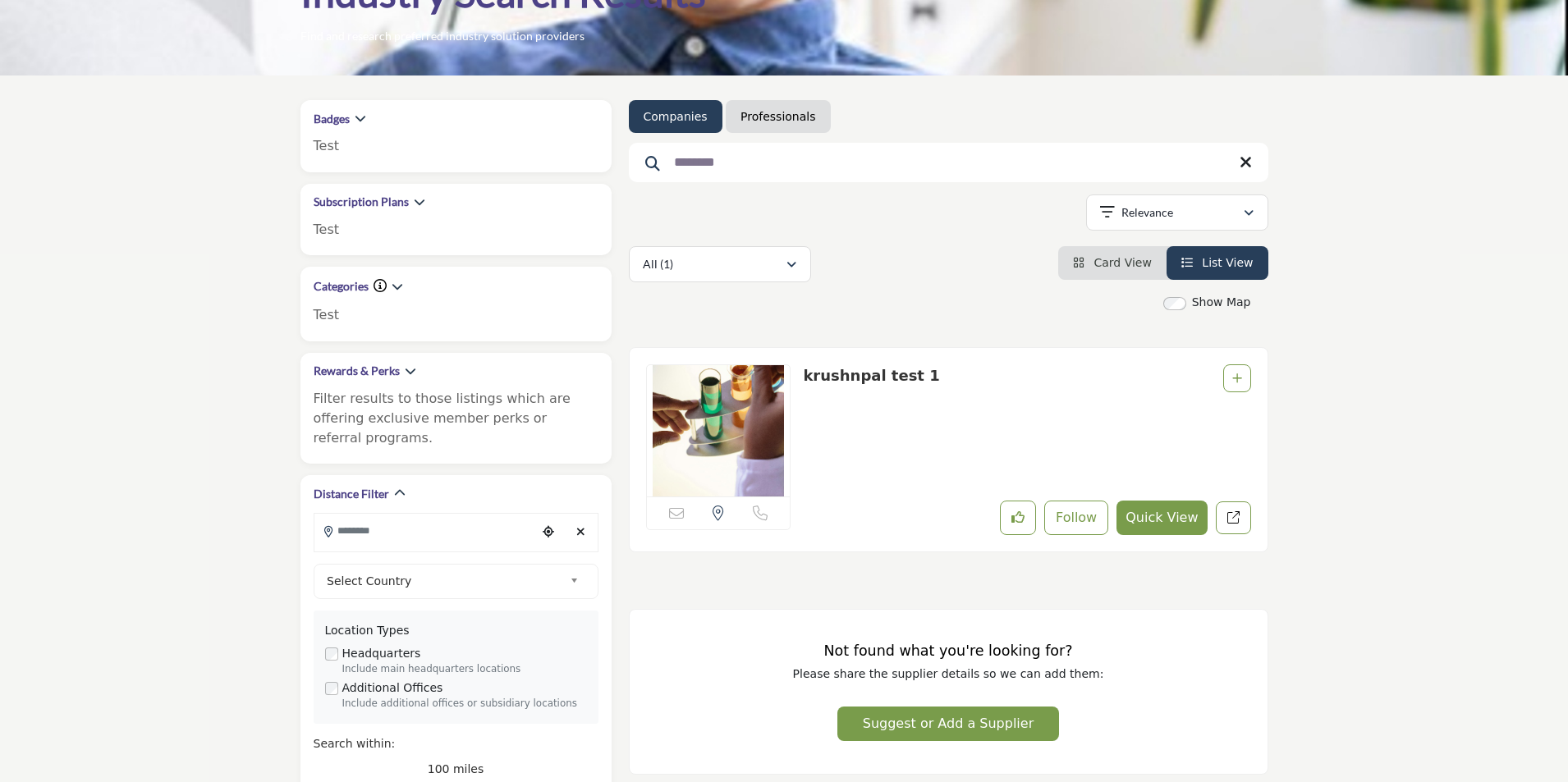
click at [661, 386] on img at bounding box center [719, 431] width 144 height 132
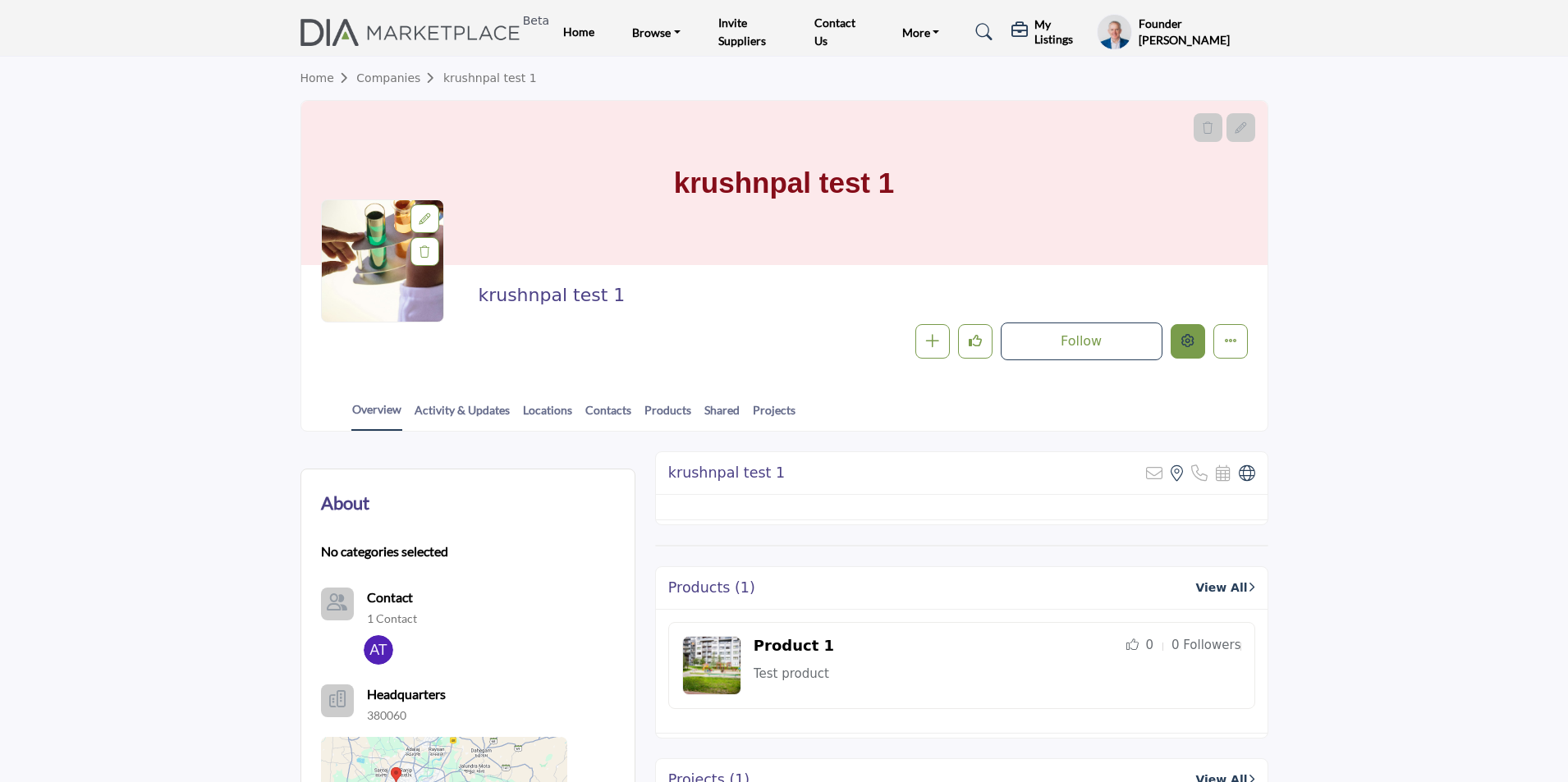
click at [1190, 339] on icon "Edit company" at bounding box center [1188, 340] width 13 height 13
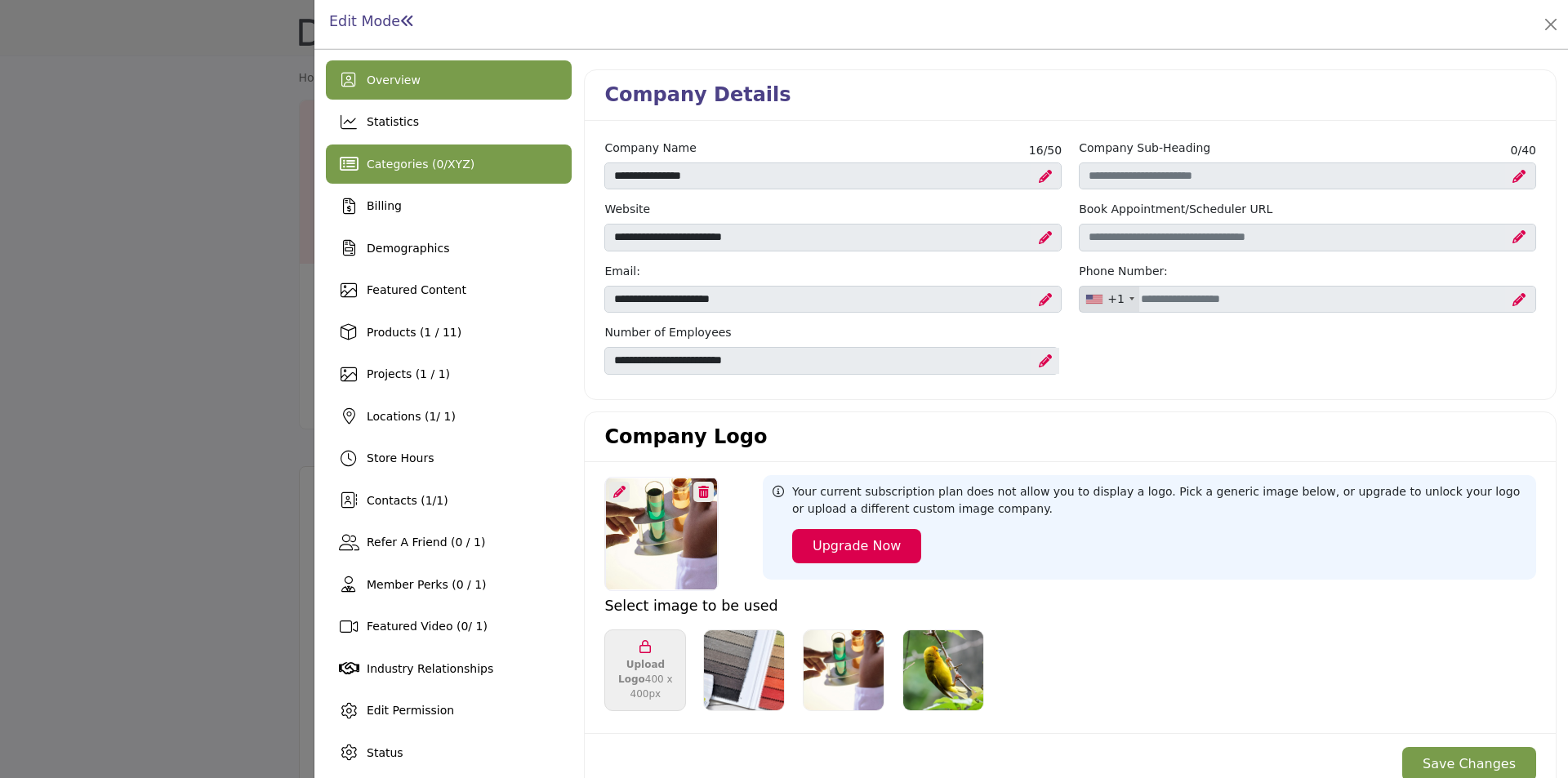
click at [435, 158] on div "Categories ( 0 / XYZ )" at bounding box center [421, 164] width 108 height 17
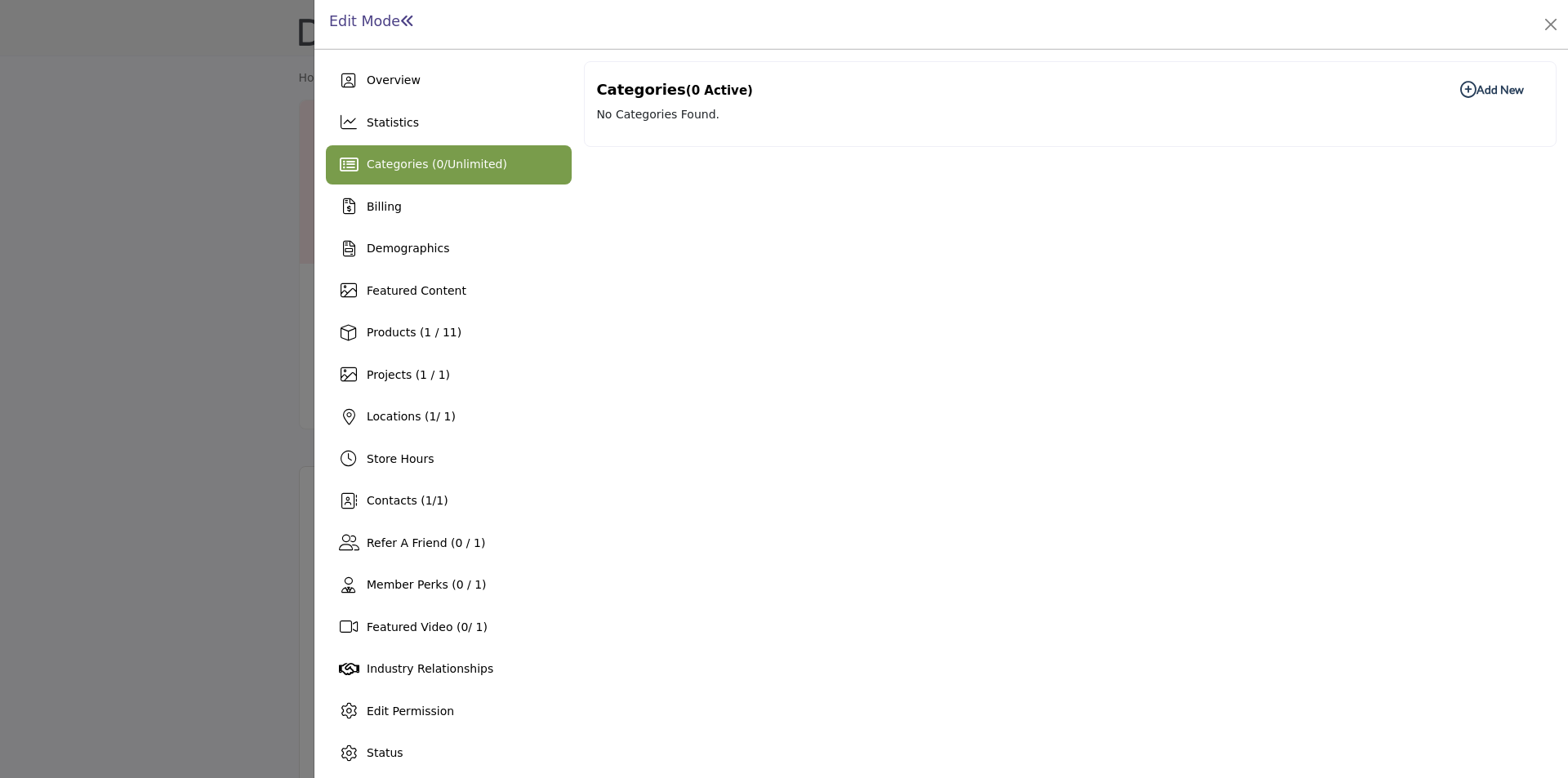
click at [949, 242] on div "Categories (0 Active) Add New Add New No Categories Found." at bounding box center [1070, 417] width 972 height 712
click at [432, 205] on div "Billing" at bounding box center [449, 206] width 246 height 39
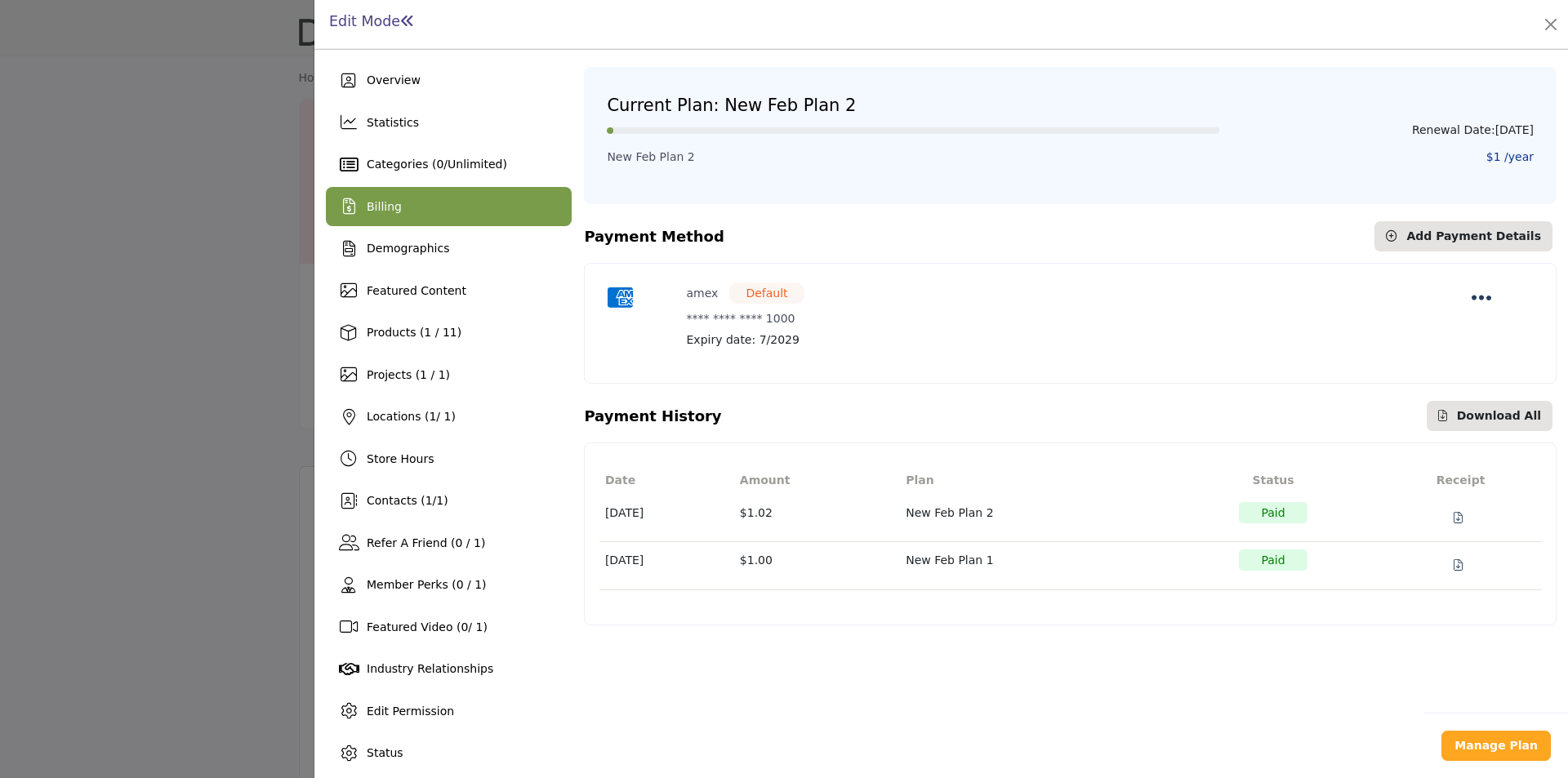
click at [1474, 298] on icon "Payment Options" at bounding box center [1482, 297] width 20 height 23
click at [1055, 415] on div "Payment History Download All" at bounding box center [1070, 416] width 972 height 30
